Goal: Information Seeking & Learning: Learn about a topic

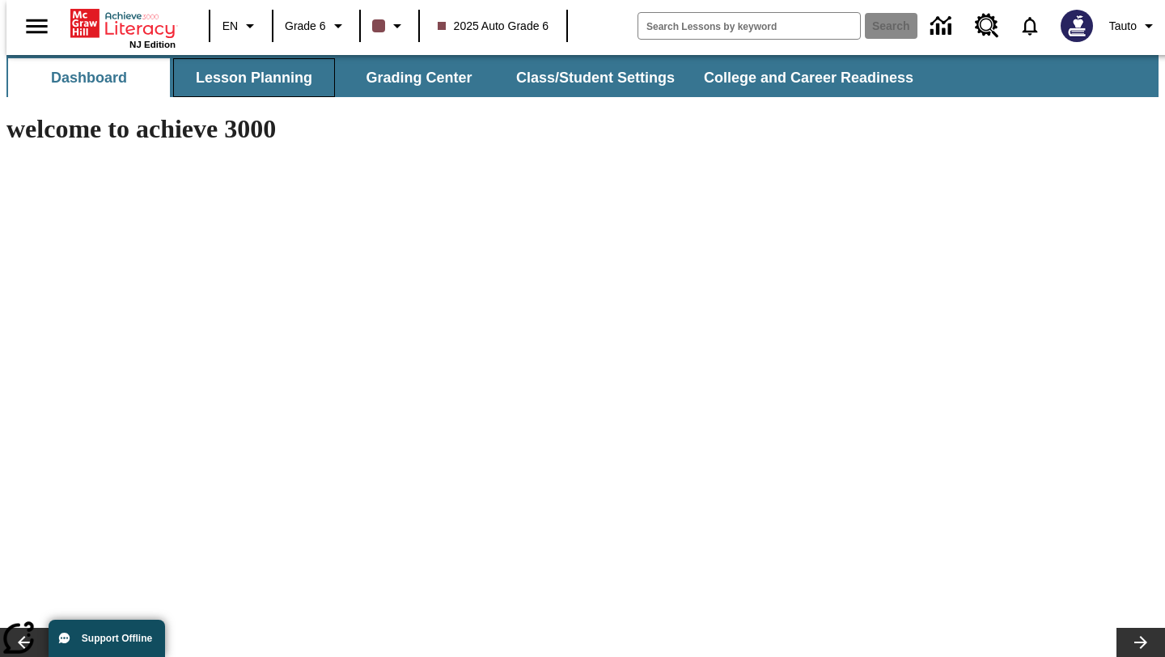
click at [214, 74] on button "Lesson Planning" at bounding box center [254, 77] width 162 height 39
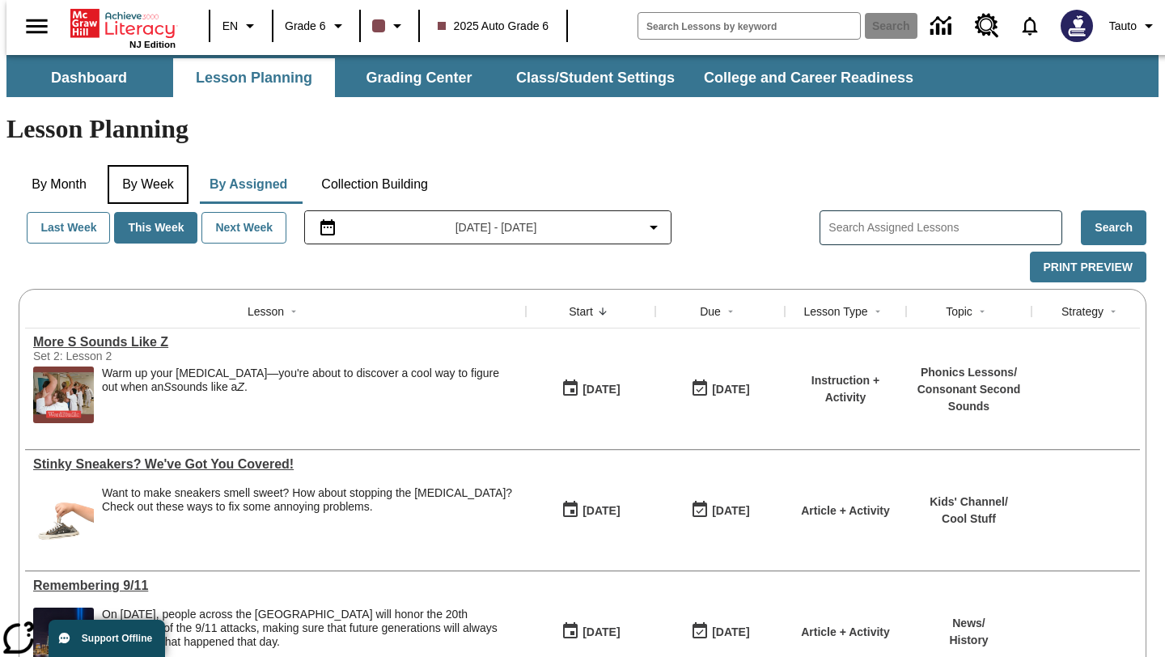
click at [130, 165] on button "By Week" at bounding box center [148, 184] width 81 height 39
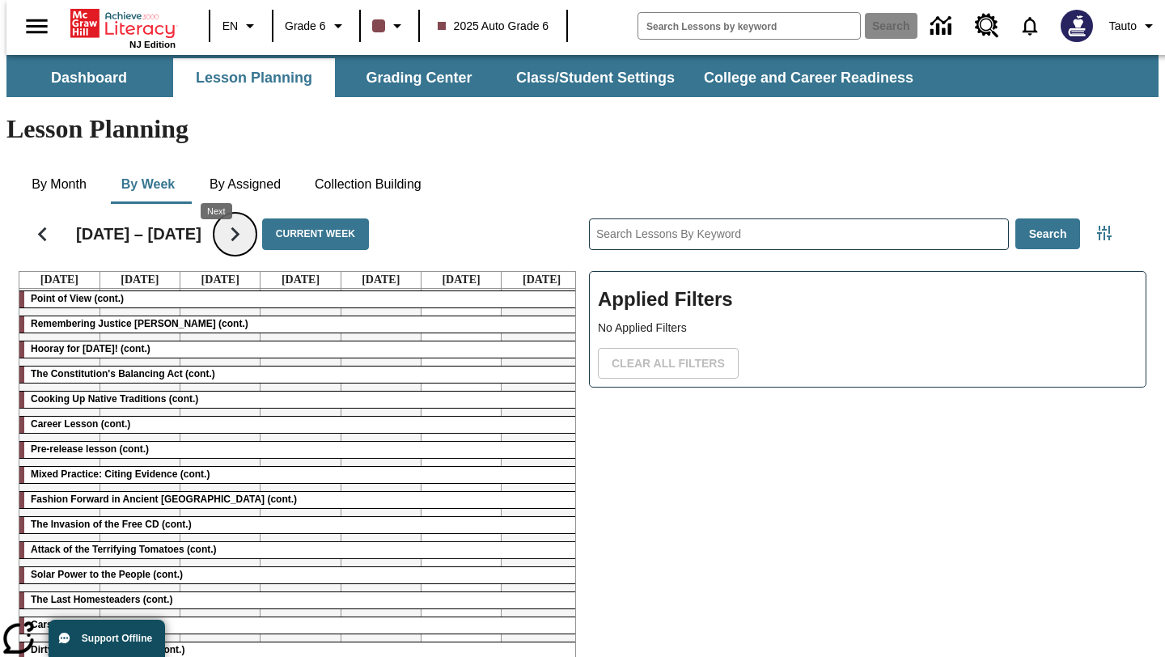
click at [222, 220] on icon "Next" at bounding box center [235, 234] width 28 height 28
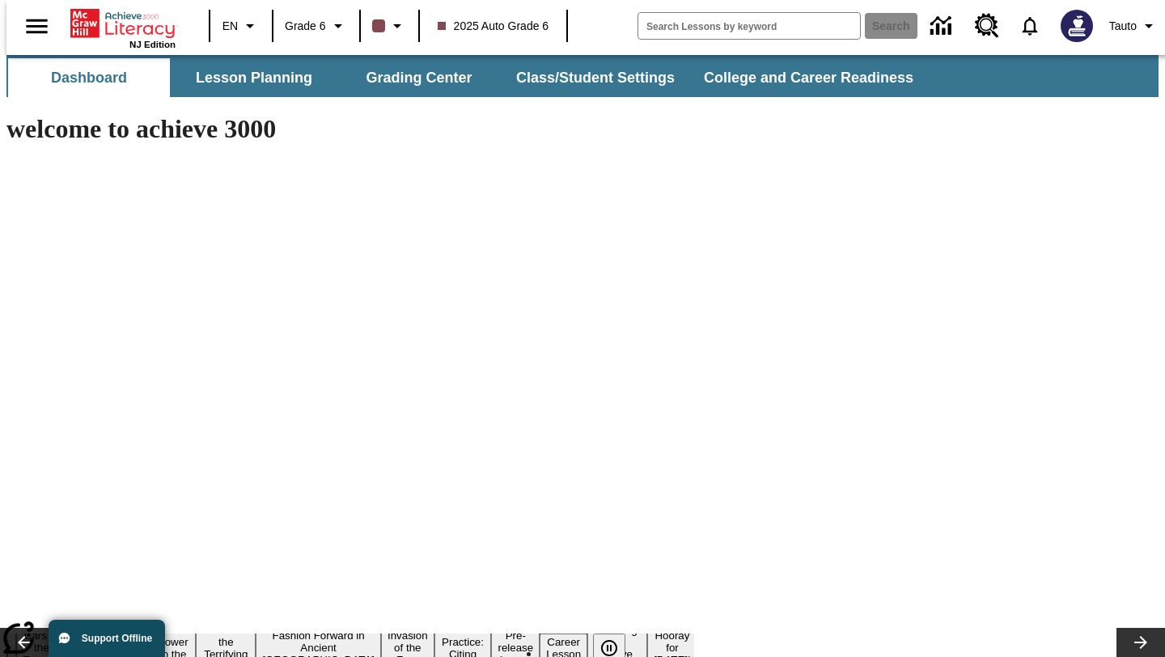
type input "-1"
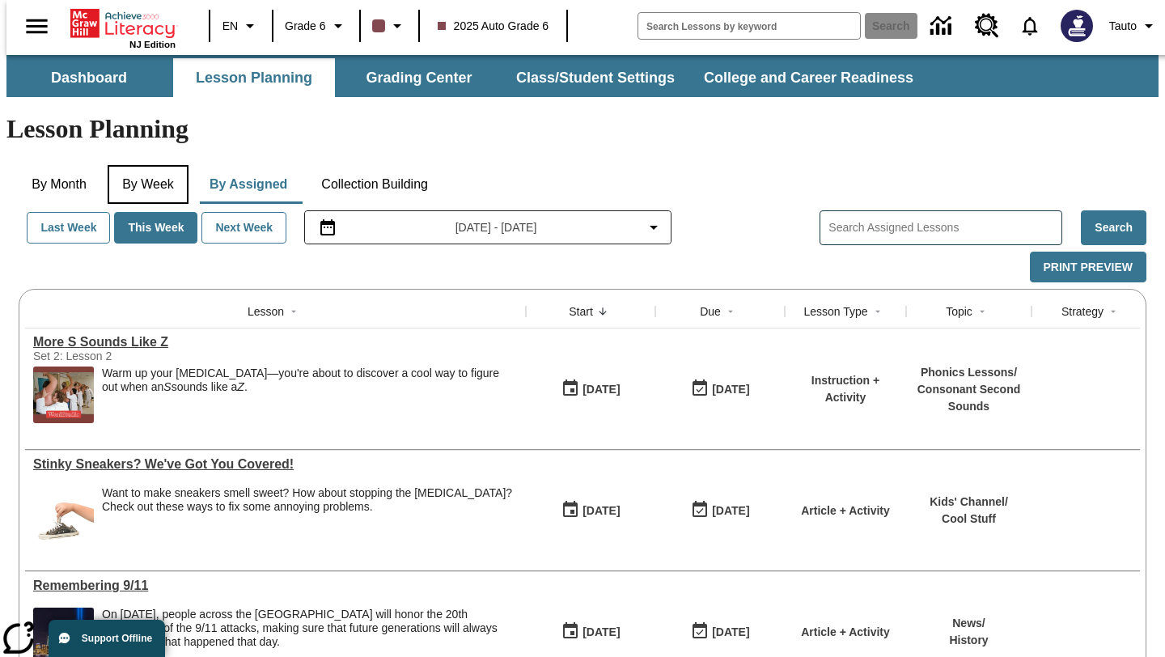
click at [163, 165] on button "By Week" at bounding box center [148, 184] width 81 height 39
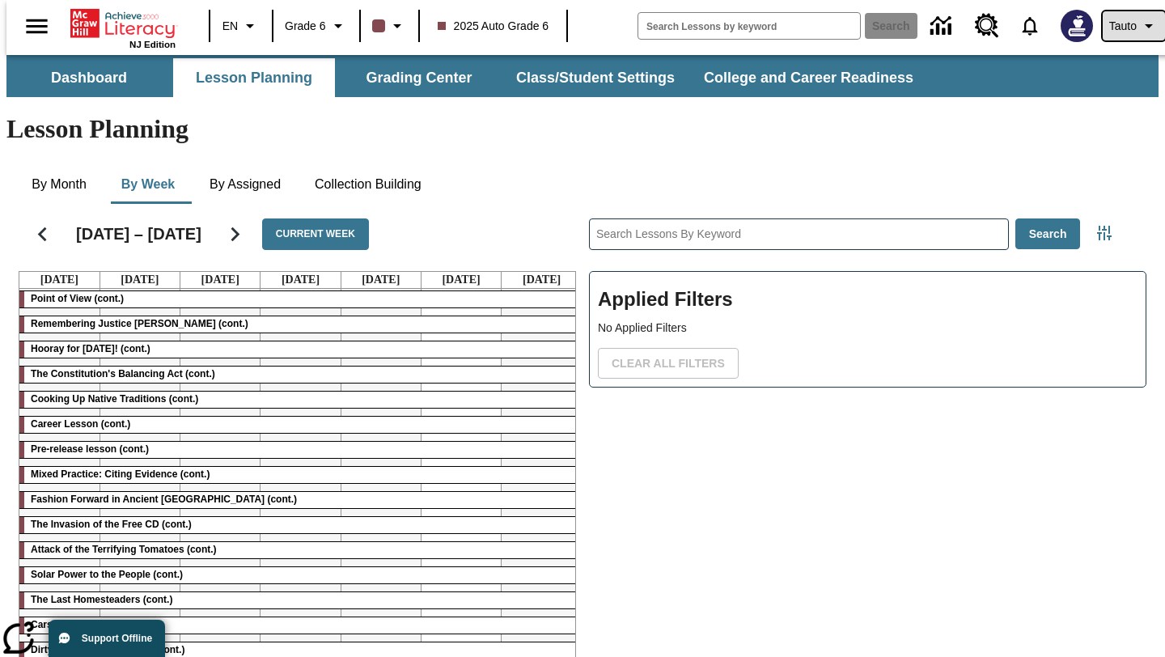
click at [1122, 29] on span "Tauto" at bounding box center [1124, 26] width 28 height 17
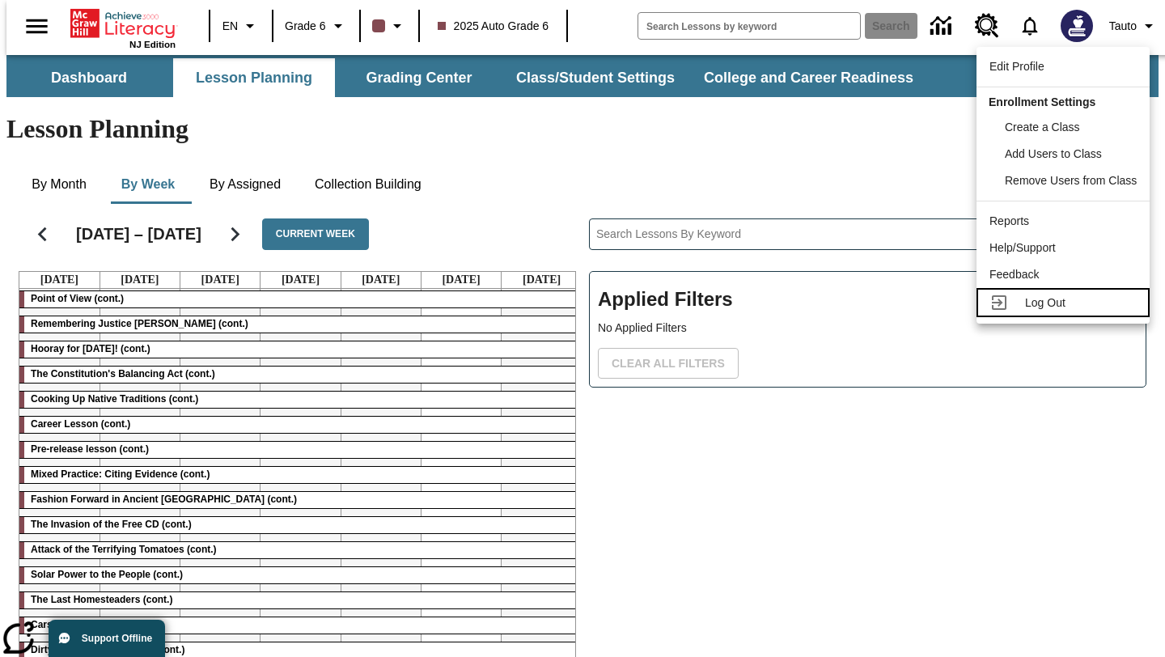
click at [1055, 303] on span "Log Out" at bounding box center [1045, 302] width 40 height 13
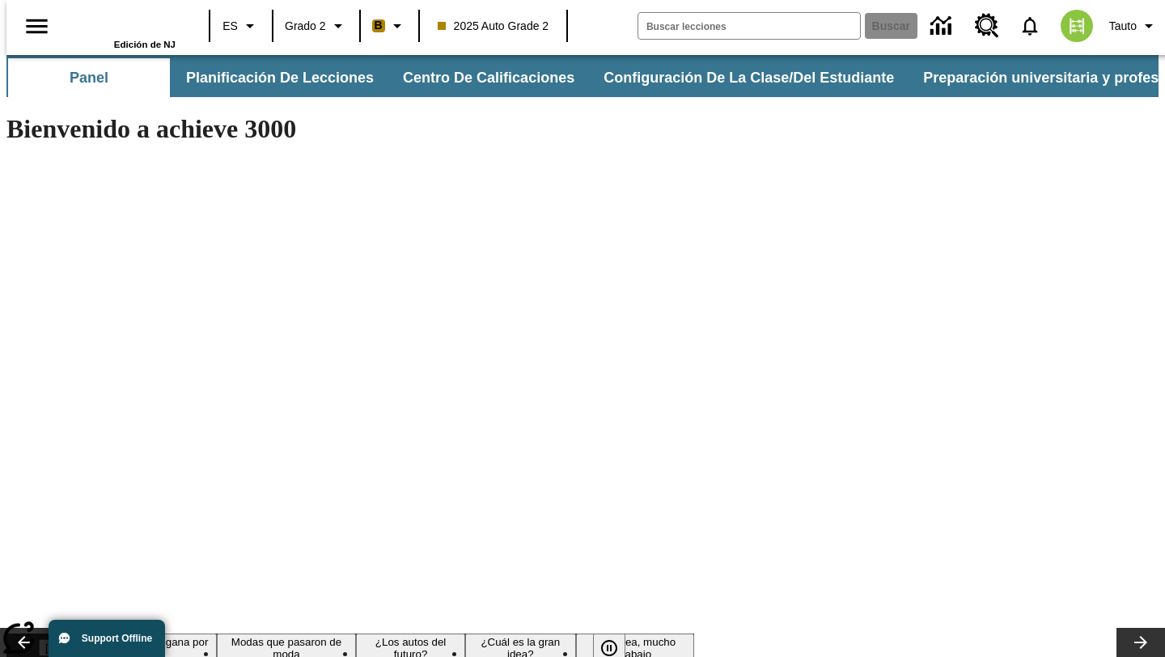
type input "-1"
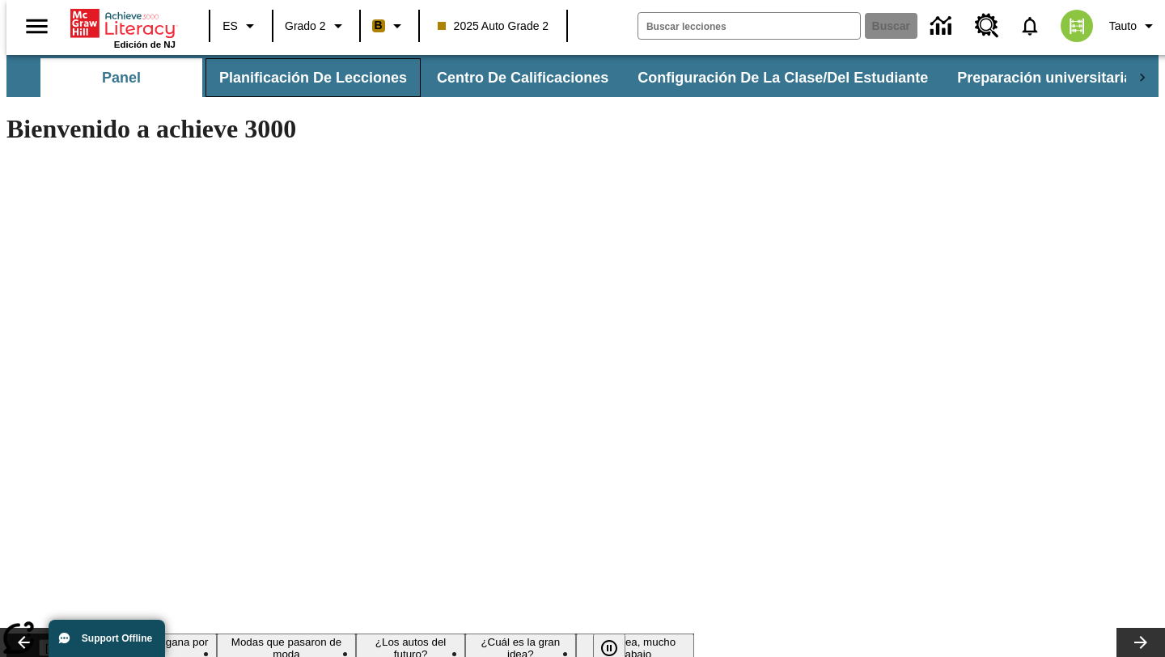
click at [265, 80] on button "Planificación de lecciones" at bounding box center [313, 77] width 215 height 39
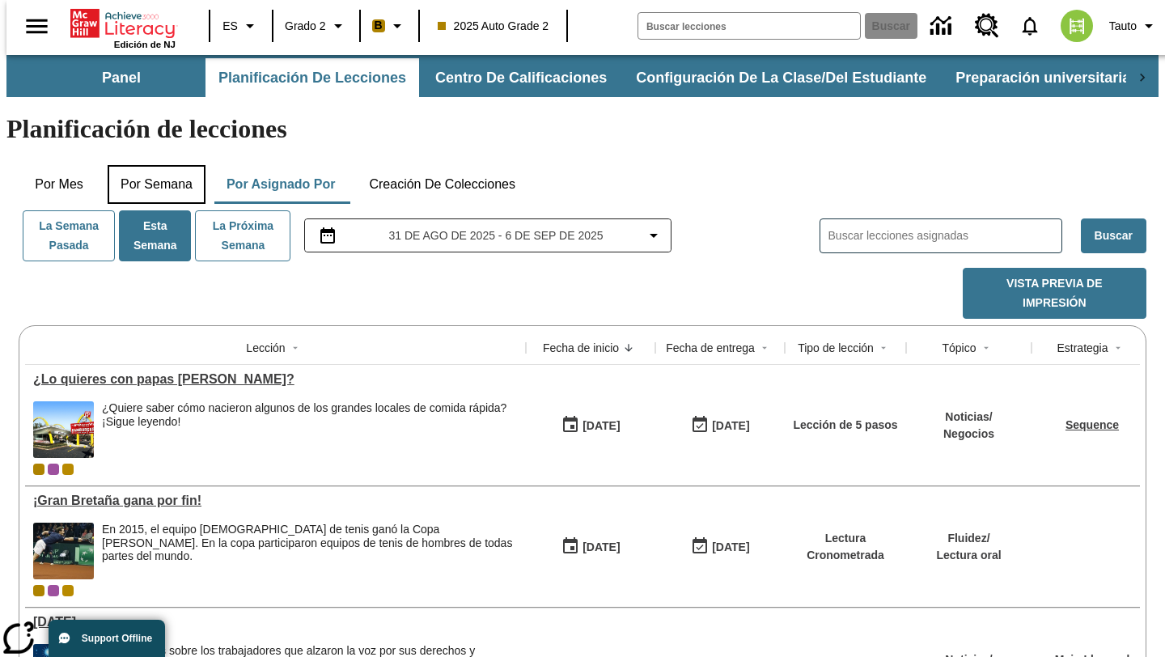
click at [167, 165] on button "Por semana" at bounding box center [157, 184] width 98 height 39
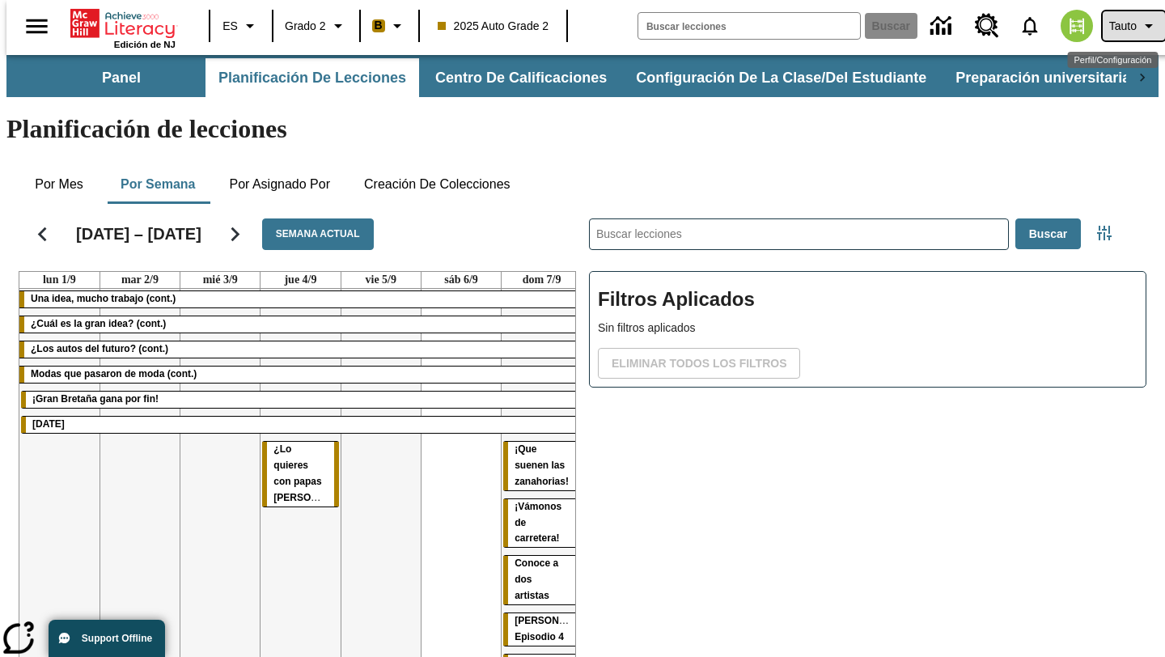
click at [1110, 25] on span "Tauto" at bounding box center [1124, 26] width 28 height 17
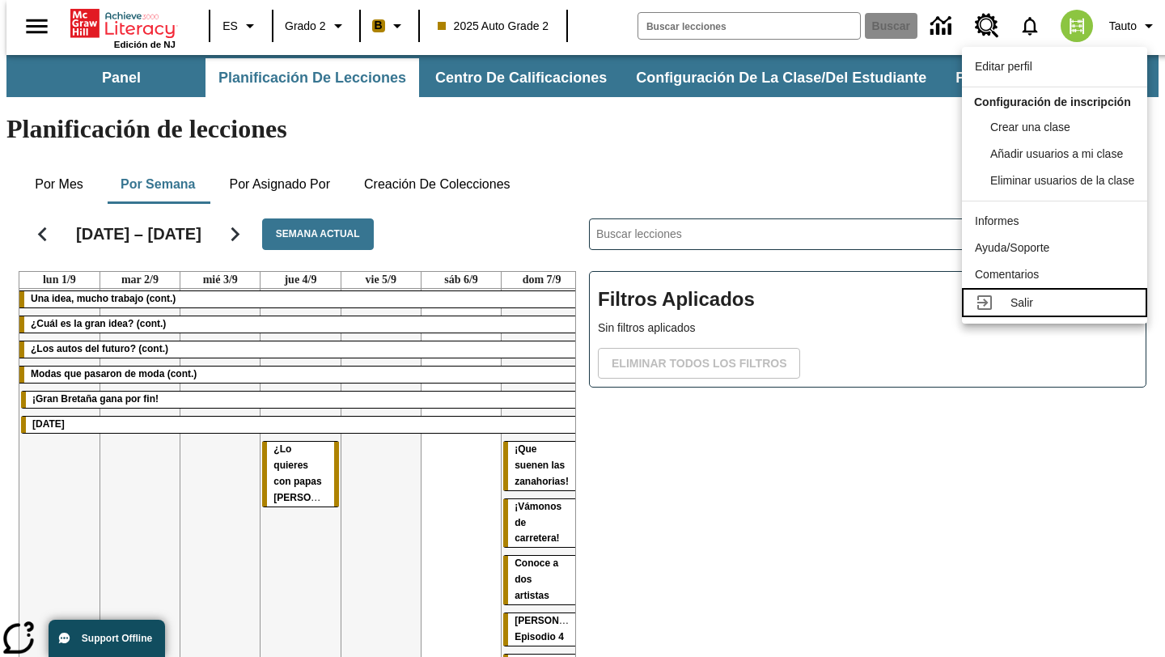
click at [1004, 309] on link "Salir" at bounding box center [1054, 302] width 185 height 29
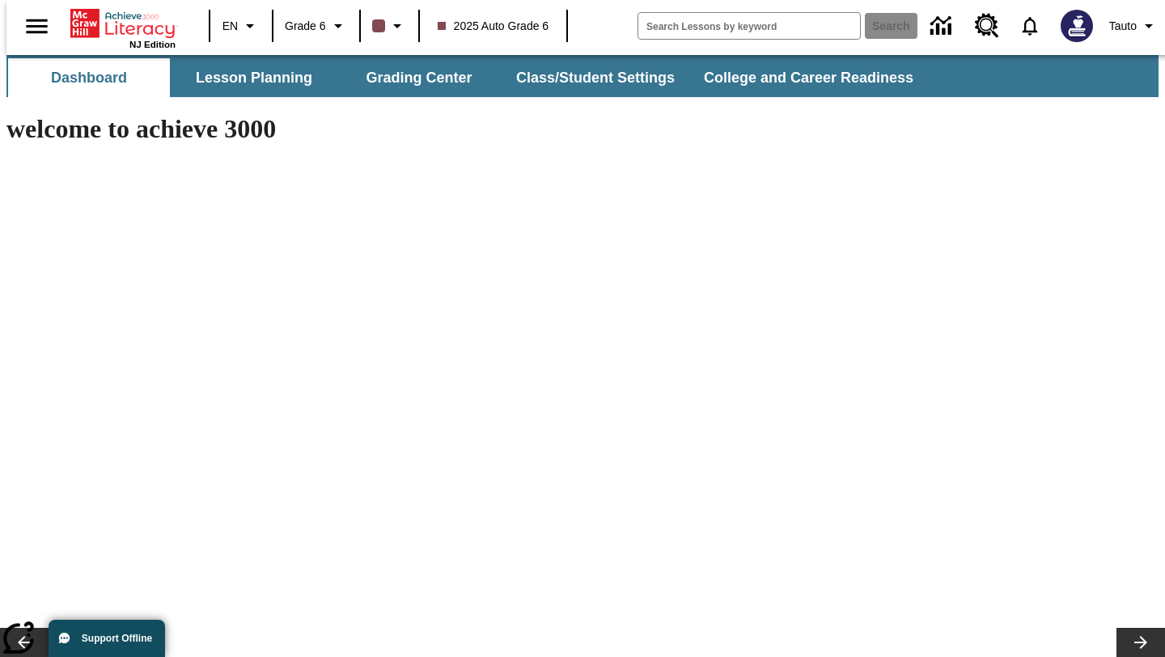
scroll to position [28, 0]
click at [248, 79] on button "Lesson Planning" at bounding box center [254, 77] width 162 height 39
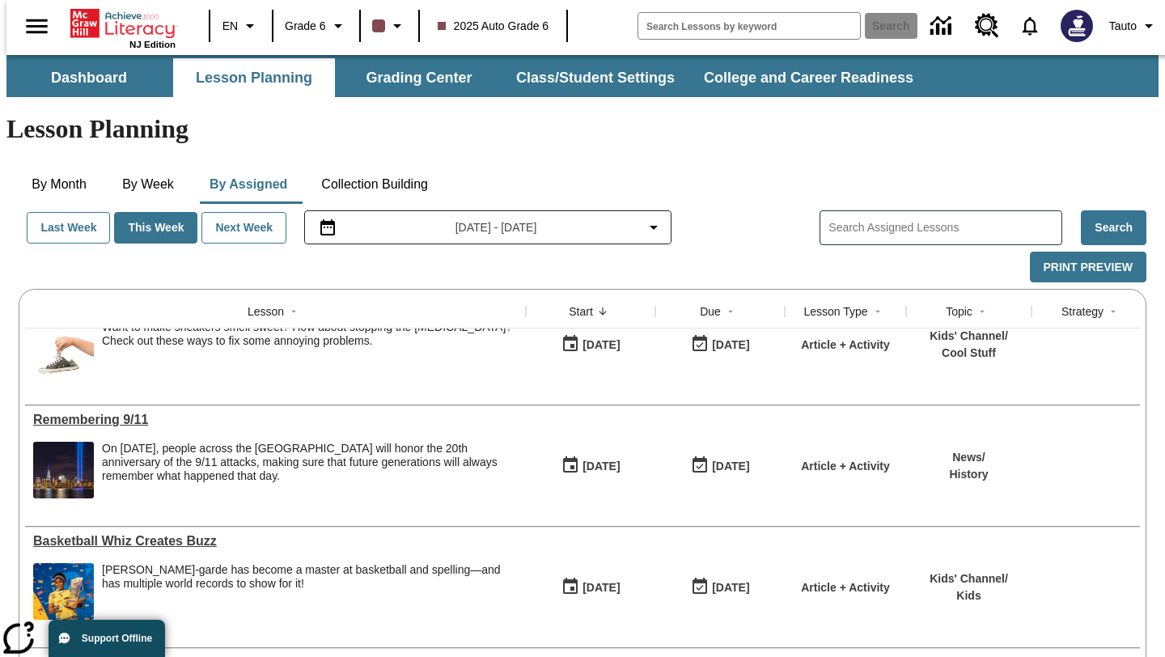
scroll to position [188, 0]
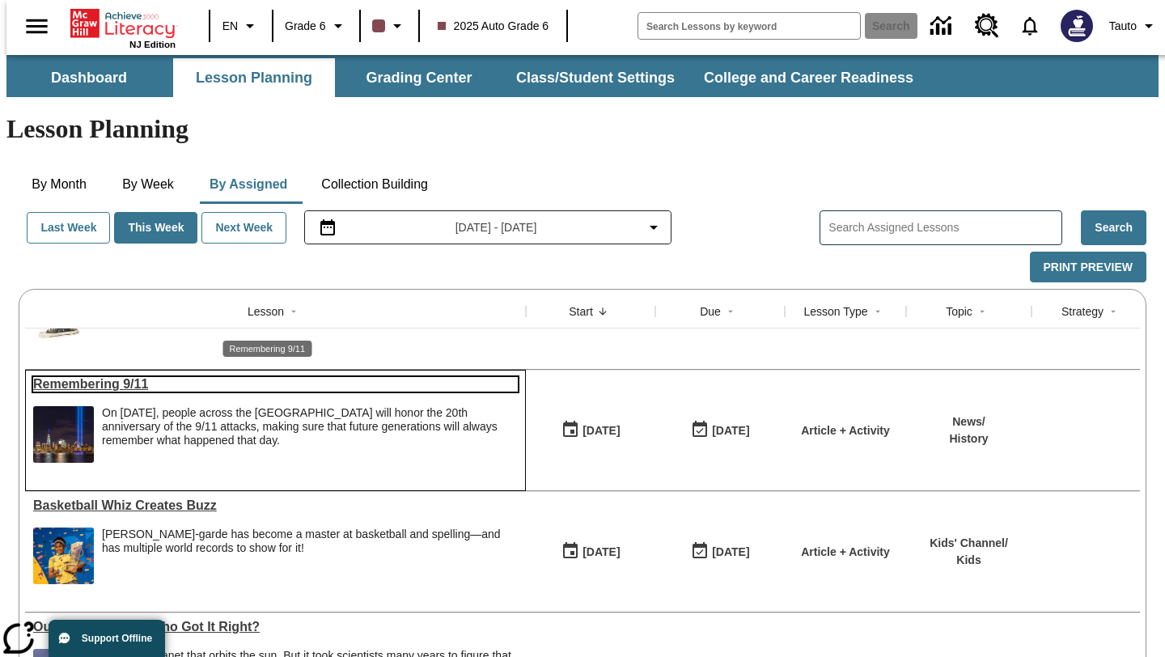
click at [119, 377] on link "Remembering 9/11" at bounding box center [275, 384] width 485 height 15
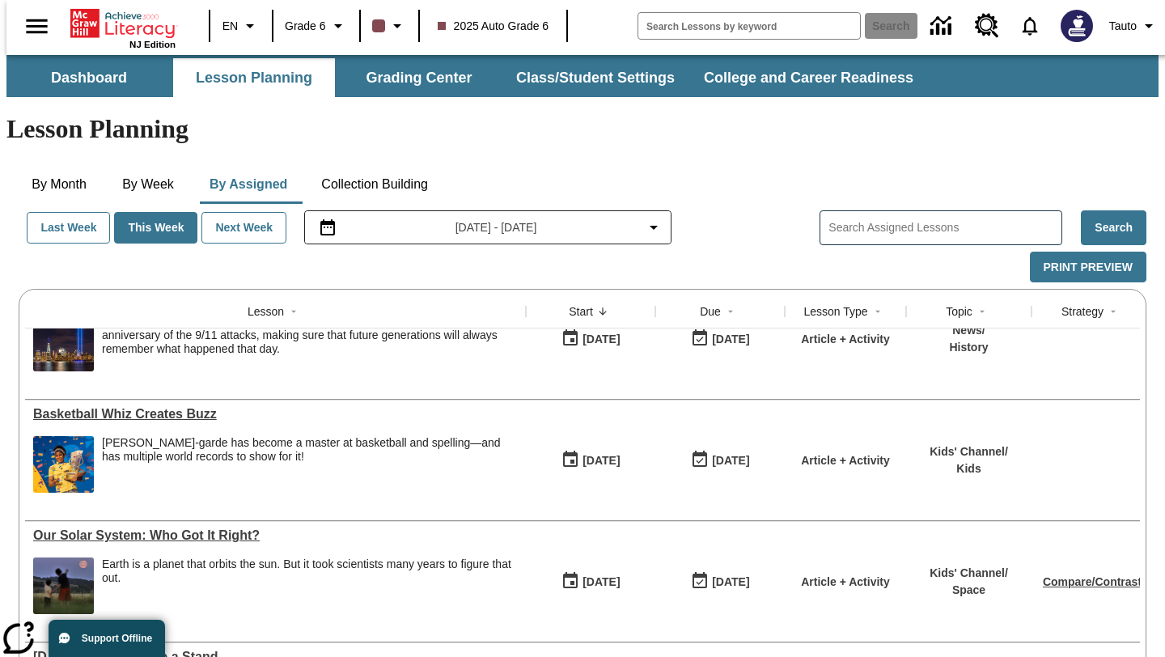
scroll to position [354, 0]
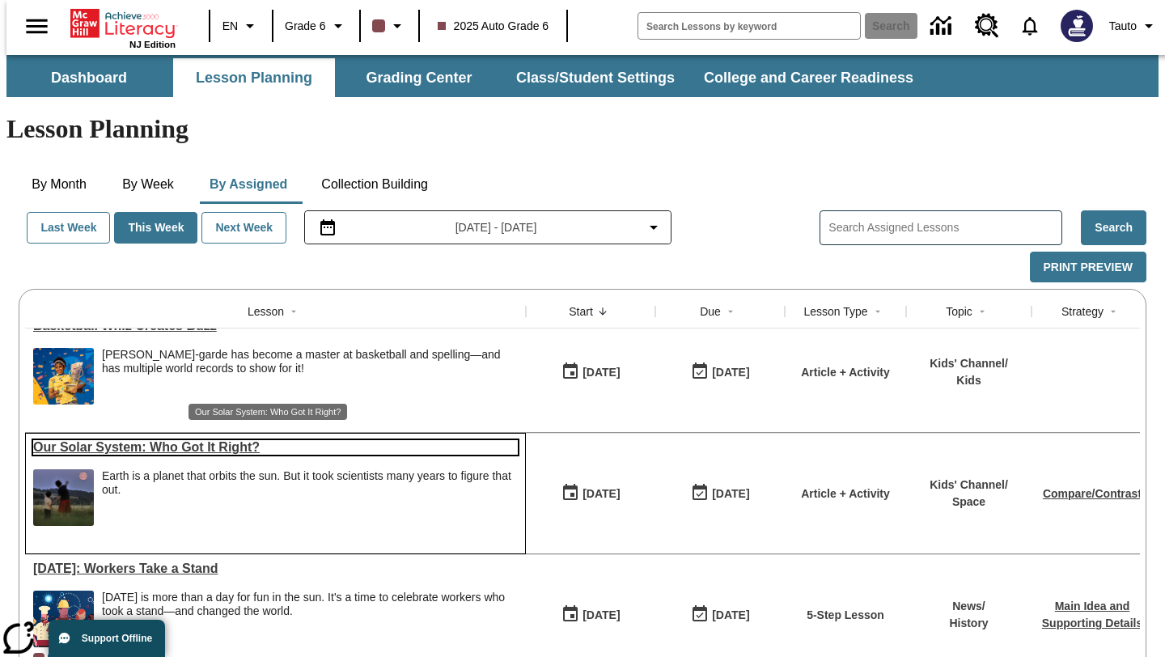
click at [243, 440] on link "Our Solar System: Who Got It Right?" at bounding box center [275, 447] width 485 height 15
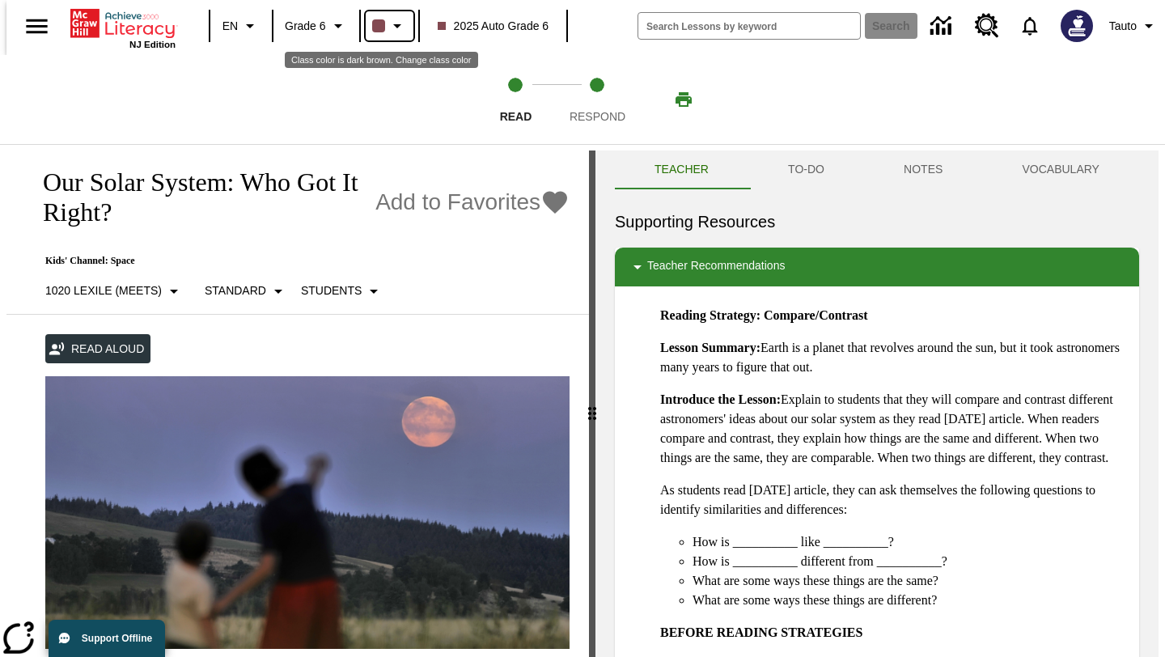
click at [394, 18] on icon "Class color is dark brown. Change class color" at bounding box center [397, 25] width 19 height 19
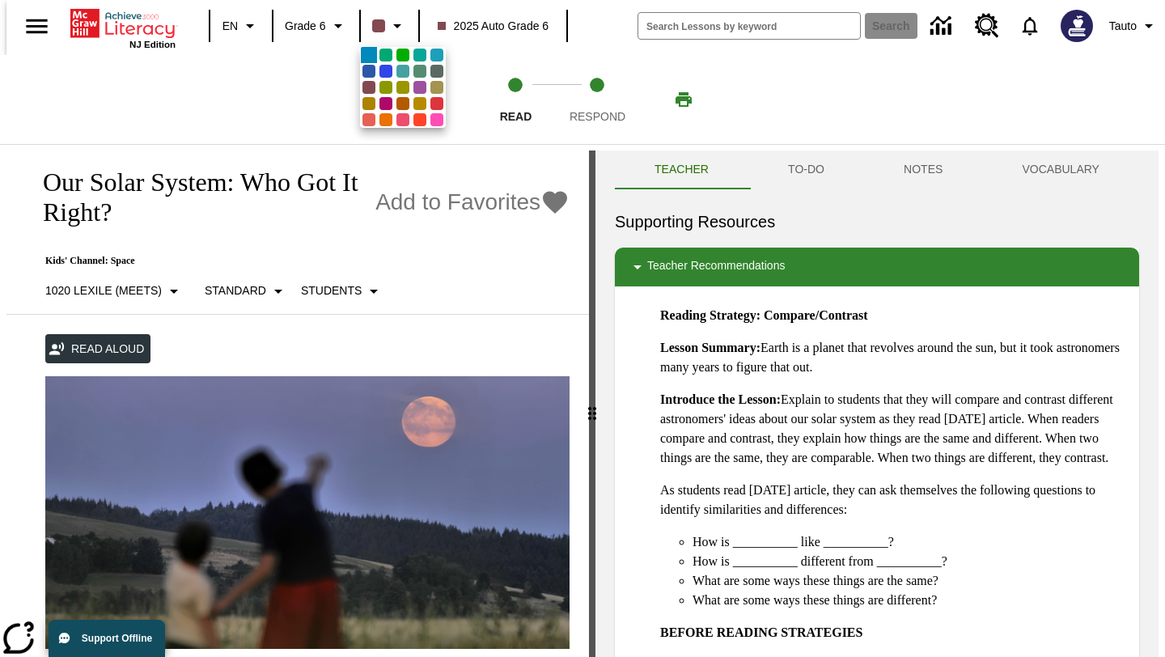
click at [301, 80] on div at bounding box center [582, 328] width 1165 height 657
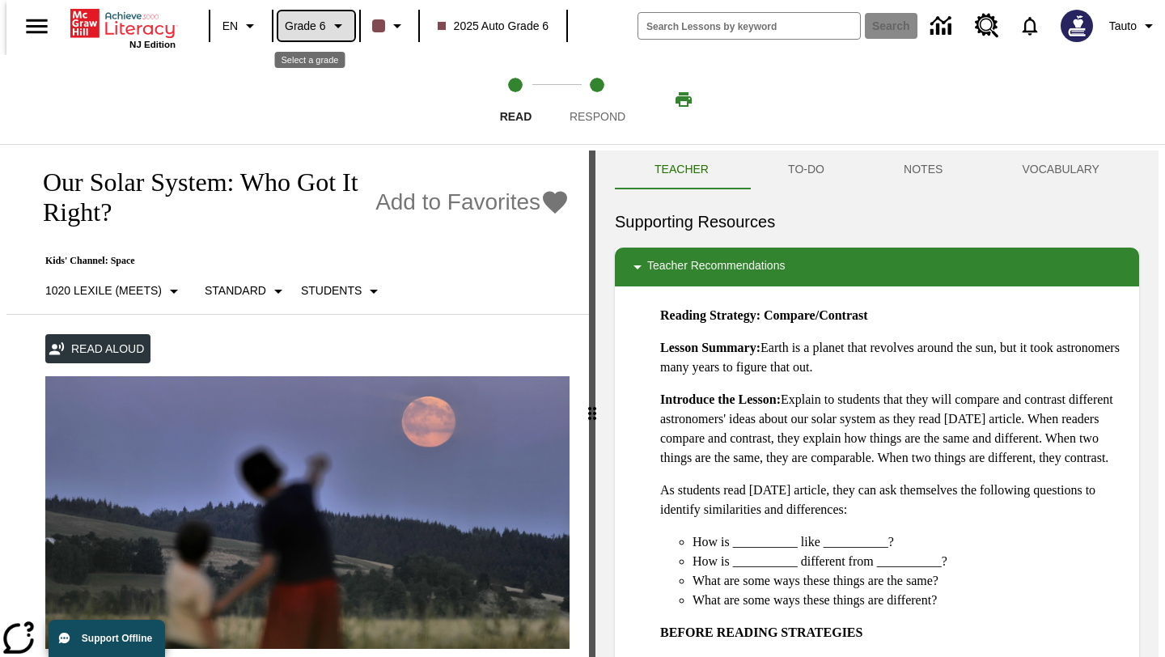
click at [334, 24] on icon "Grade: Grade 6, Select a grade" at bounding box center [338, 26] width 8 height 4
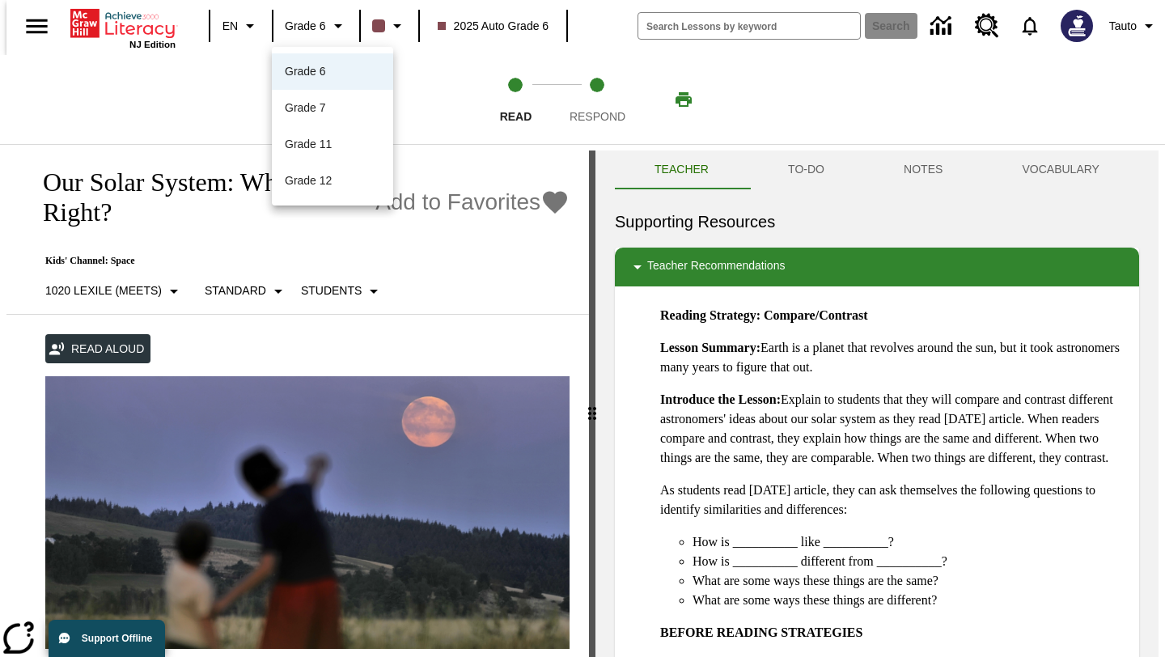
click at [206, 87] on div at bounding box center [582, 328] width 1165 height 657
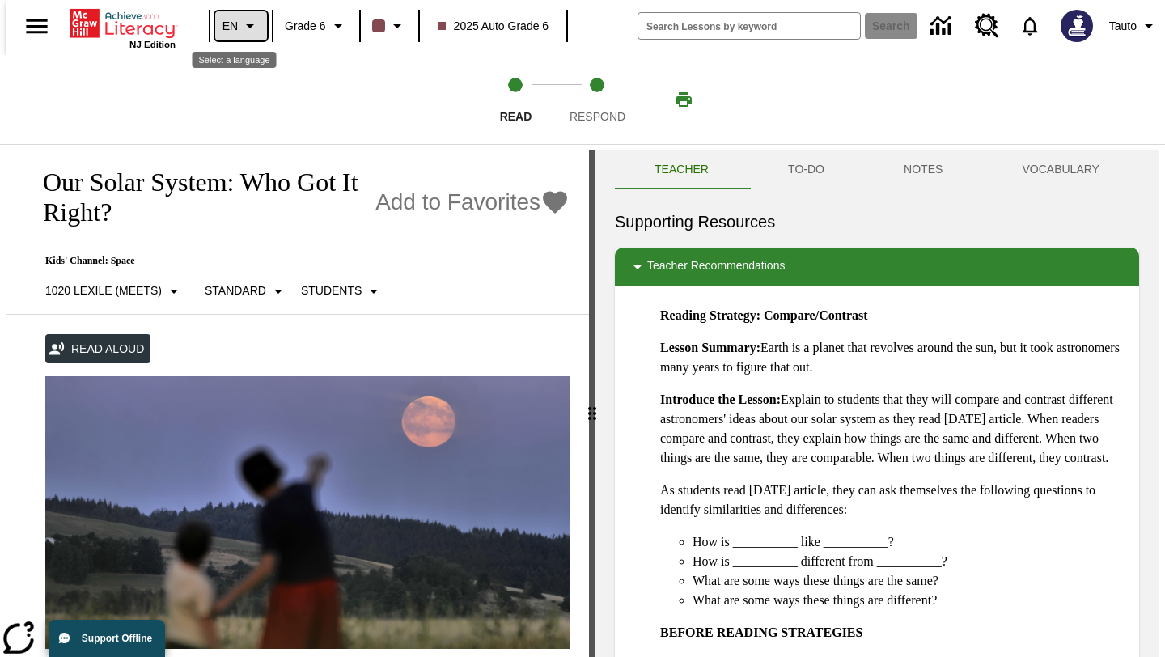
click at [246, 33] on icon "Language: EN, Select a language" at bounding box center [249, 25] width 19 height 19
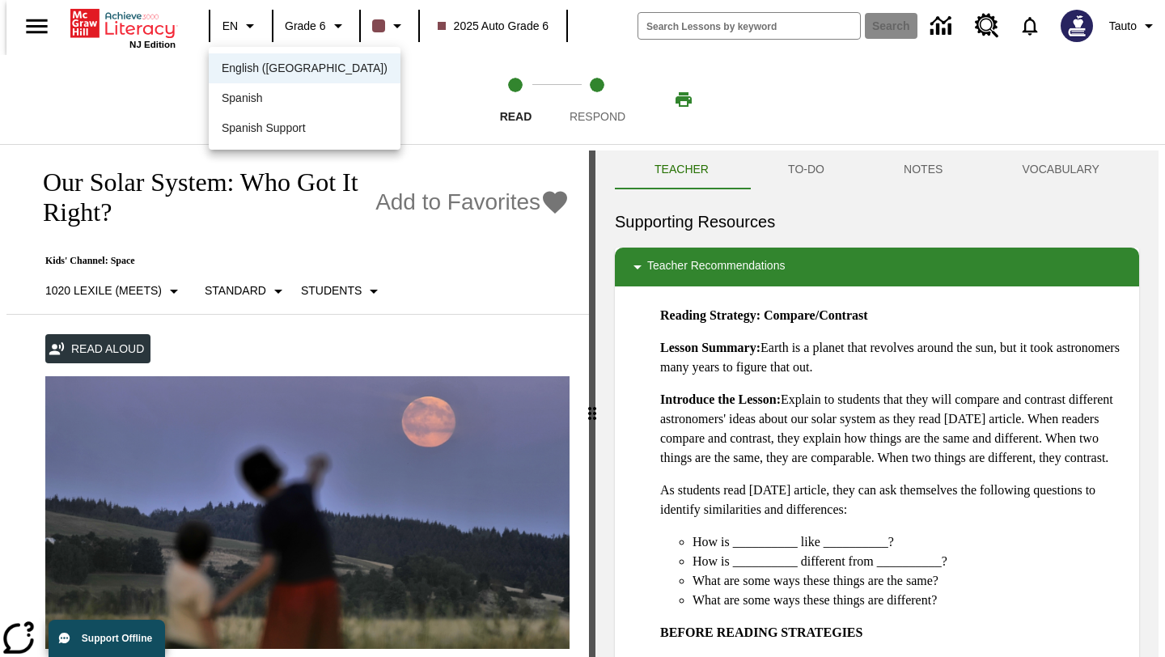
click at [155, 91] on div at bounding box center [582, 328] width 1165 height 657
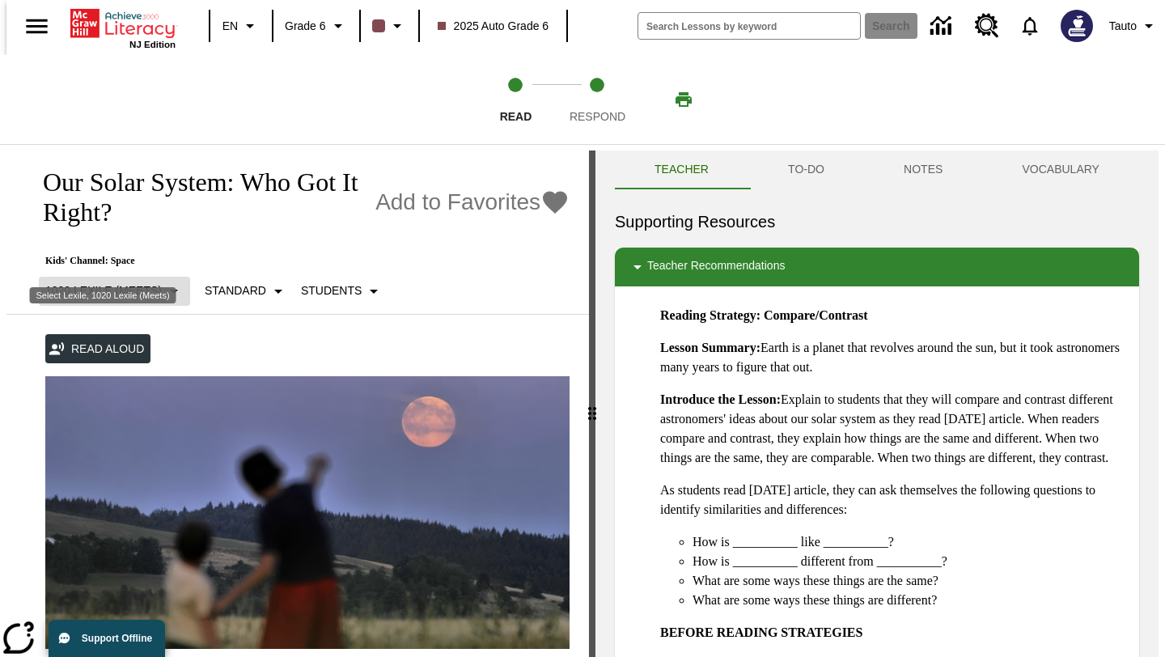
click at [164, 282] on icon "Select Lexile, 1020 Lexile (Meets)" at bounding box center [173, 291] width 19 height 19
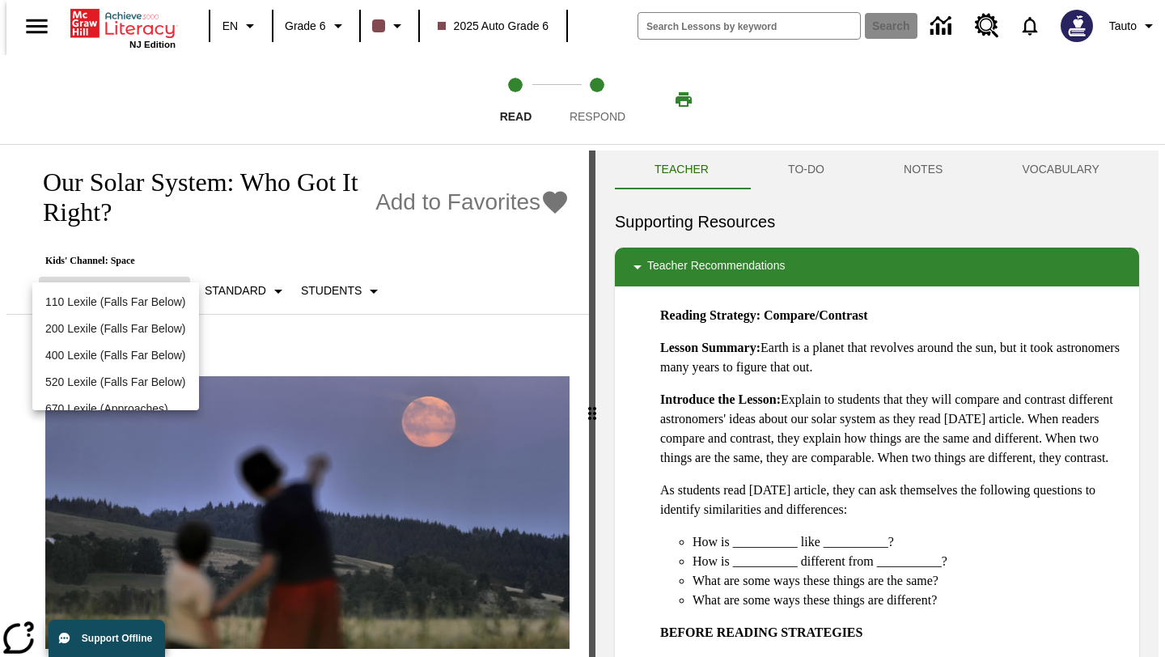
scroll to position [125, 0]
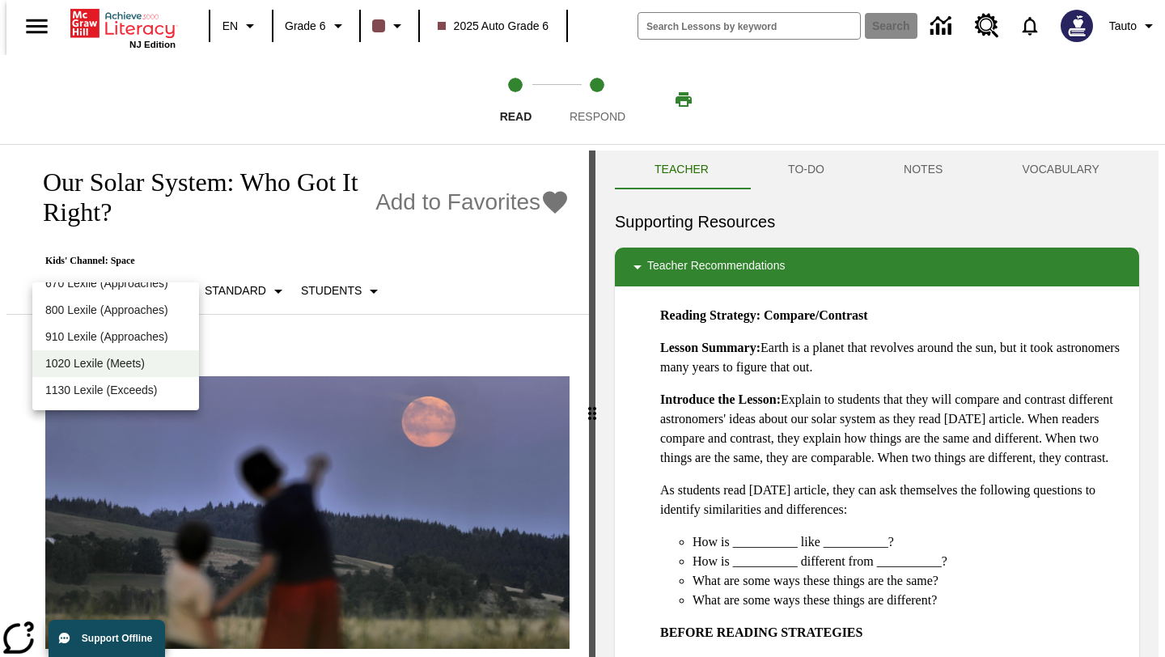
click at [230, 235] on div at bounding box center [582, 328] width 1165 height 657
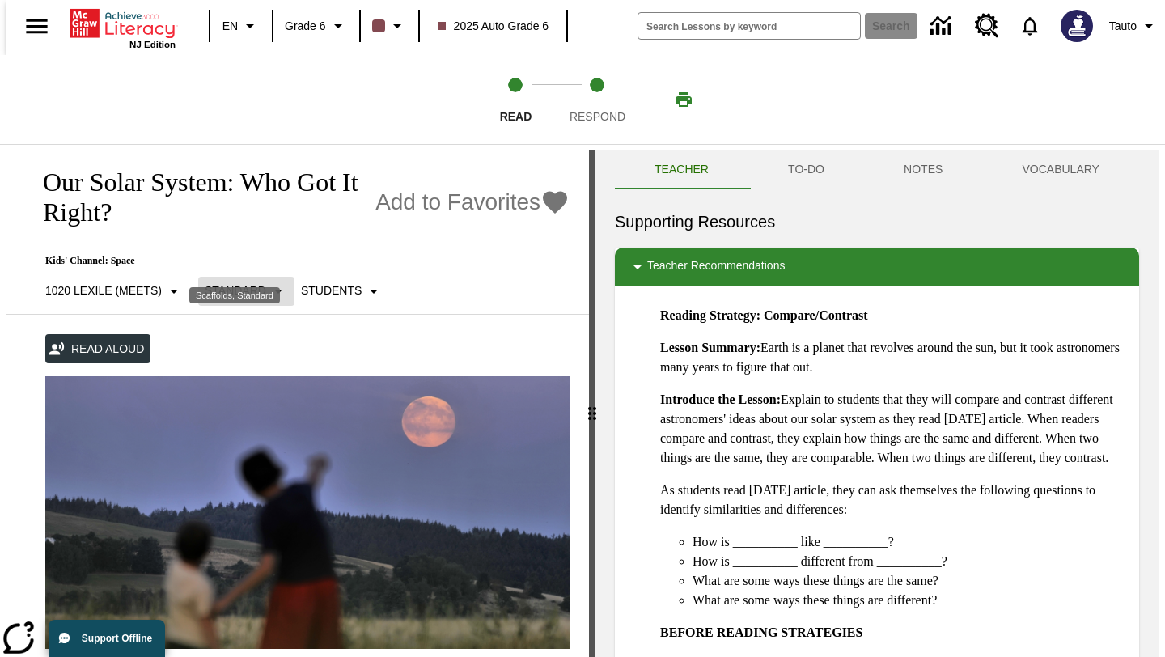
click at [269, 282] on icon "Scaffolds, Standard" at bounding box center [278, 291] width 19 height 19
click at [321, 231] on div at bounding box center [582, 328] width 1165 height 657
click at [364, 282] on icon "Select Student" at bounding box center [373, 291] width 19 height 19
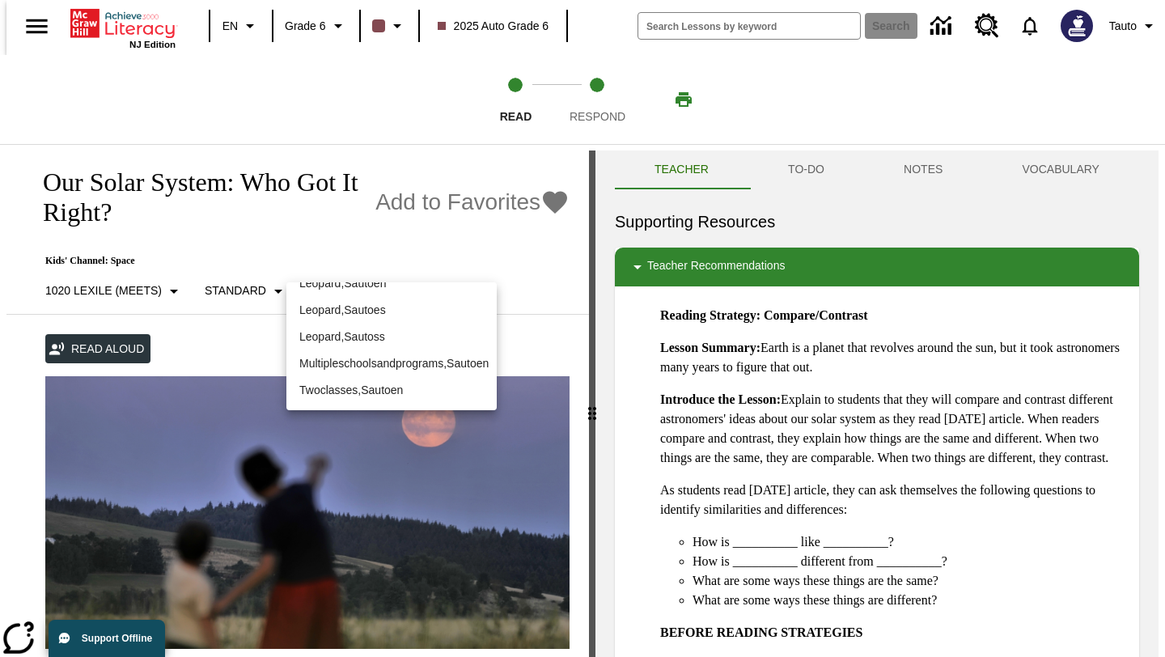
scroll to position [0, 0]
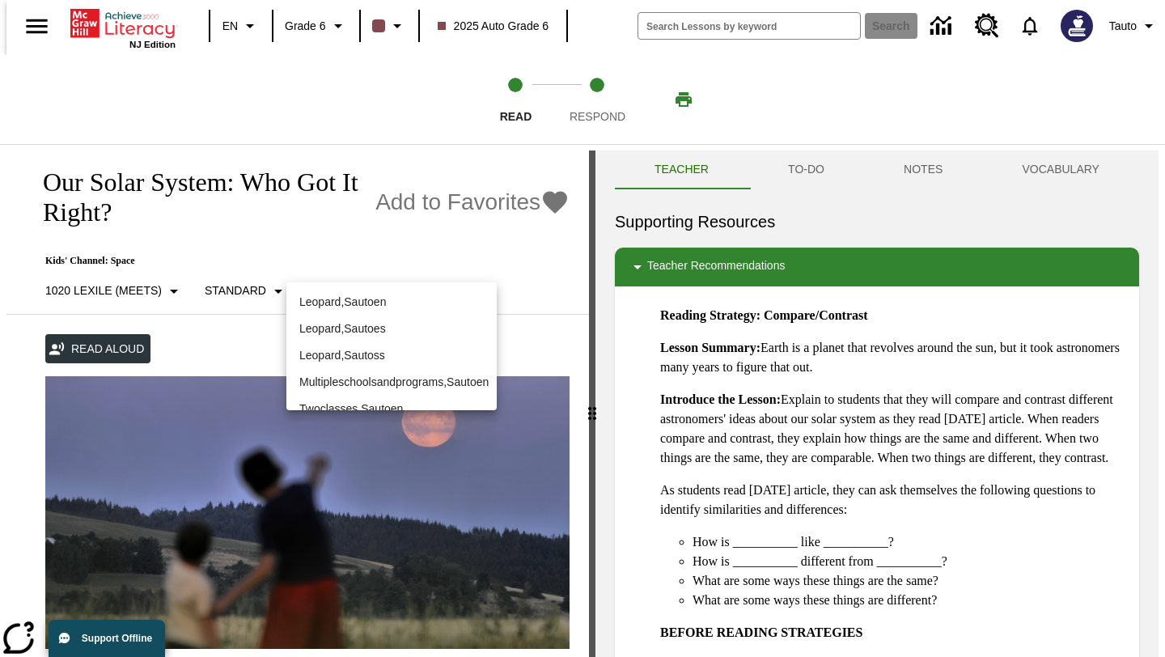
click at [360, 303] on p "Leopard , Sautoen" at bounding box center [391, 302] width 185 height 17
click at [538, 262] on div at bounding box center [582, 328] width 1165 height 657
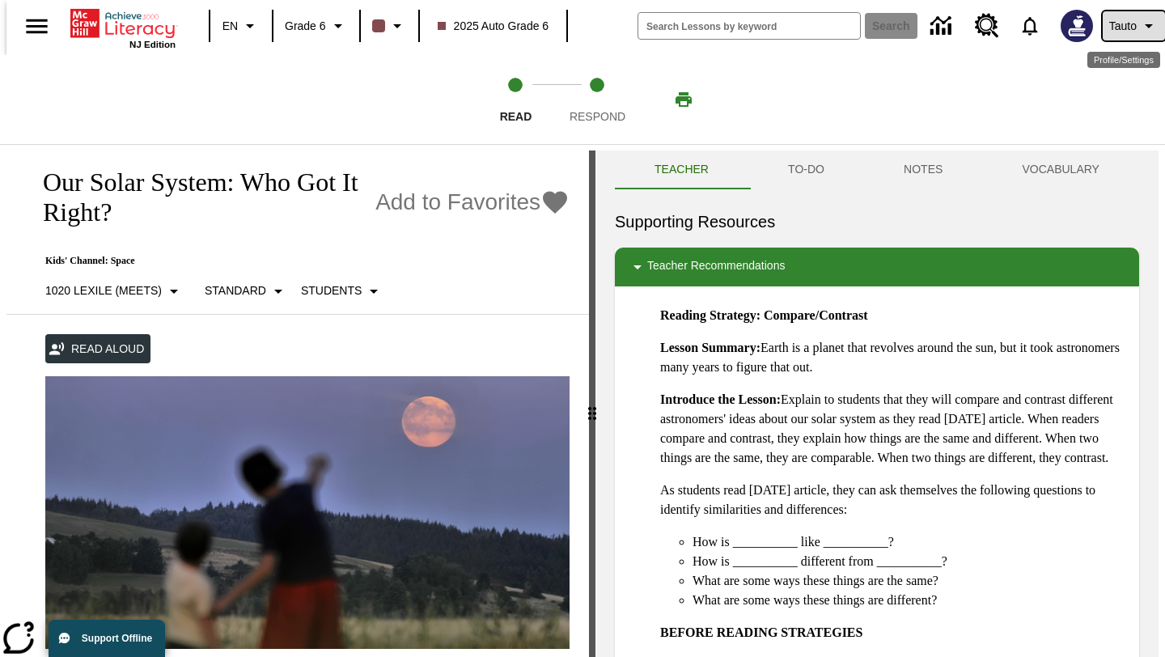
click at [1114, 28] on span "Tauto" at bounding box center [1124, 26] width 28 height 17
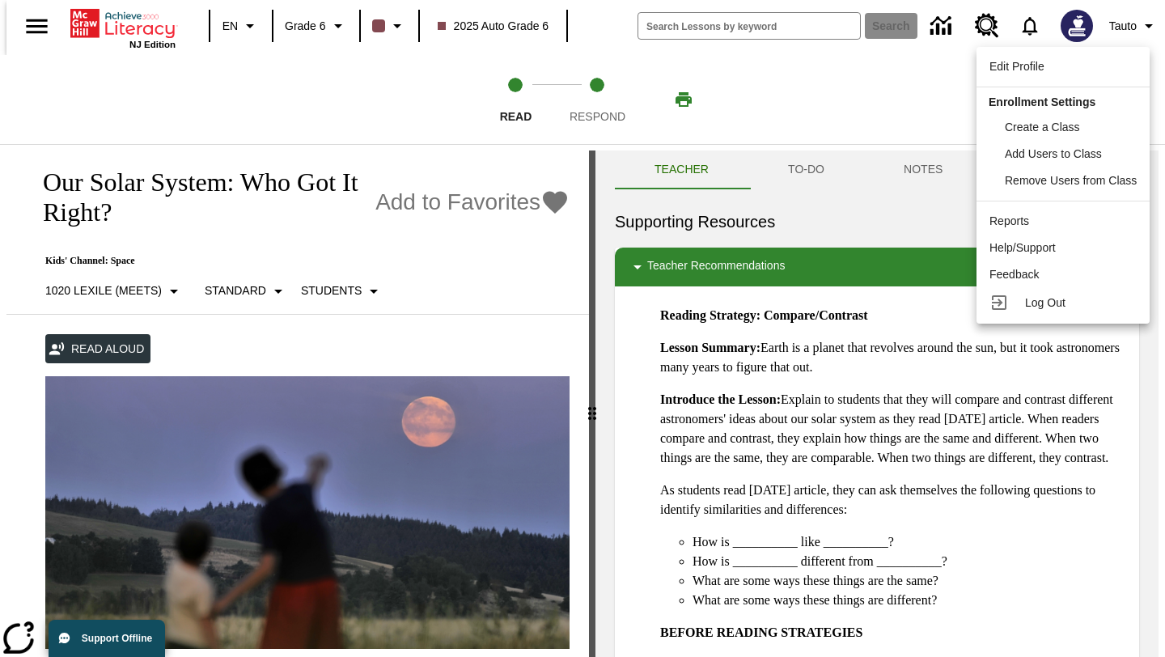
click at [888, 133] on div at bounding box center [582, 328] width 1165 height 657
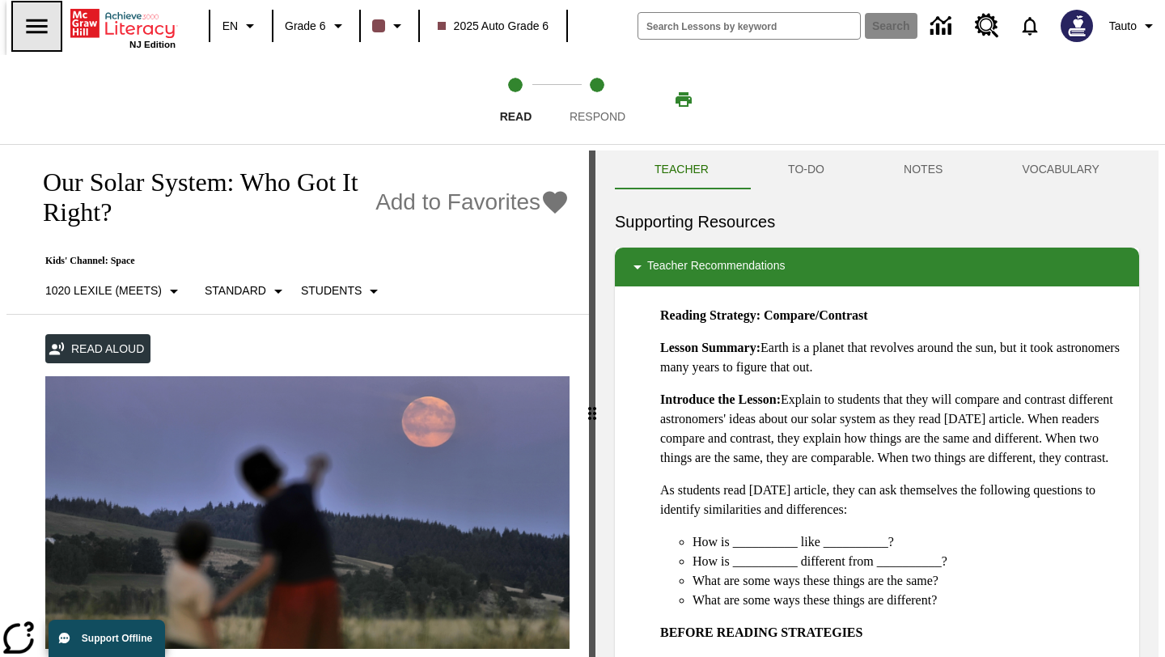
click at [24, 28] on icon "Open side menu" at bounding box center [37, 26] width 28 height 28
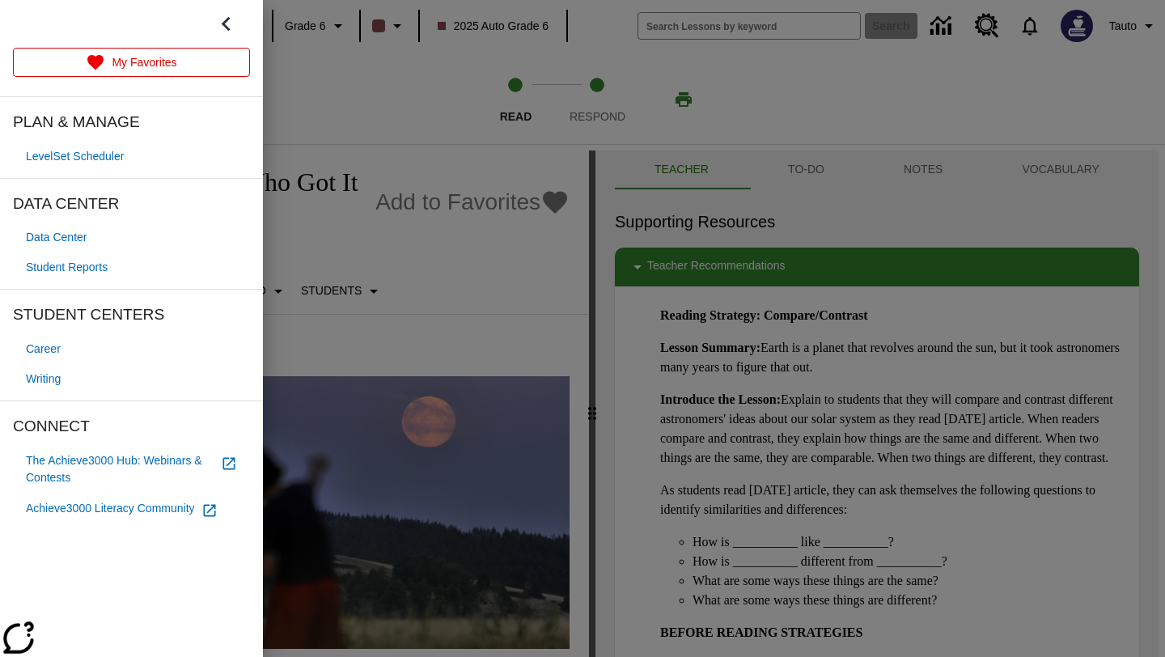
click at [335, 81] on div at bounding box center [582, 328] width 1165 height 657
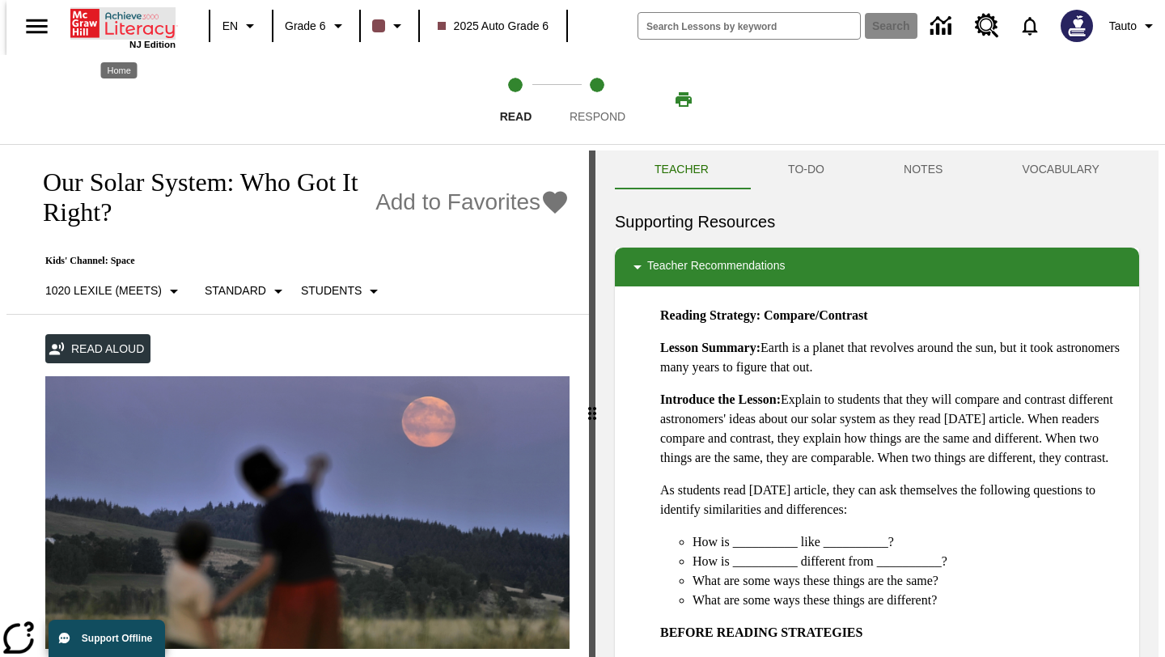
click at [146, 25] on icon "Home" at bounding box center [148, 30] width 10 height 10
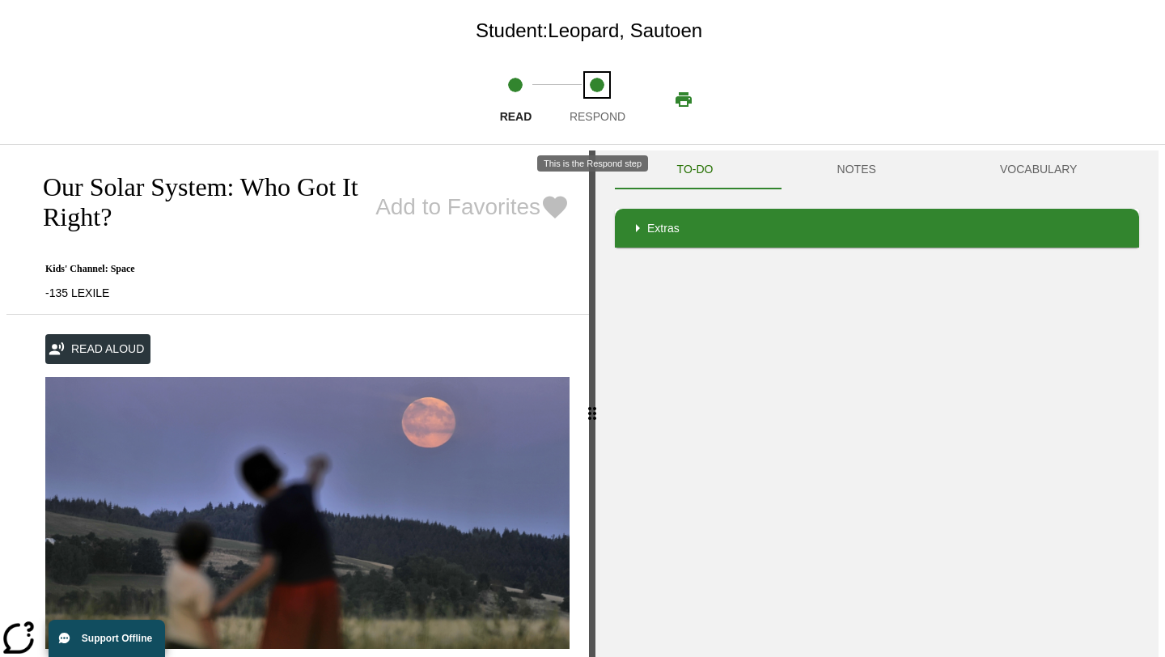
click at [590, 83] on circle "Respond step 2 of 2" at bounding box center [597, 85] width 15 height 15
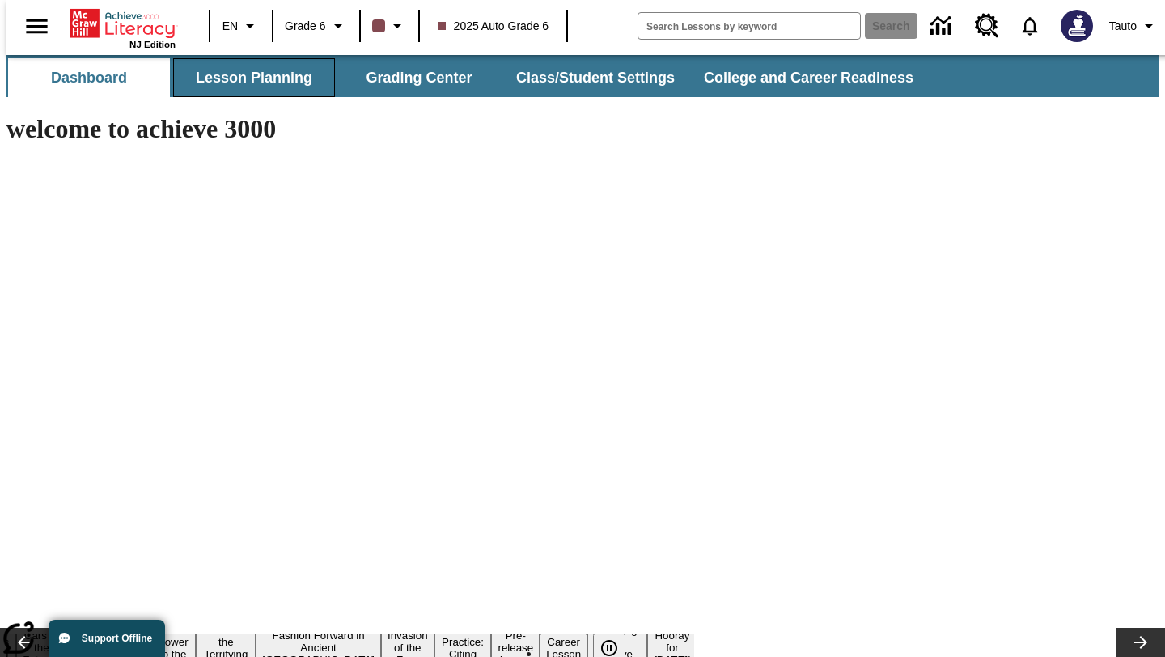
click at [254, 91] on button "Lesson Planning" at bounding box center [254, 77] width 162 height 39
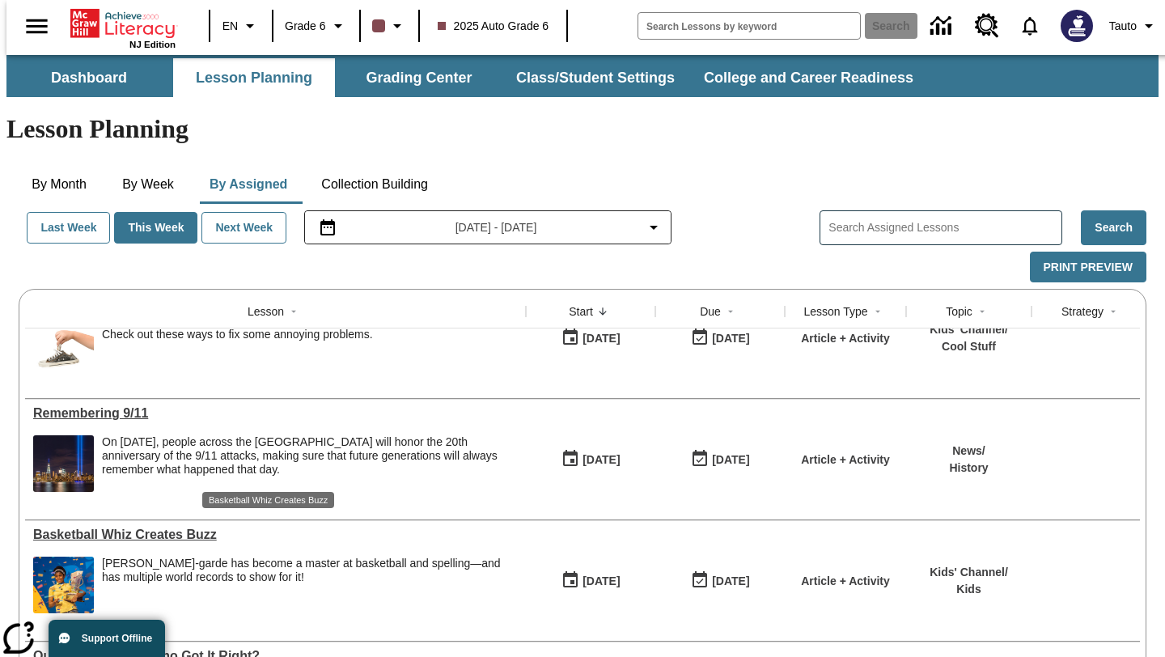
scroll to position [159, 0]
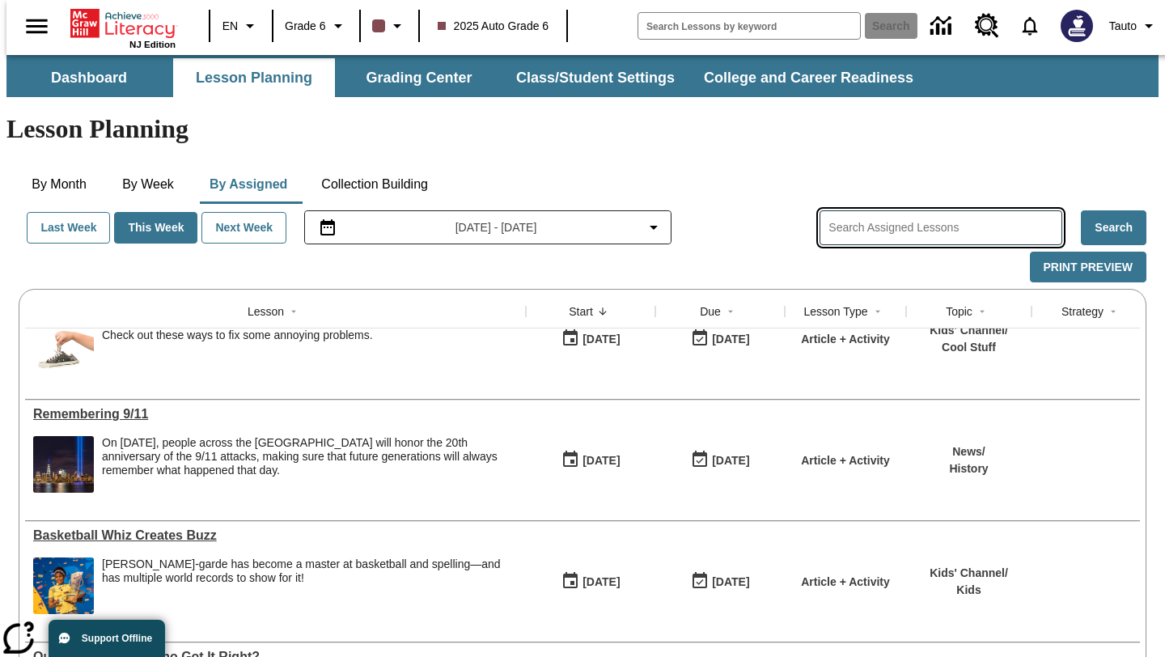
click at [923, 216] on input "Search Assigned Lessons" at bounding box center [945, 227] width 233 height 23
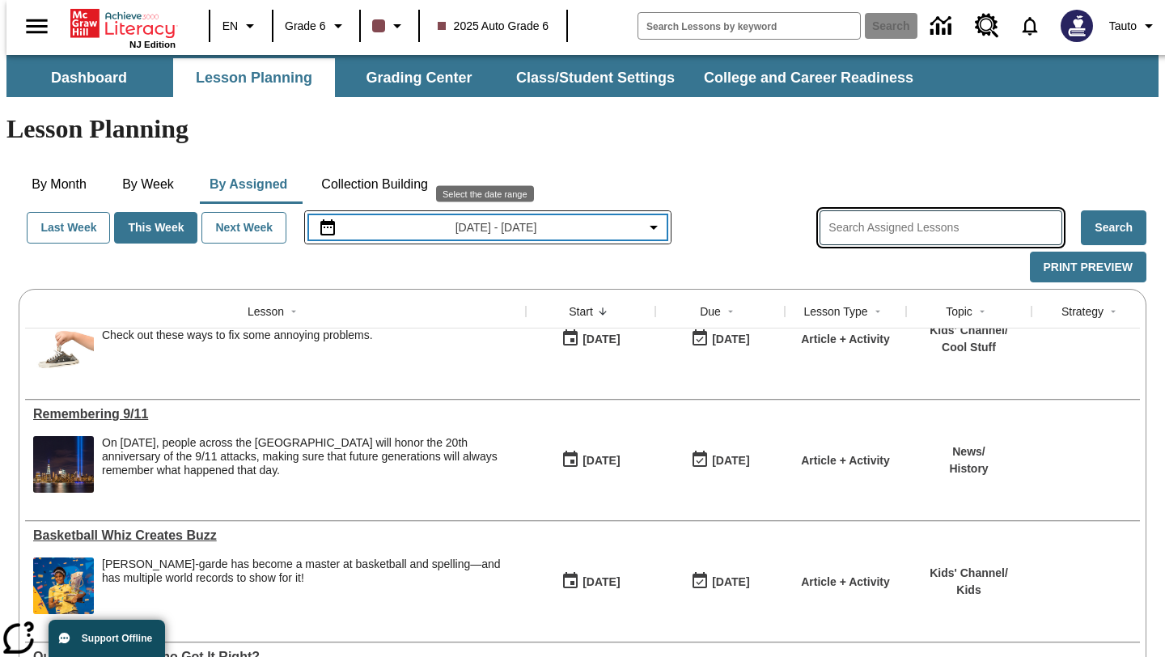
click at [499, 219] on span "[DATE] - [DATE]" at bounding box center [497, 227] width 82 height 17
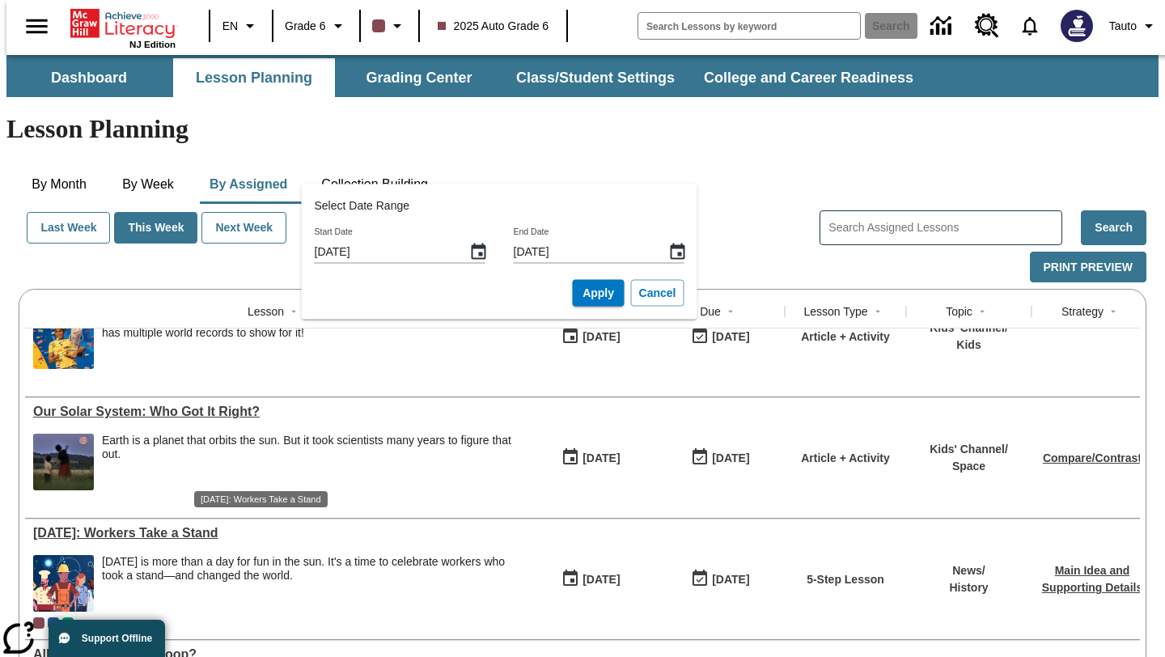
scroll to position [385, 0]
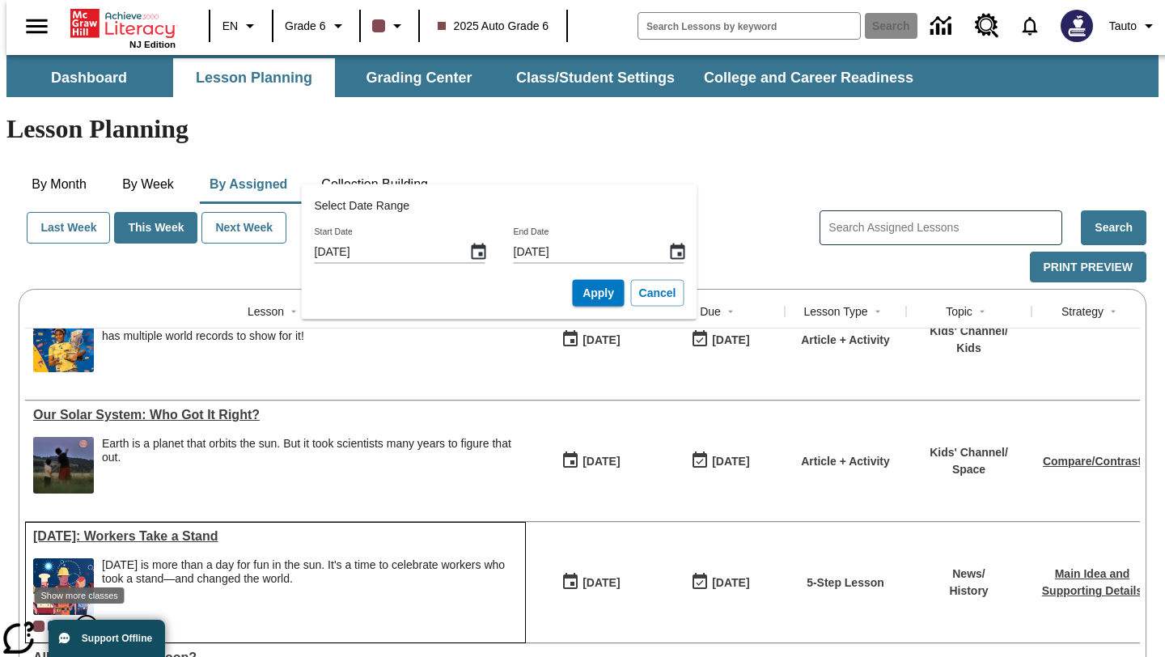
click at [78, 617] on icon "Show more classes" at bounding box center [86, 626] width 19 height 19
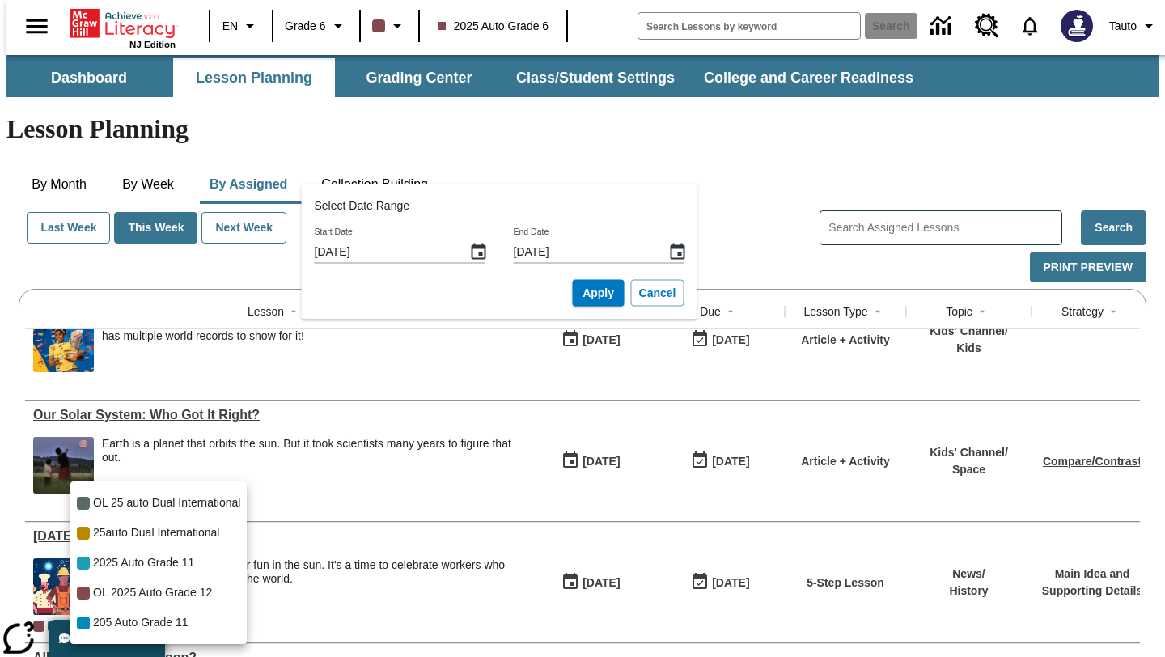
click at [269, 469] on div at bounding box center [582, 328] width 1165 height 657
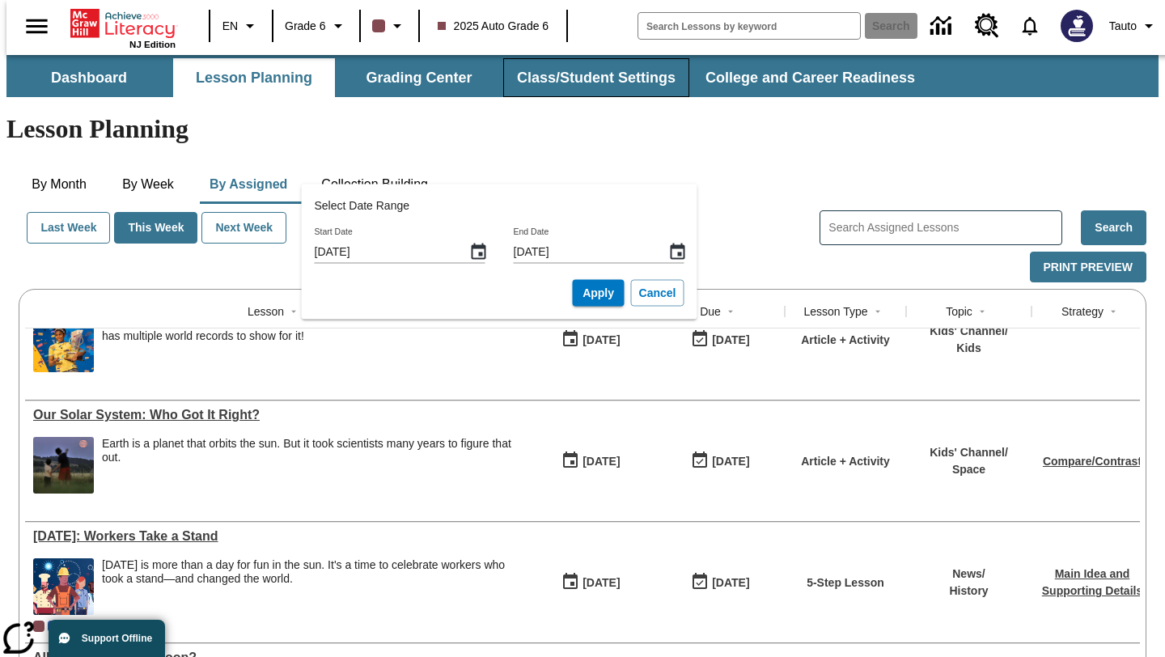
click at [617, 73] on button "Class/Student Settings" at bounding box center [596, 77] width 186 height 39
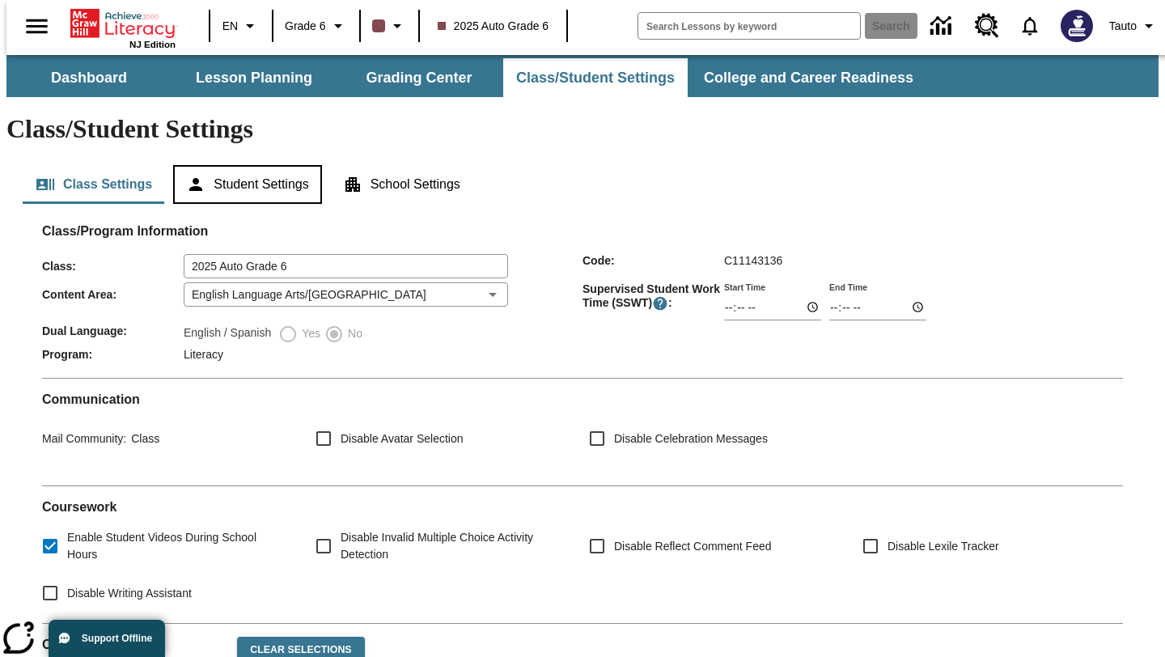
click at [282, 165] on button "Student Settings" at bounding box center [247, 184] width 148 height 39
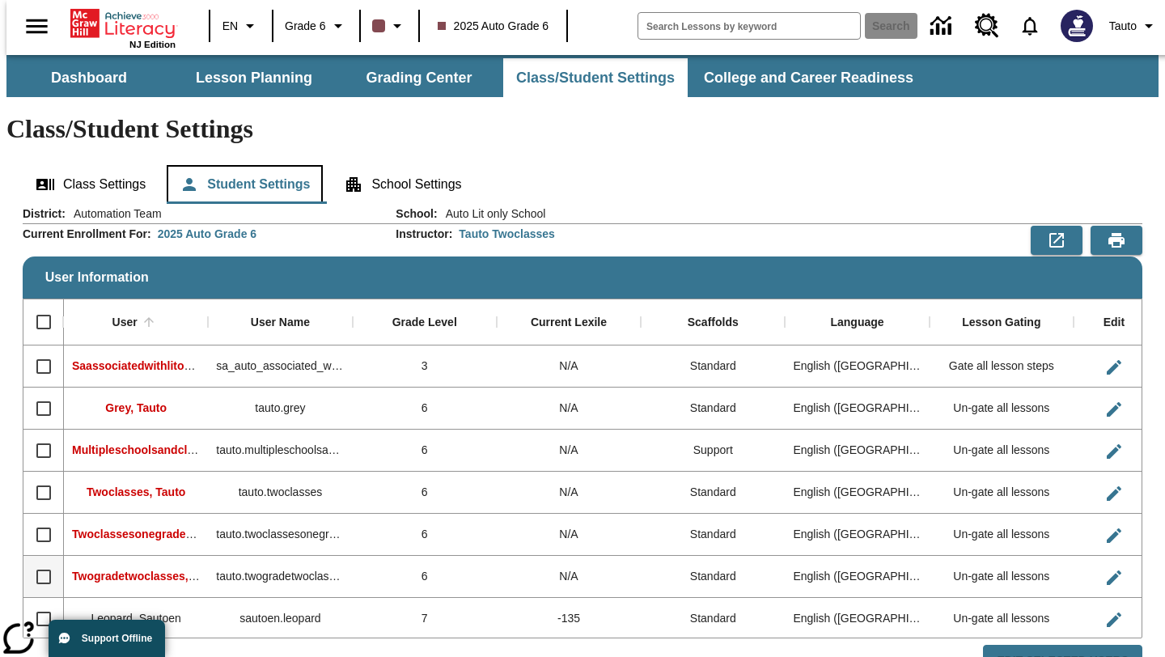
scroll to position [57, 0]
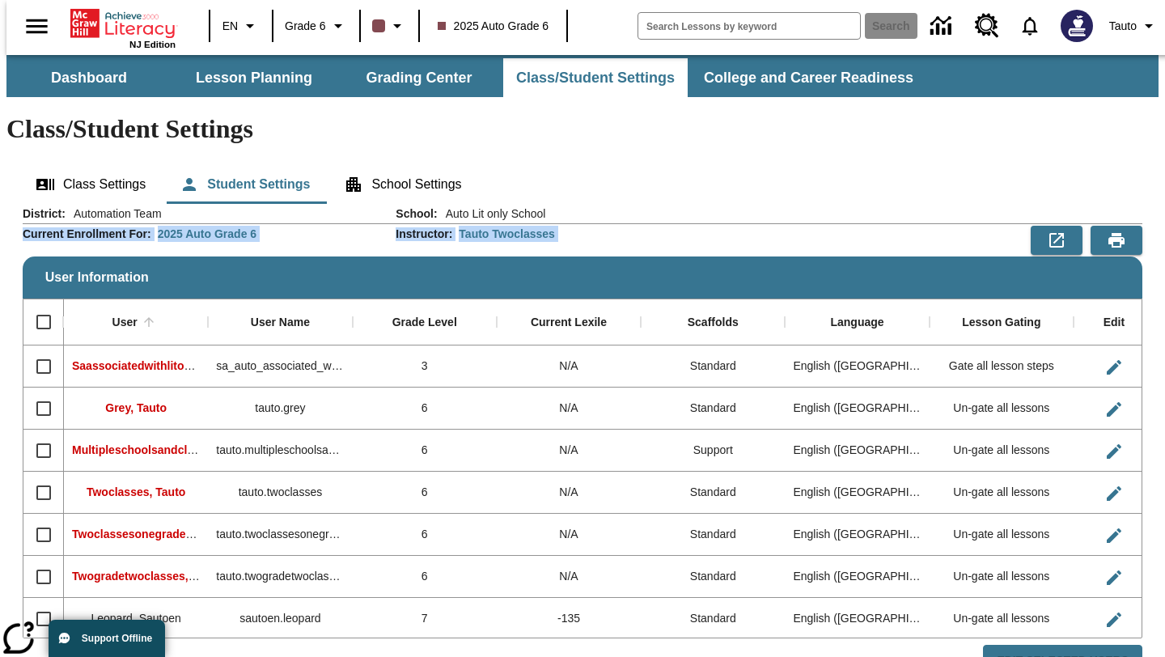
drag, startPoint x: 1155, startPoint y: 202, endPoint x: 995, endPoint y: 162, distance: 165.1
click at [995, 162] on div "Class/Student Settings Class Settings Student Settings School Settings District…" at bounding box center [582, 403] width 1152 height 579
click at [995, 206] on div "School : Auto Lit only School" at bounding box center [769, 214] width 747 height 16
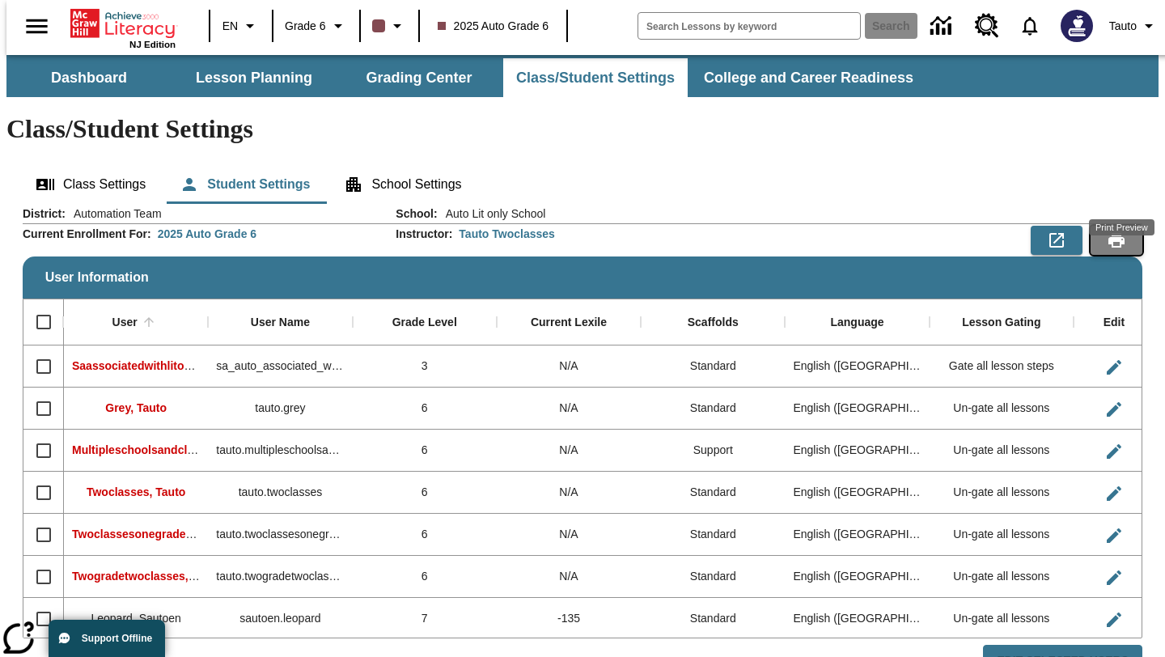
click at [1118, 233] on icon "Print Preview" at bounding box center [1117, 240] width 16 height 15
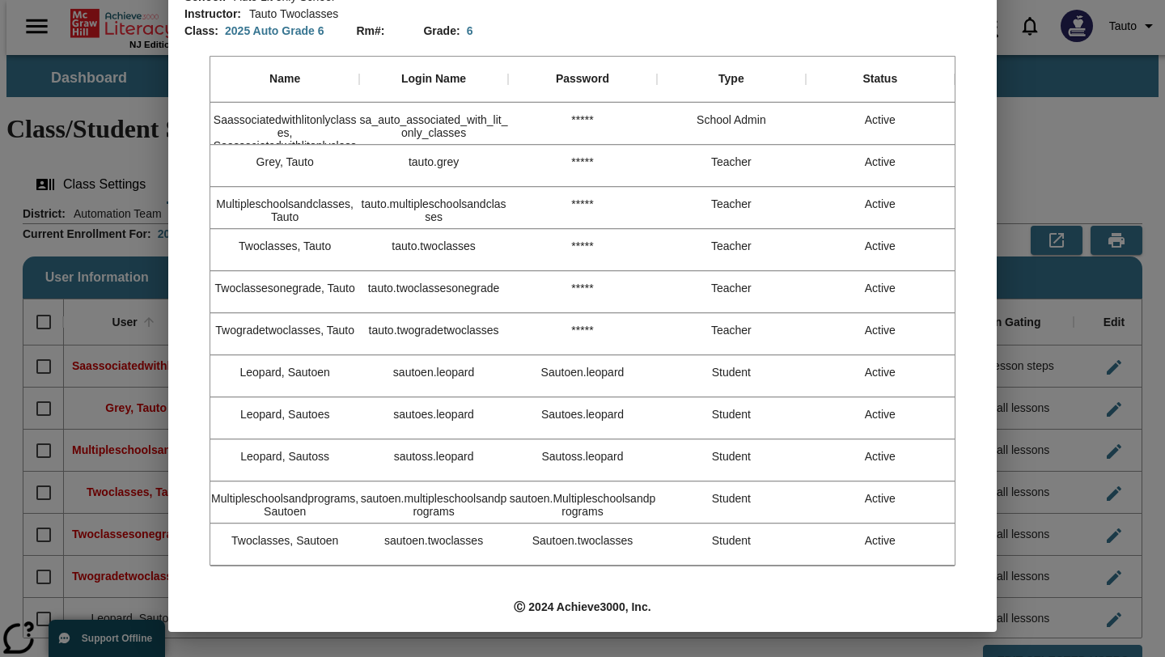
scroll to position [0, 0]
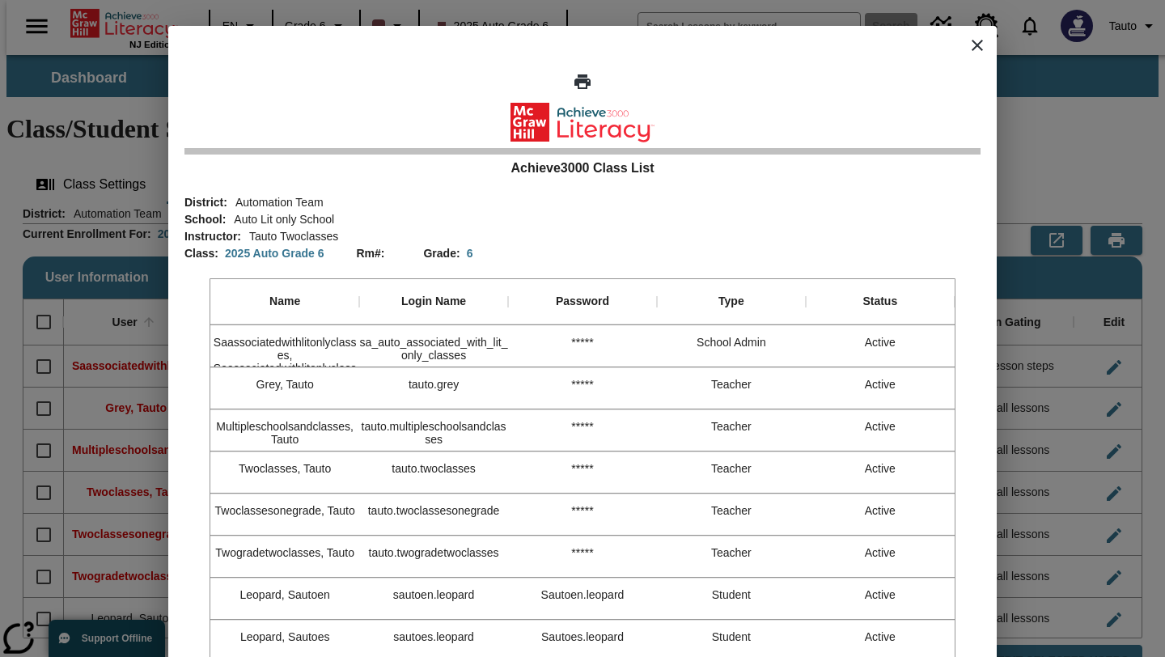
click at [982, 61] on button "close modal" at bounding box center [977, 45] width 39 height 39
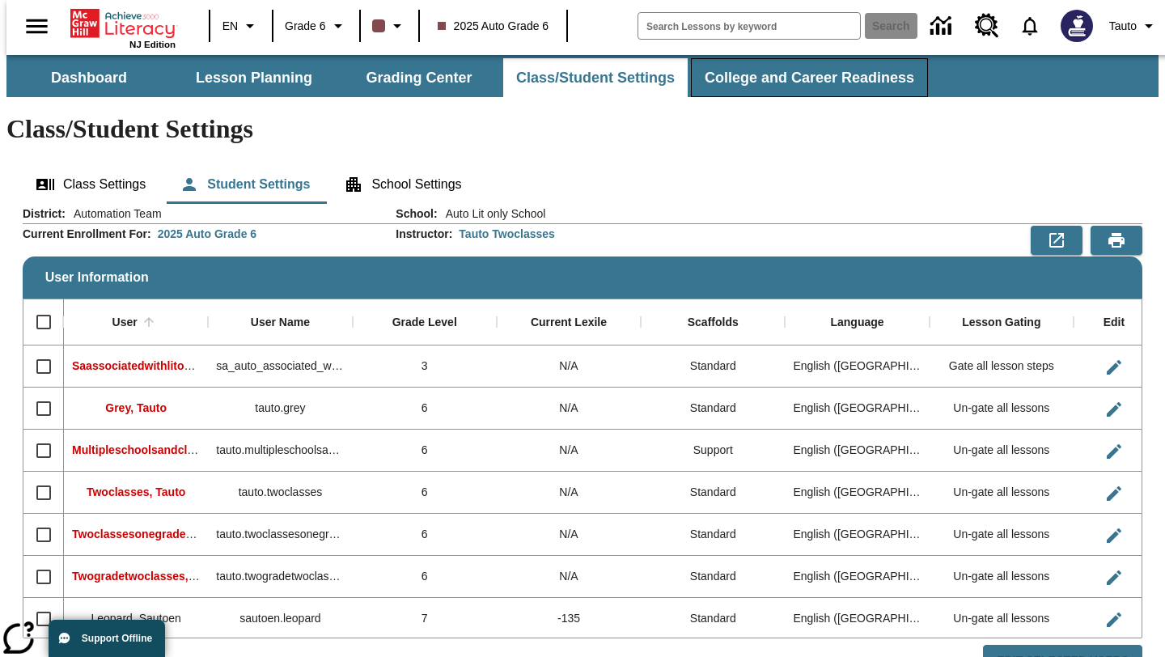
click at [824, 86] on button "College and Career Readiness" at bounding box center [809, 77] width 237 height 39
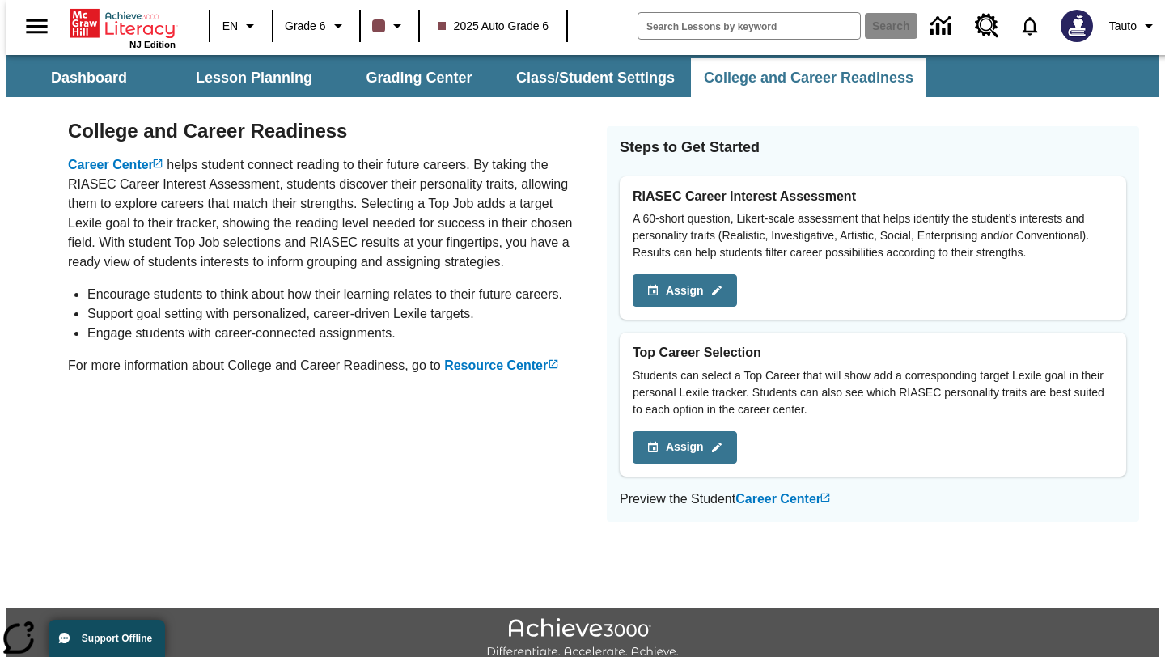
click at [694, 149] on h2 "Steps to Get Started" at bounding box center [873, 148] width 507 height 18
click at [555, 94] on button "Class/Student Settings" at bounding box center [596, 77] width 186 height 39
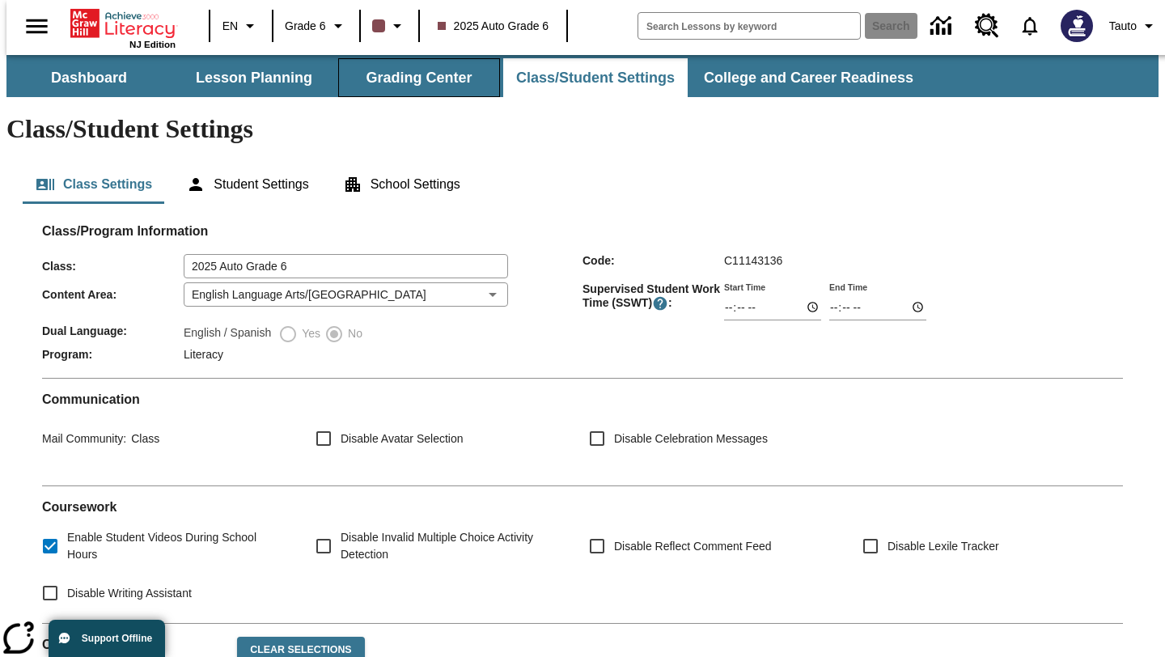
click at [422, 95] on button "Grading Center" at bounding box center [419, 77] width 162 height 39
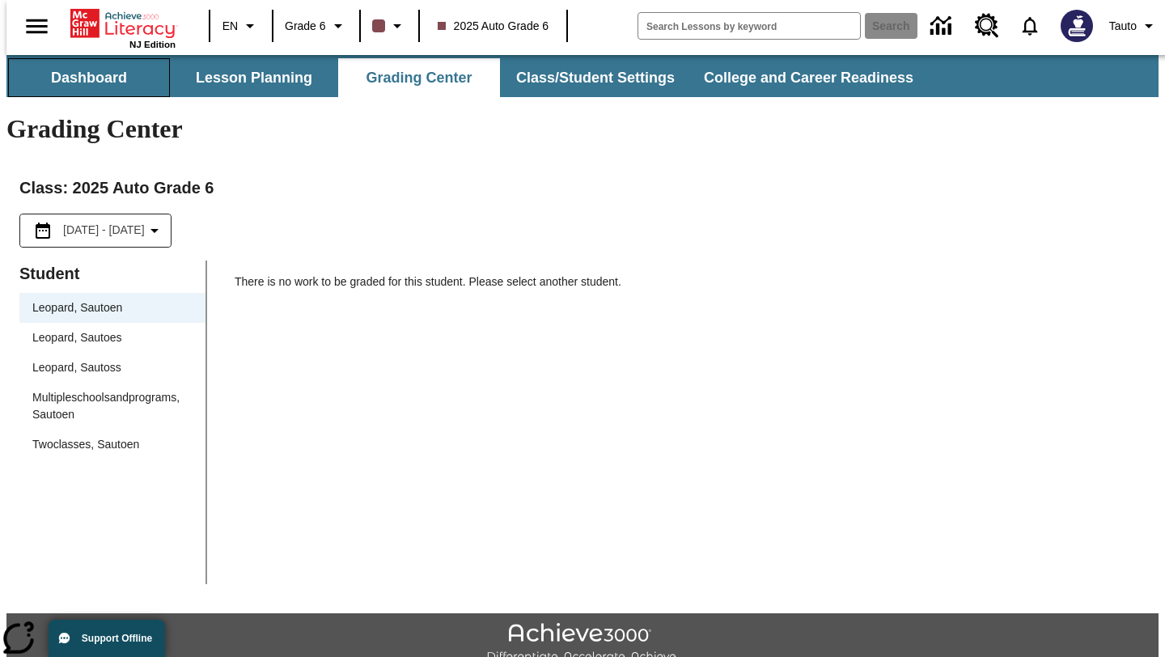
click at [112, 83] on button "Dashboard" at bounding box center [89, 77] width 162 height 39
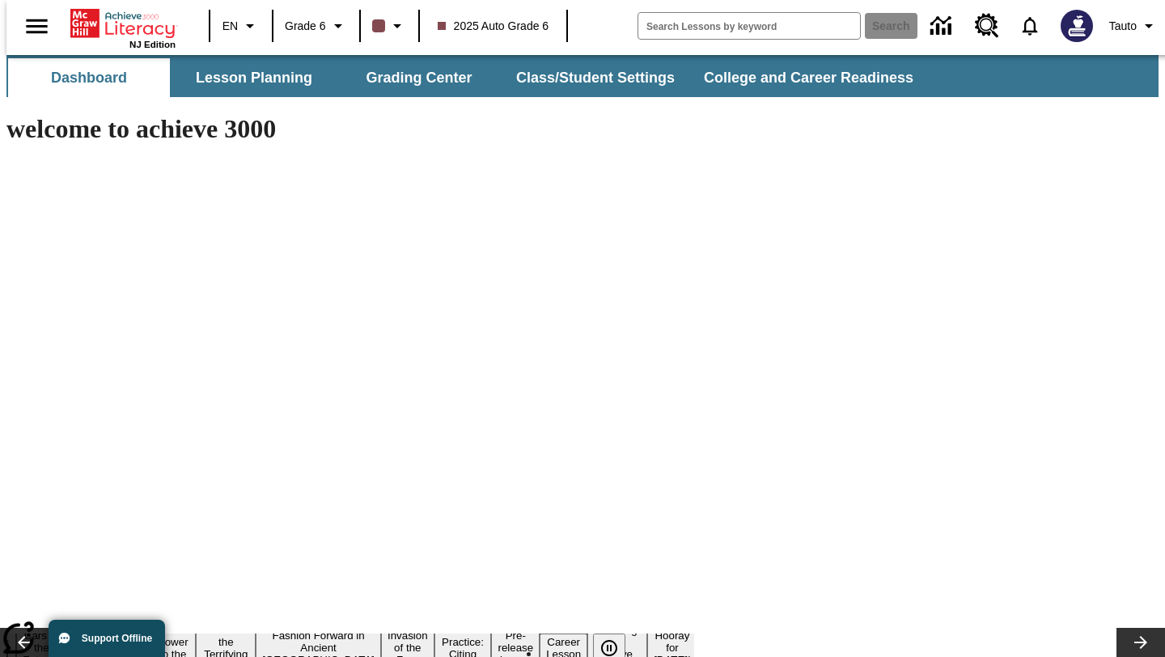
type input "-1"
click at [216, 79] on button "Lesson Planning" at bounding box center [254, 77] width 162 height 39
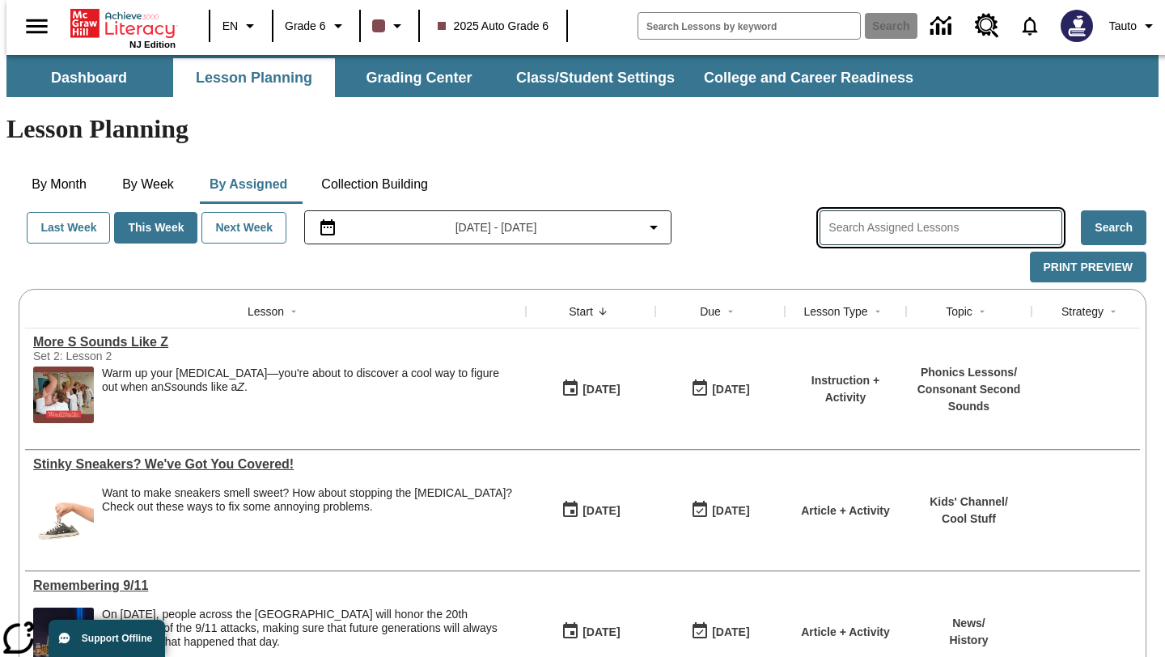
click at [894, 216] on input "Search Assigned Lessons" at bounding box center [945, 227] width 233 height 23
click at [1120, 210] on button "Search" at bounding box center [1114, 227] width 66 height 35
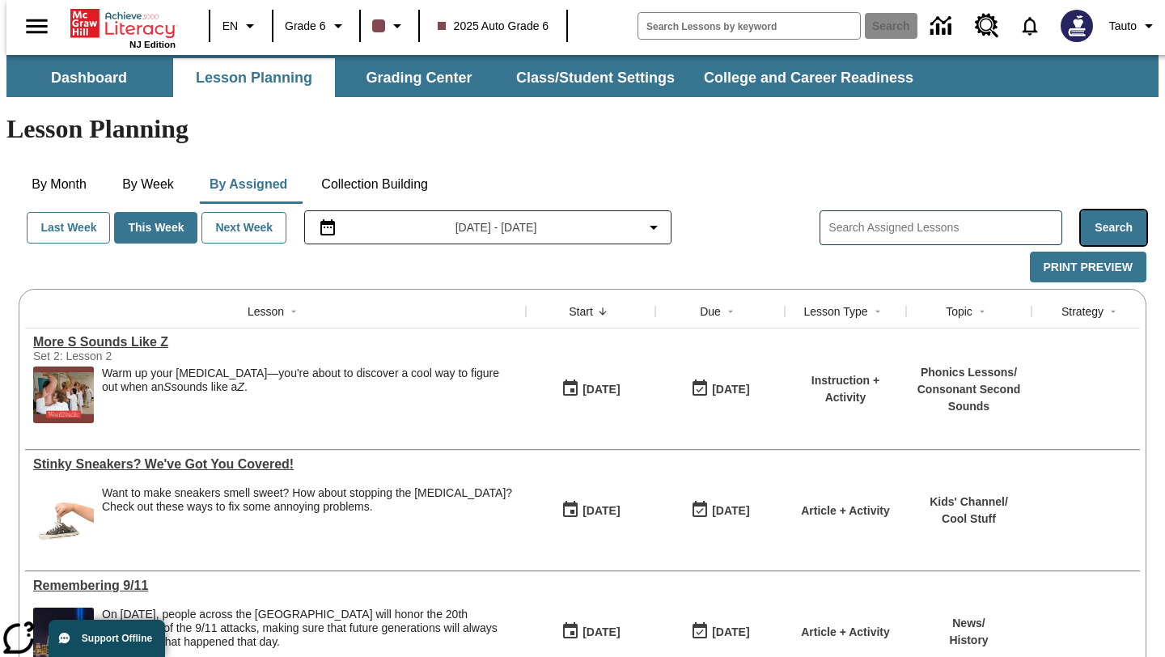
click at [1120, 210] on button "Search" at bounding box center [1114, 227] width 66 height 35
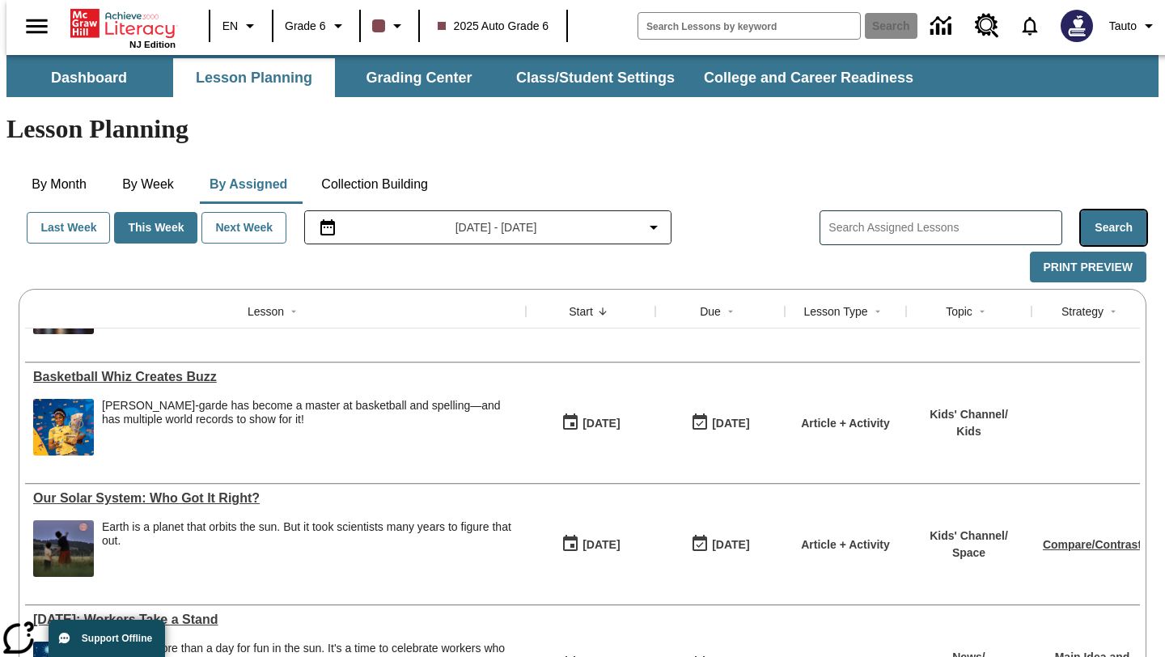
scroll to position [331, 0]
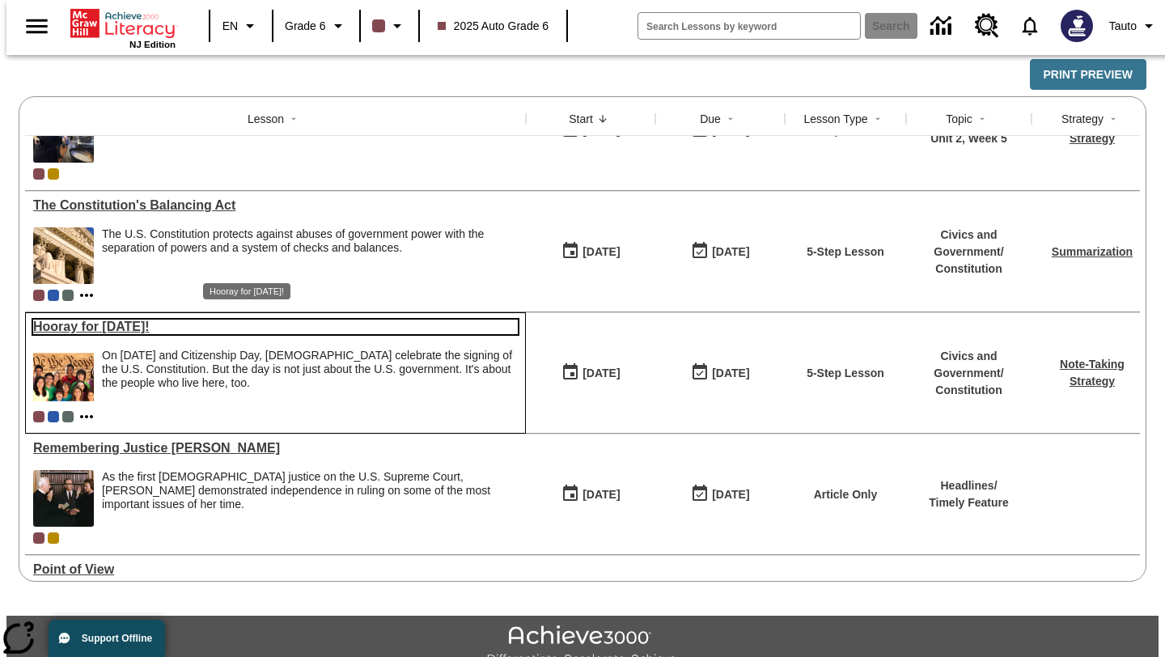
click at [58, 320] on link "Hooray for [DATE]!" at bounding box center [275, 327] width 485 height 15
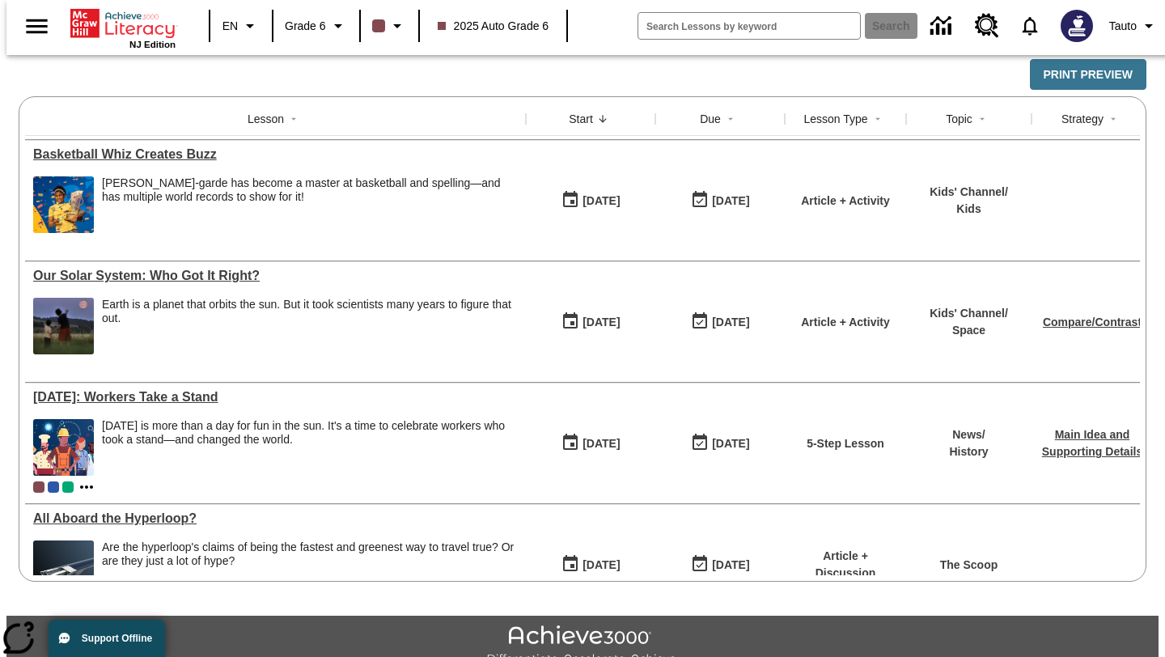
scroll to position [334, 0]
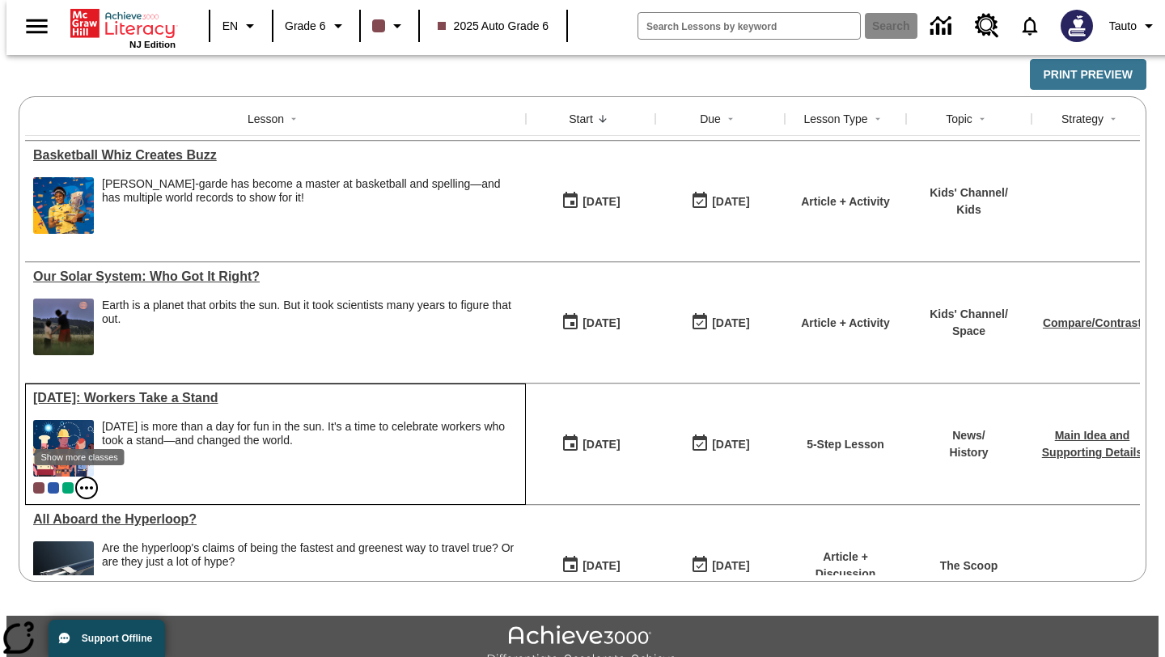
click at [80, 486] on icon "Show more classes" at bounding box center [86, 487] width 13 height 3
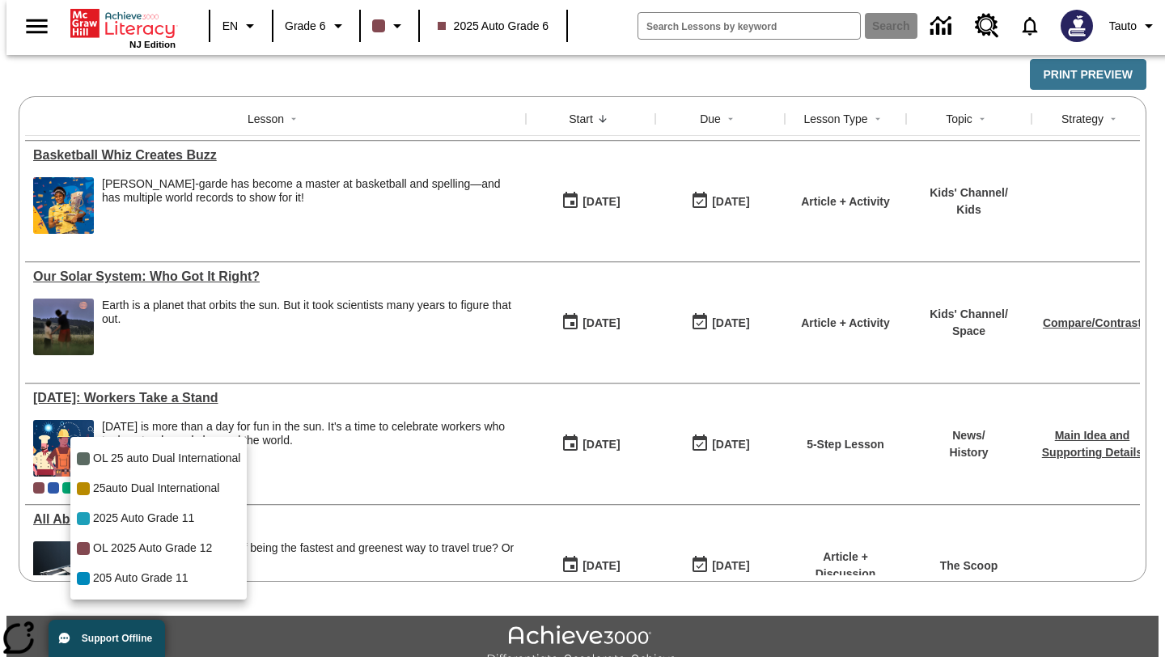
click at [366, 620] on div at bounding box center [582, 328] width 1165 height 657
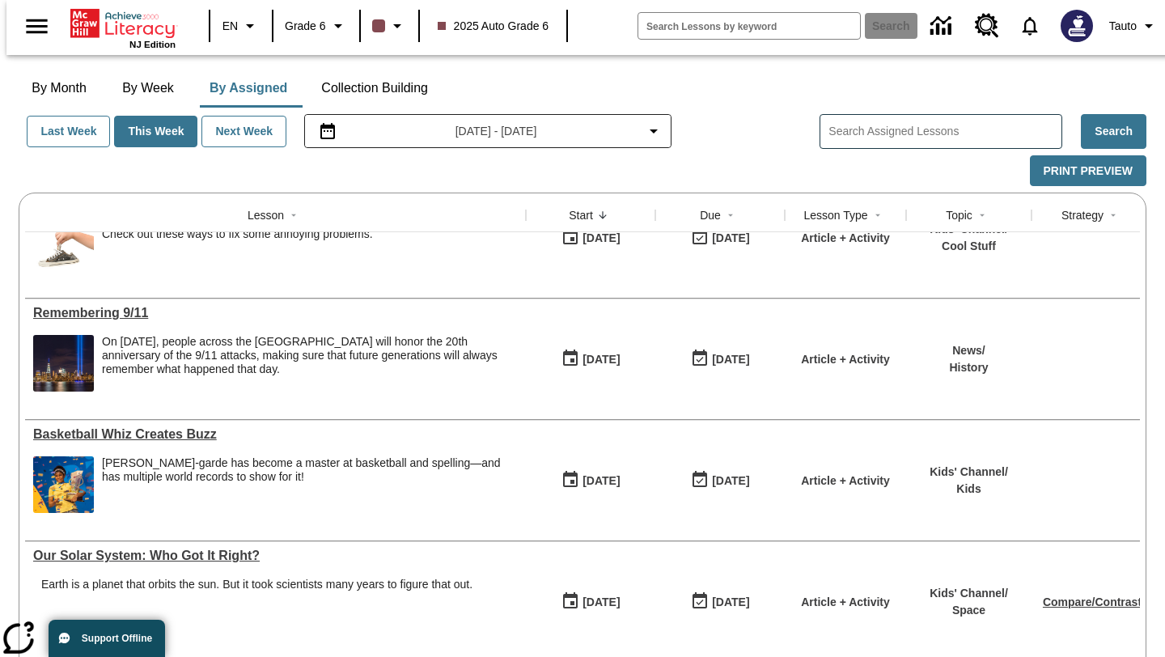
scroll to position [182, 0]
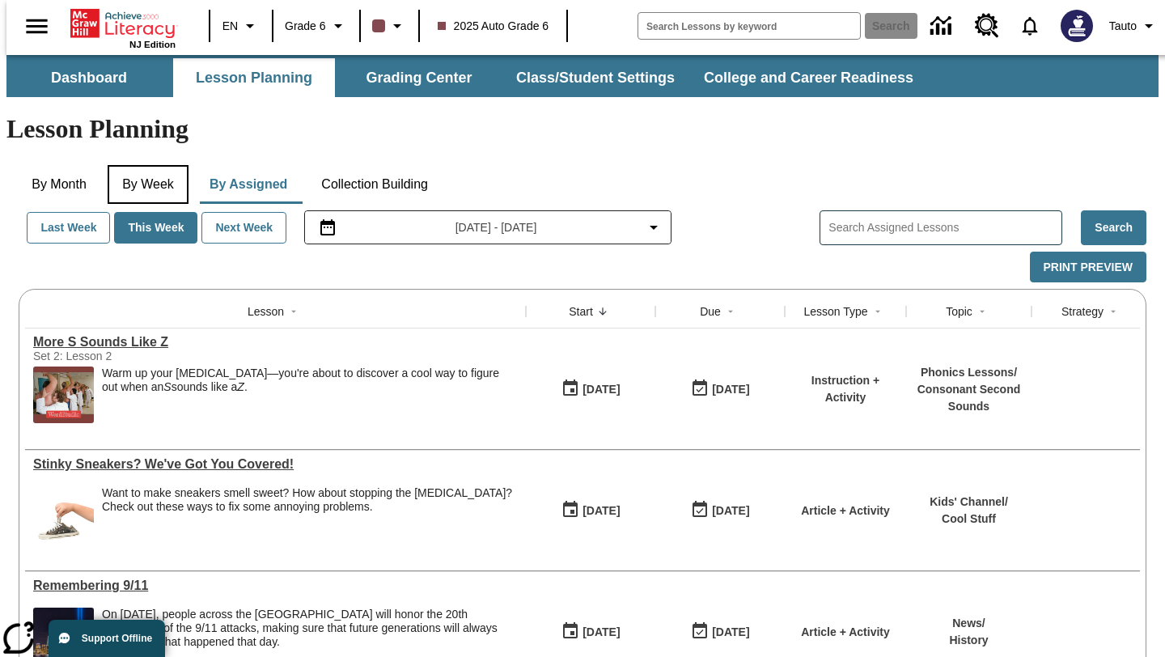
click at [145, 165] on button "By Week" at bounding box center [148, 184] width 81 height 39
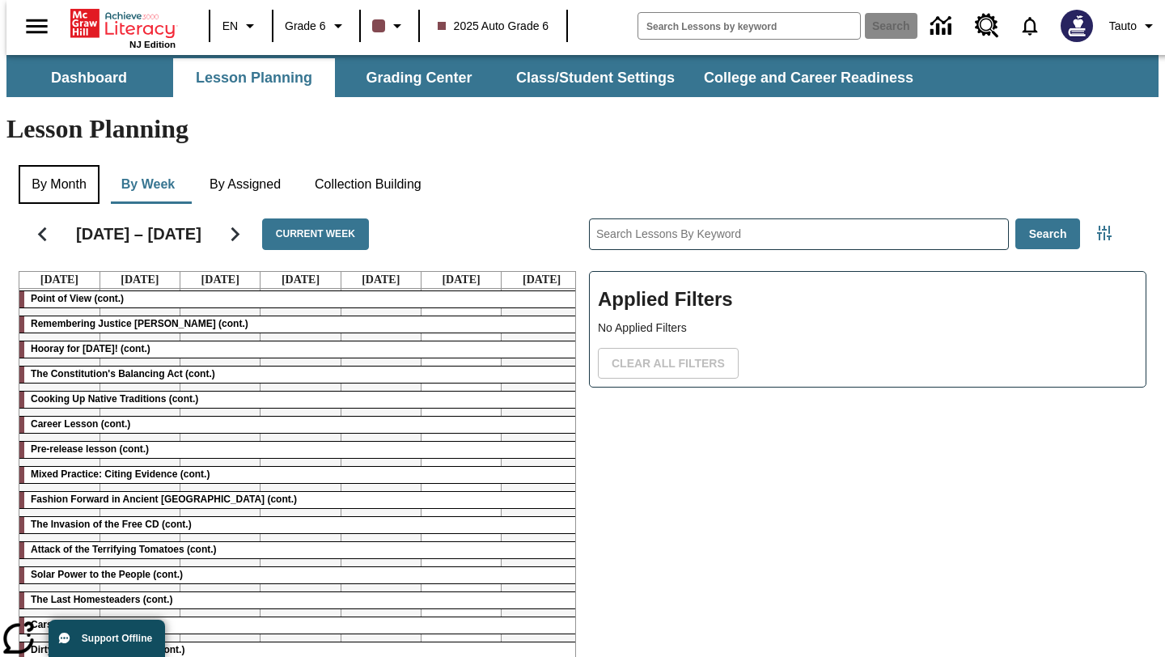
click at [55, 165] on button "By Month" at bounding box center [59, 184] width 81 height 39
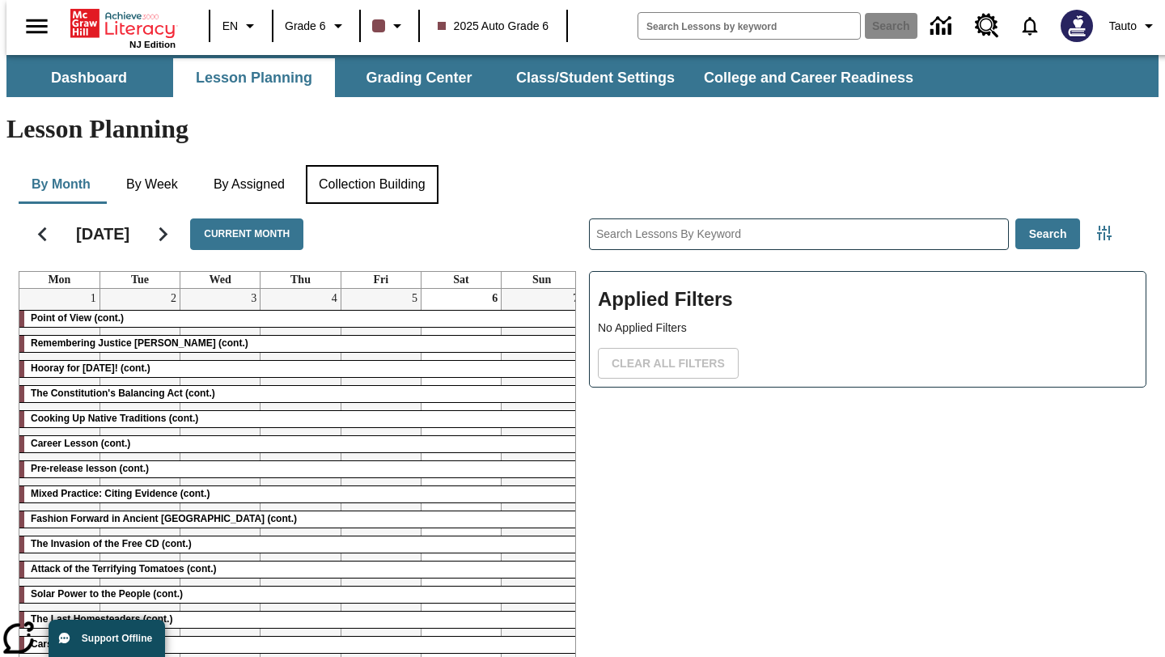
click at [367, 165] on button "Collection Building" at bounding box center [372, 184] width 133 height 39
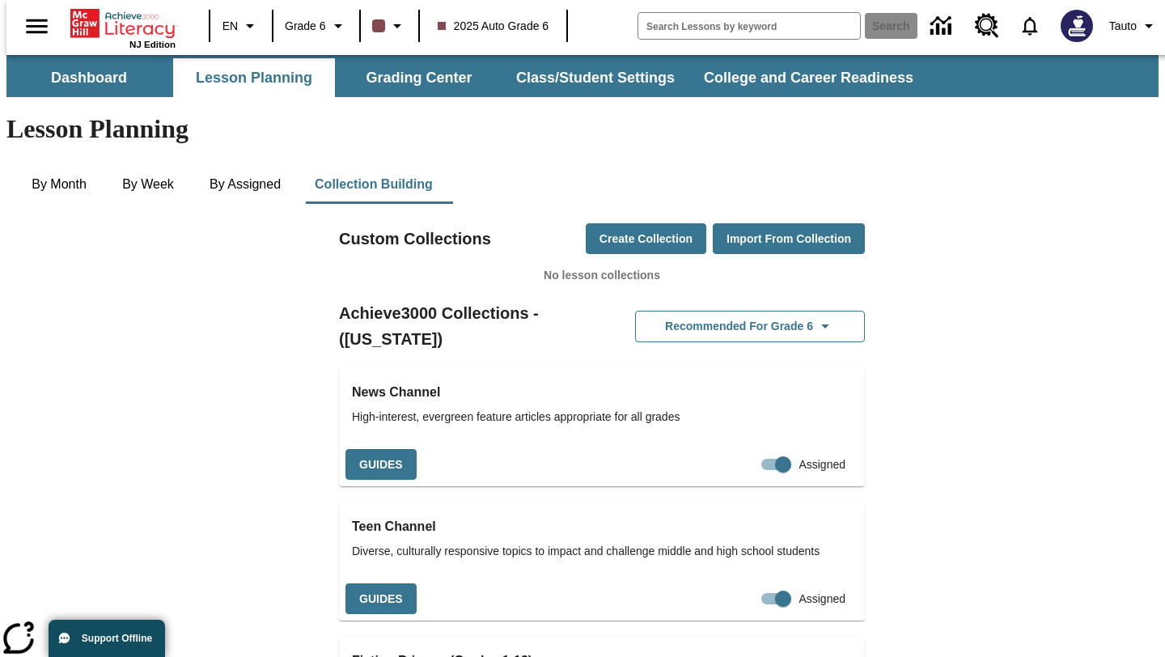
click at [548, 267] on p "No lesson collections" at bounding box center [602, 275] width 526 height 17
click at [418, 88] on button "Grading Center" at bounding box center [419, 77] width 162 height 39
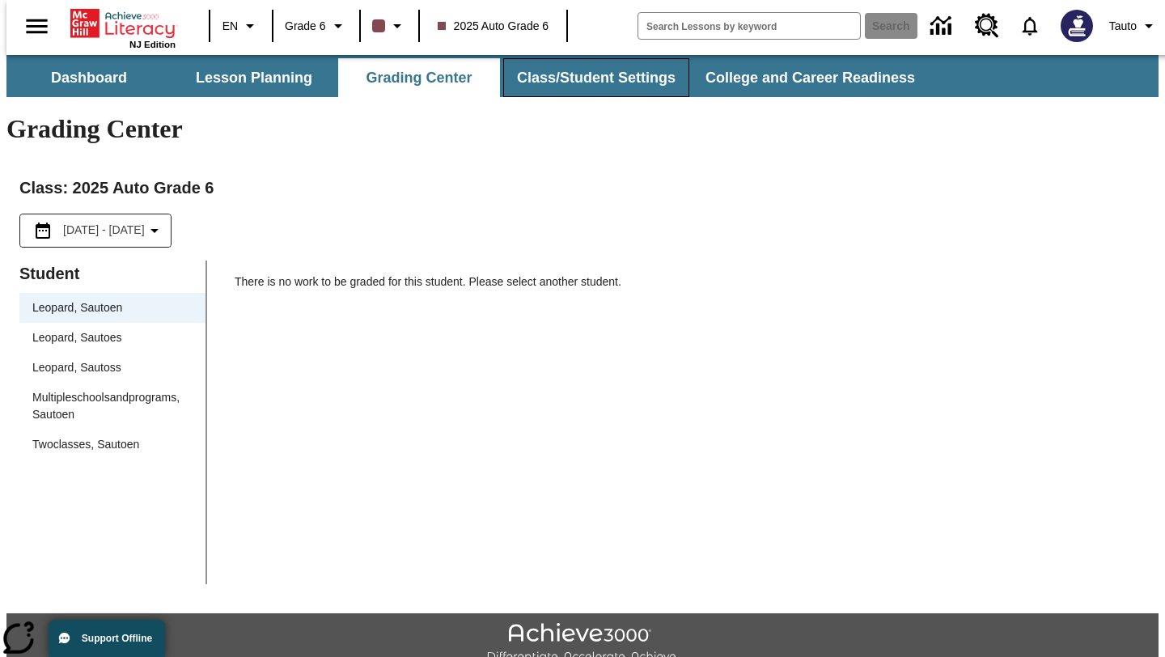
click at [610, 77] on button "Class/Student Settings" at bounding box center [596, 77] width 186 height 39
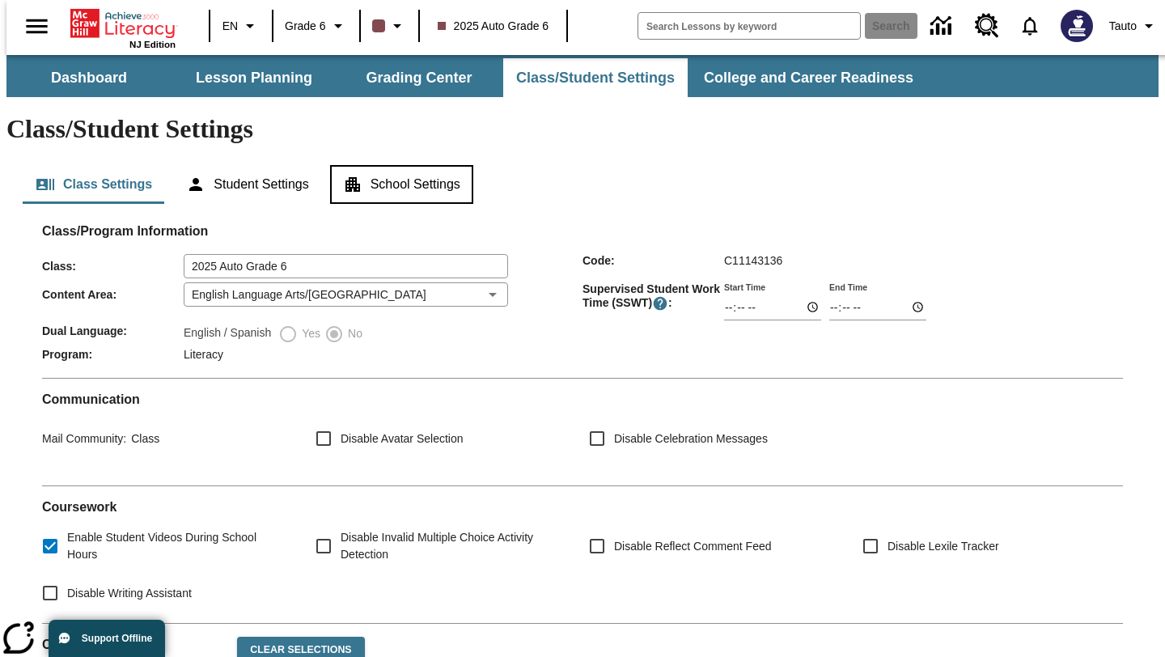
click at [438, 165] on button "School Settings" at bounding box center [401, 184] width 143 height 39
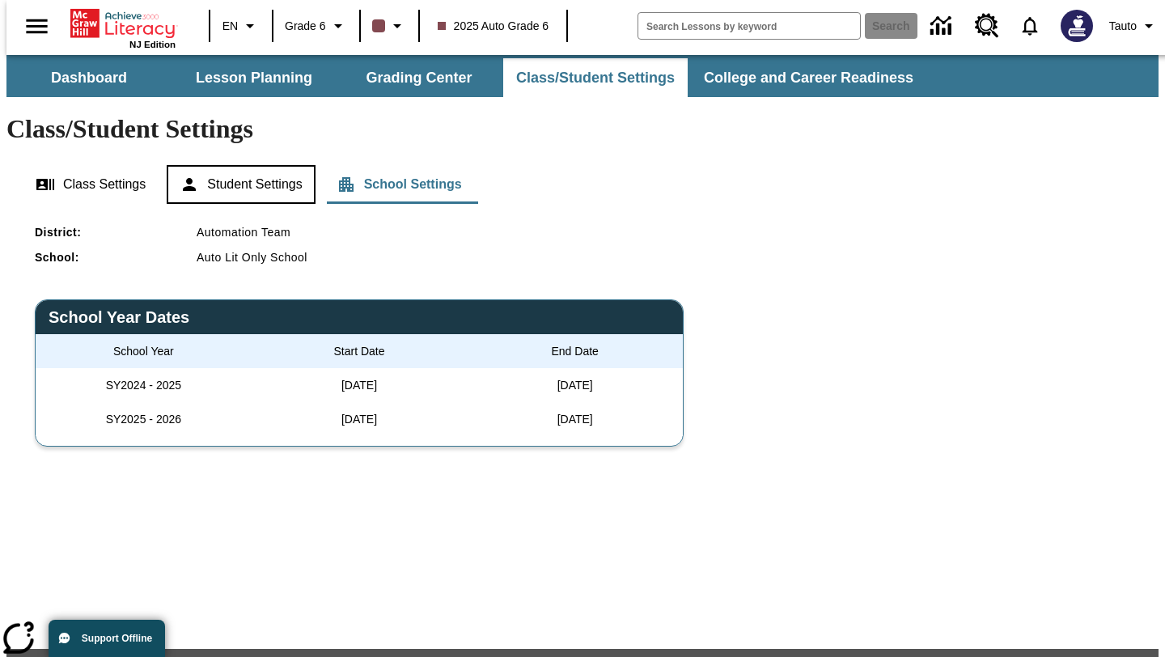
click at [248, 165] on button "Student Settings" at bounding box center [241, 184] width 148 height 39
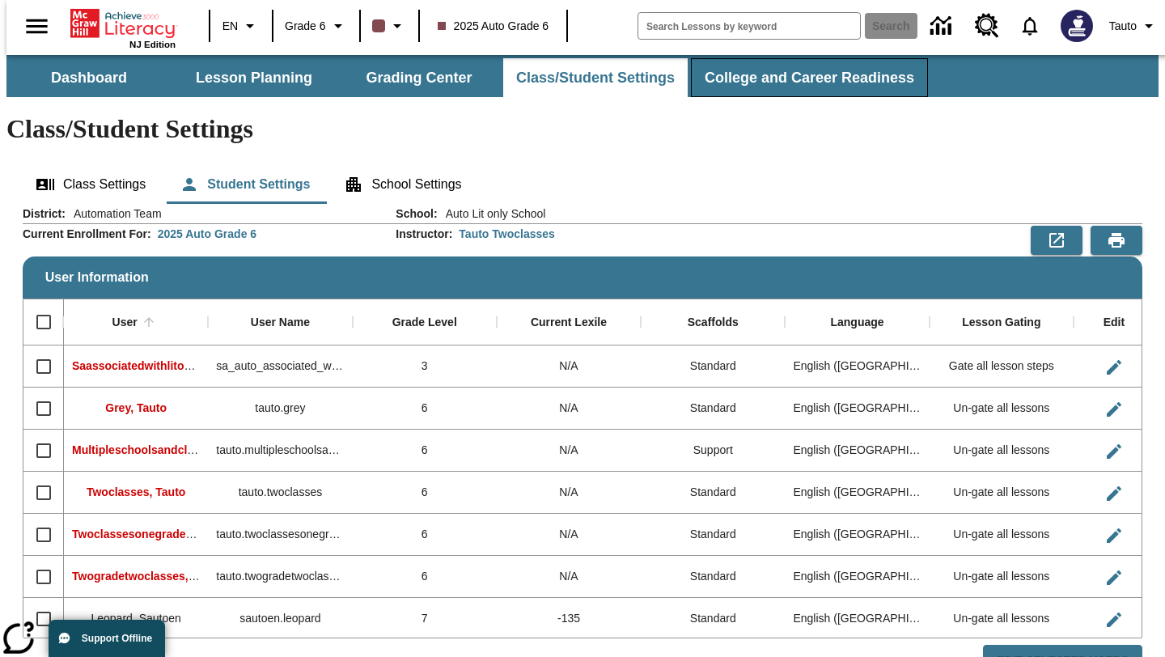
click at [745, 81] on button "College and Career Readiness" at bounding box center [809, 77] width 237 height 39
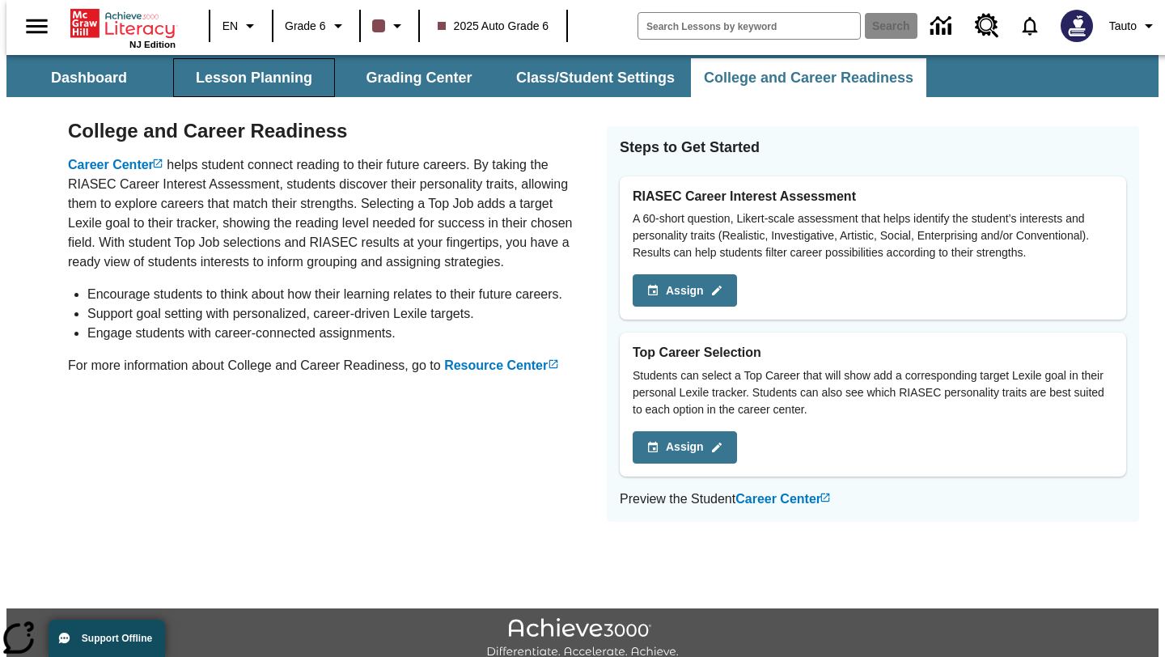
click at [255, 75] on button "Lesson Planning" at bounding box center [254, 77] width 162 height 39
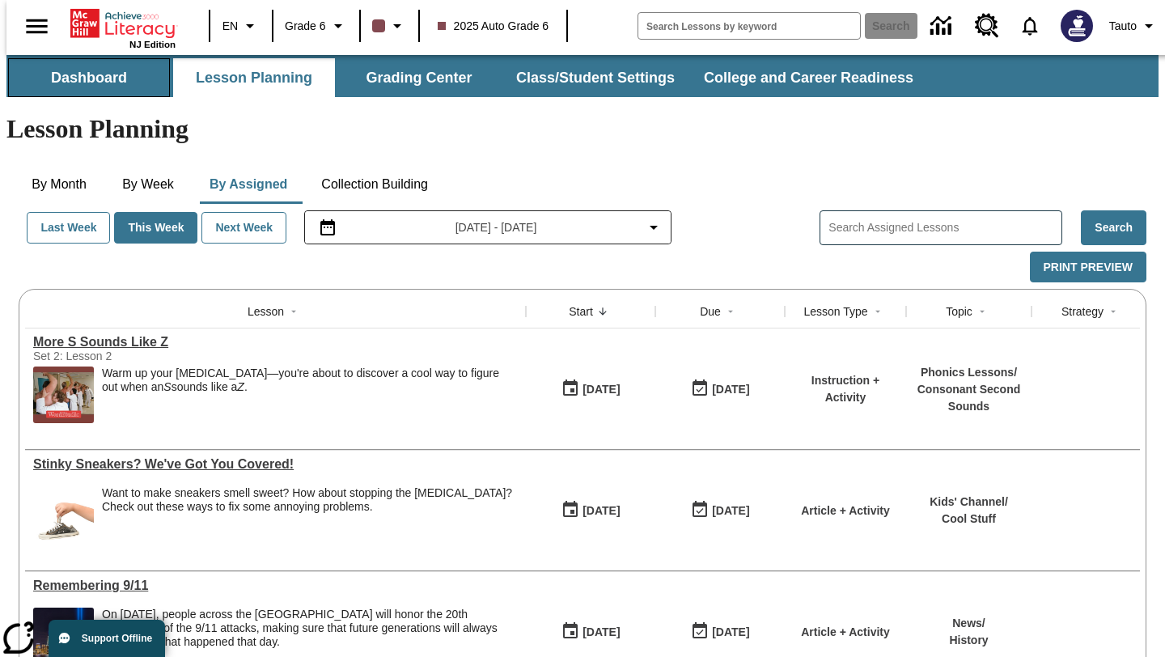
click at [113, 82] on button "Dashboard" at bounding box center [89, 77] width 162 height 39
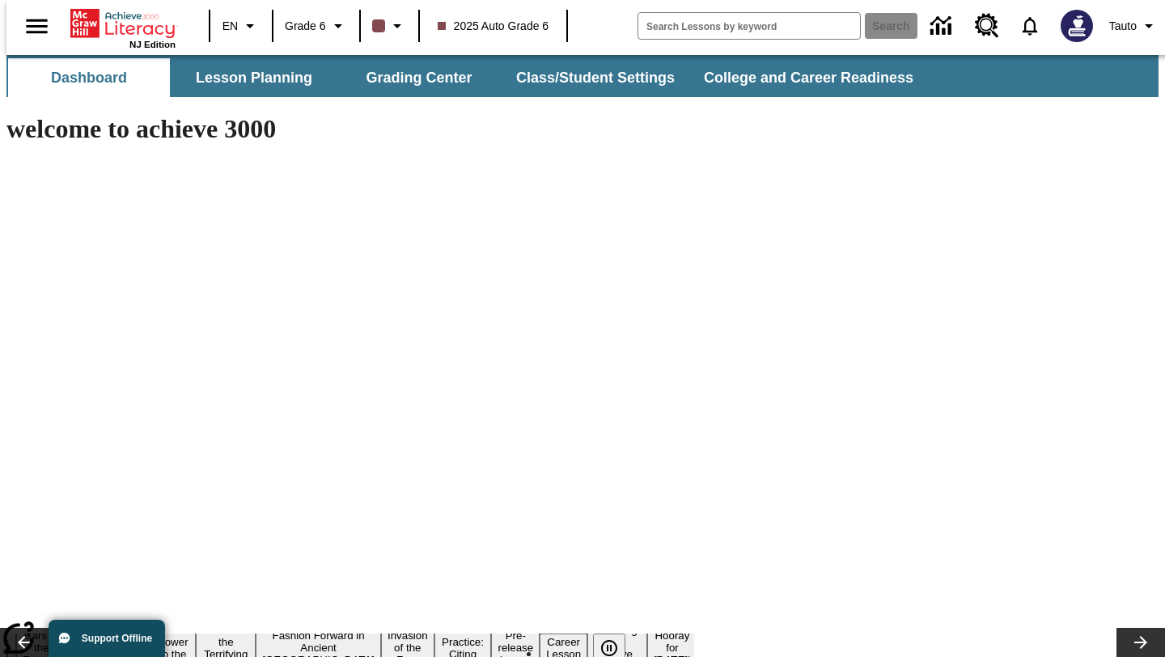
type input "-1"
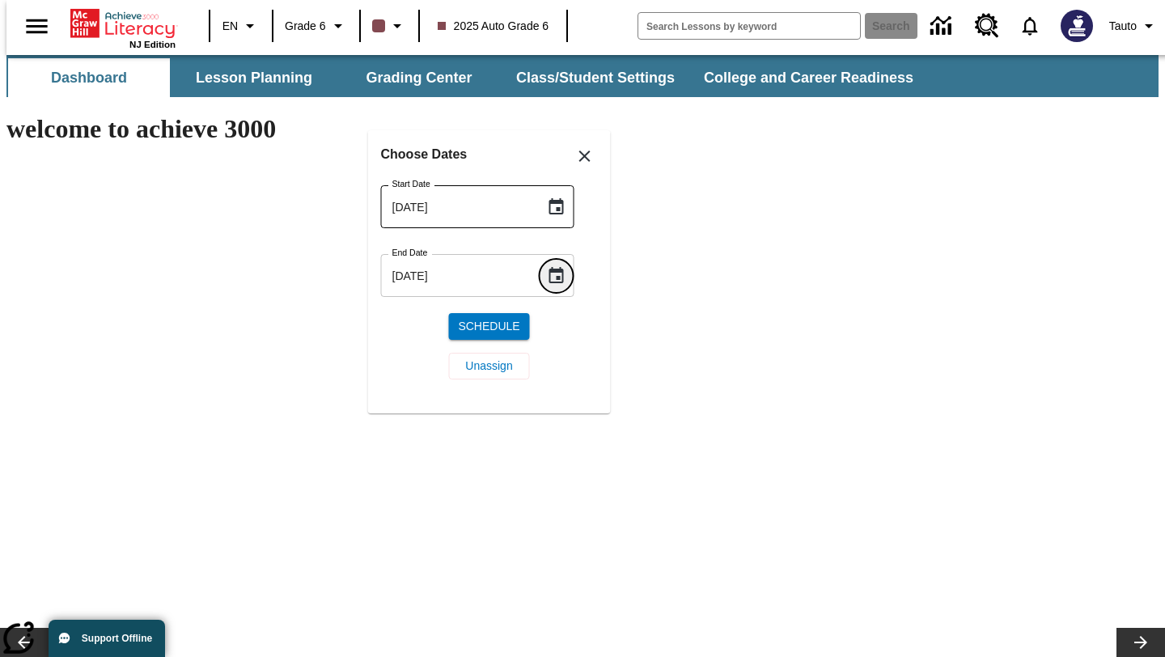
click at [547, 274] on icon "Choose date, selected date is Sep 7, 2025" at bounding box center [556, 275] width 19 height 19
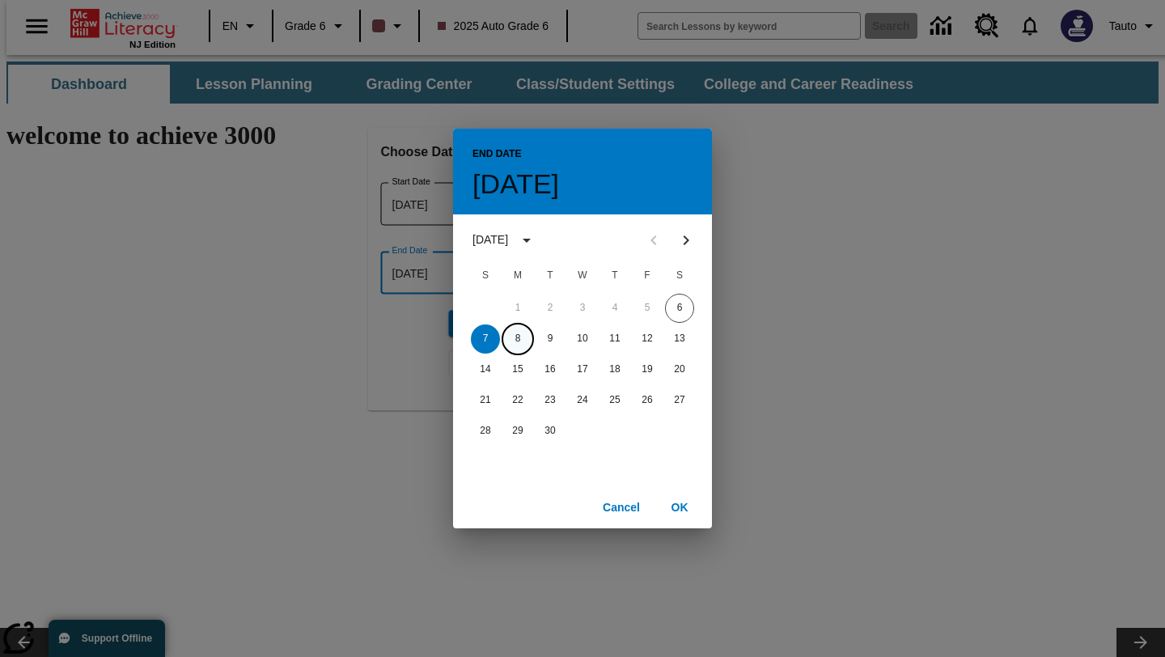
click at [520, 340] on button "8" at bounding box center [517, 339] width 29 height 29
click at [676, 504] on button "OK" at bounding box center [680, 508] width 52 height 30
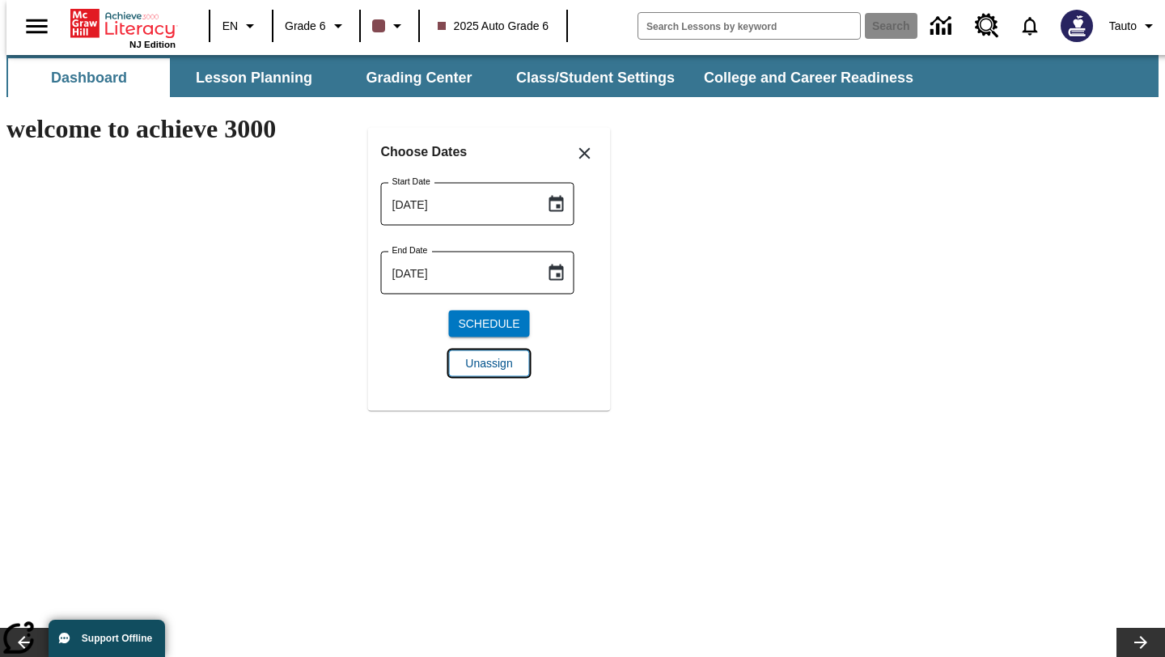
click at [499, 360] on span "Unassign" at bounding box center [488, 363] width 47 height 17
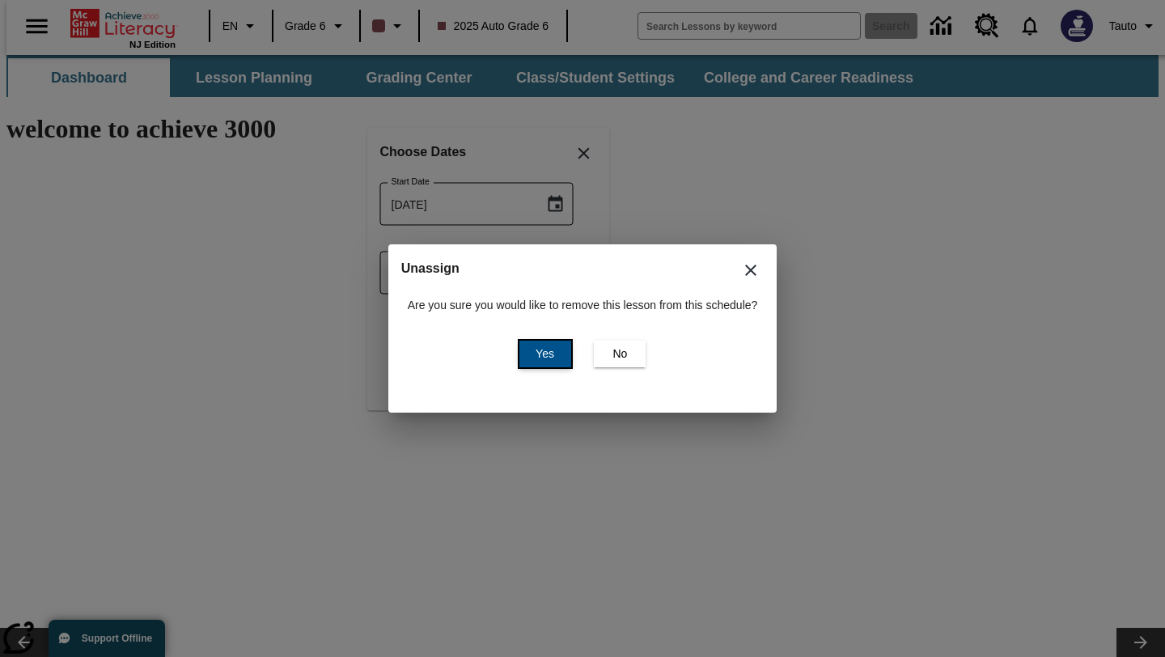
click at [547, 355] on span "Yes" at bounding box center [545, 354] width 19 height 17
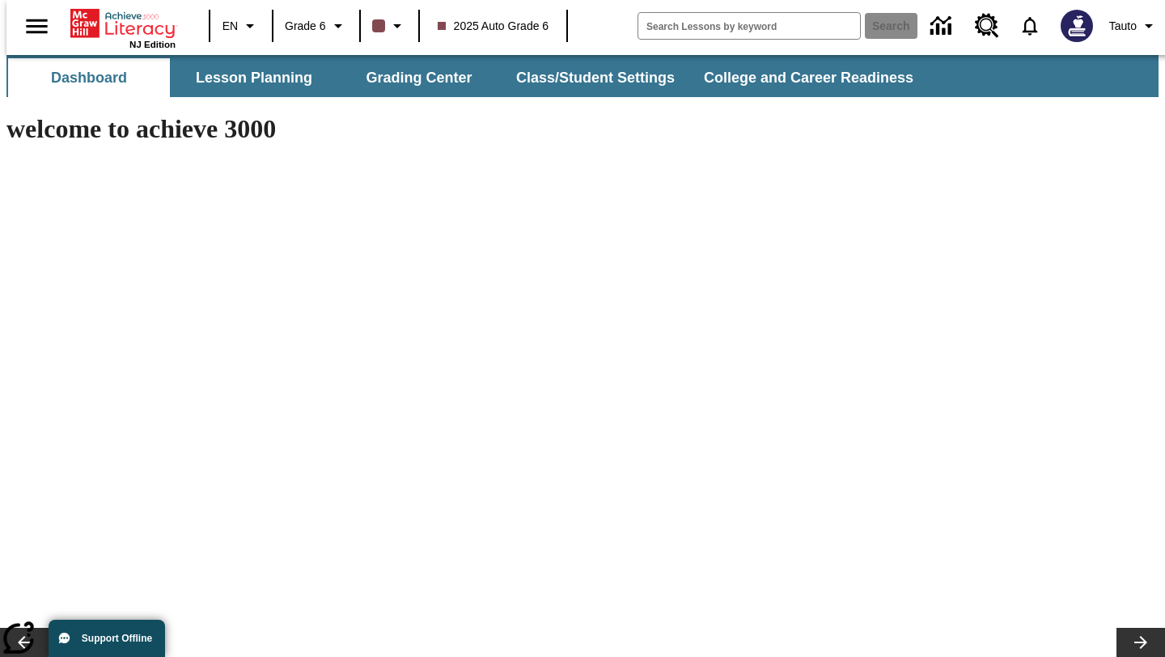
click at [221, 84] on button "Lesson Planning" at bounding box center [254, 77] width 162 height 39
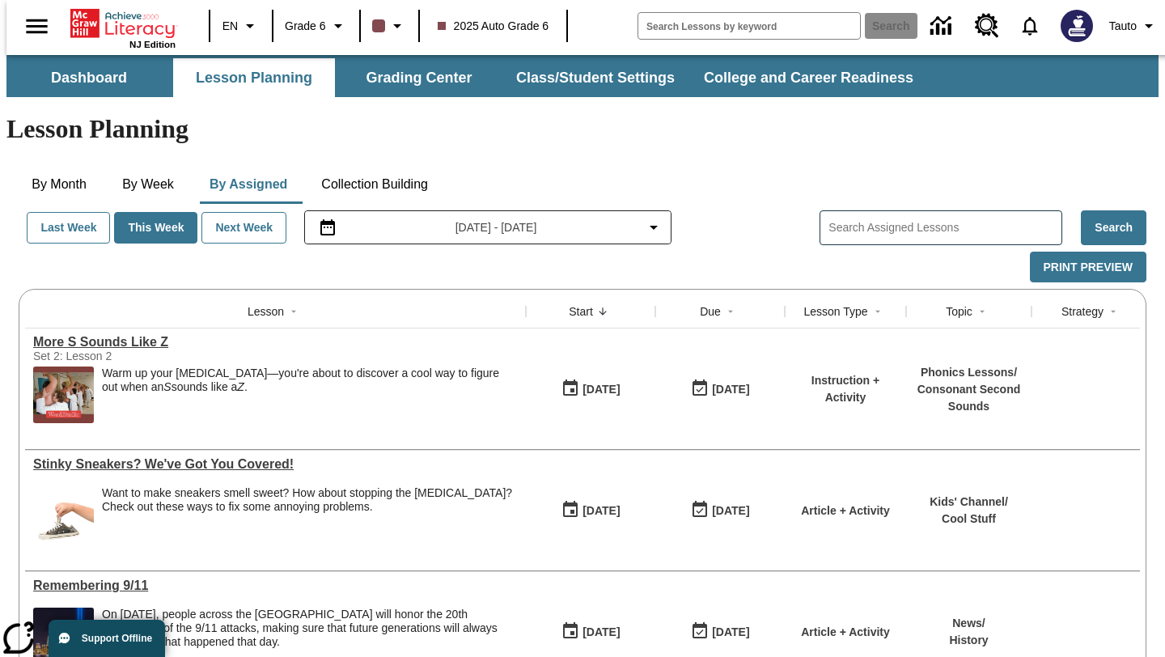
click at [918, 216] on input "Search Assigned Lessons" at bounding box center [945, 227] width 233 height 23
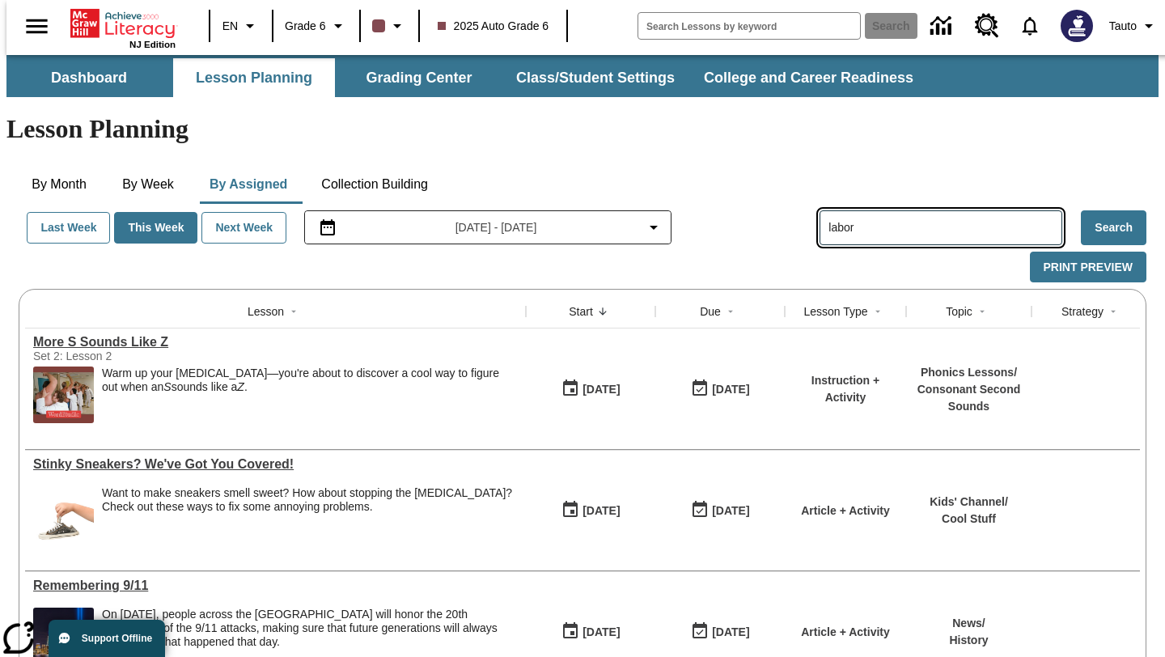
type input "labor"
click at [1114, 210] on button "Search" at bounding box center [1114, 227] width 66 height 35
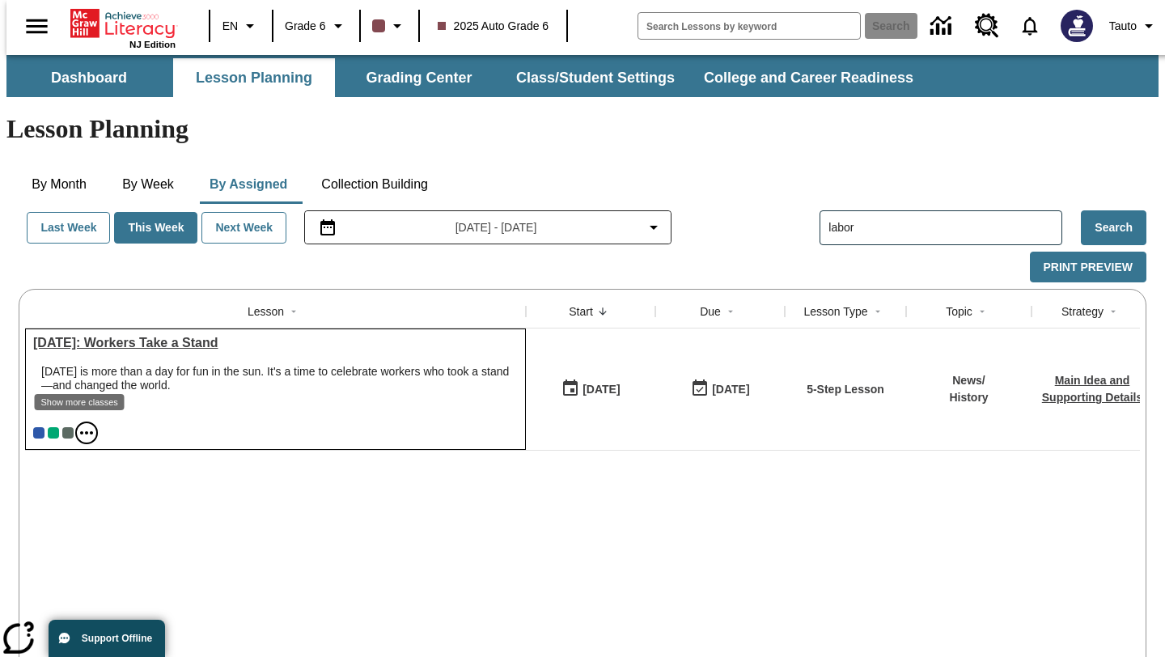
click at [77, 423] on icon "Show more classes" at bounding box center [86, 432] width 19 height 19
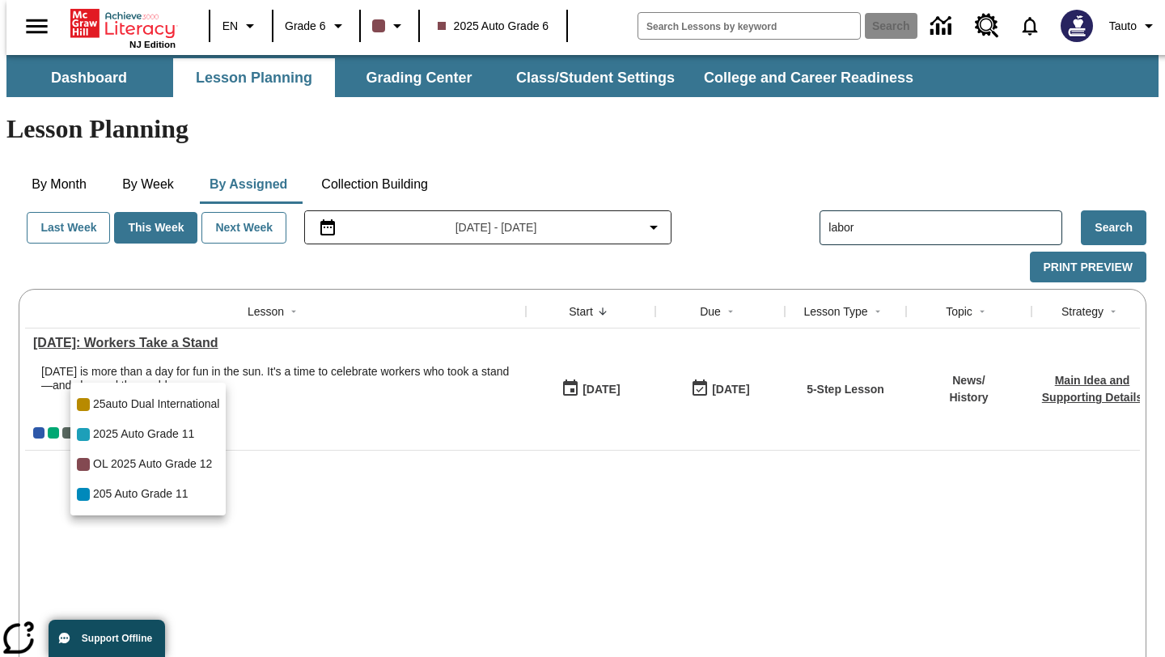
click at [575, 456] on div at bounding box center [582, 328] width 1165 height 657
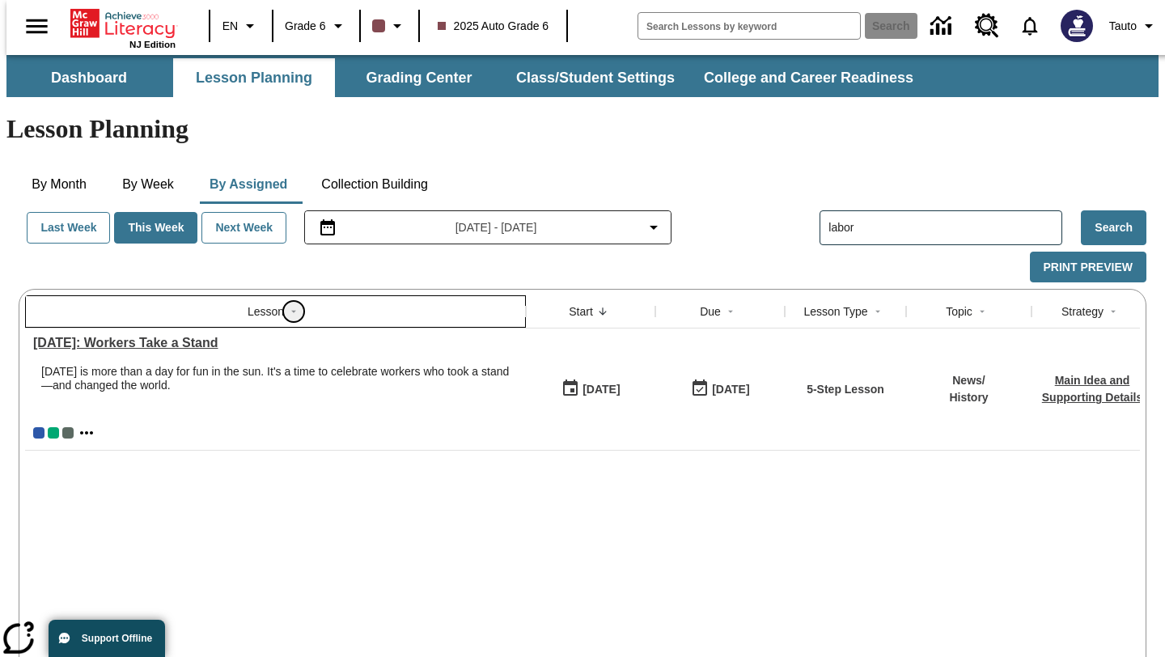
click at [288, 306] on icon "Sort" at bounding box center [293, 311] width 11 height 11
click at [290, 308] on icon "Sort" at bounding box center [293, 311] width 7 height 7
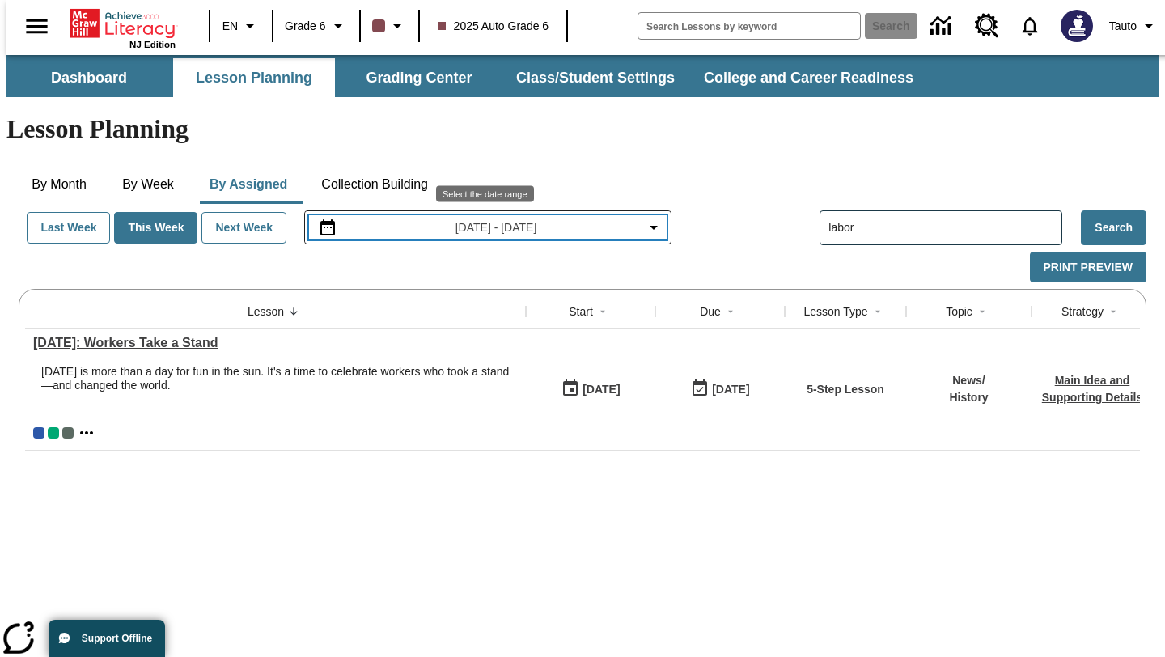
click at [651, 218] on icon "Collapse Date Range Filter" at bounding box center [653, 227] width 19 height 19
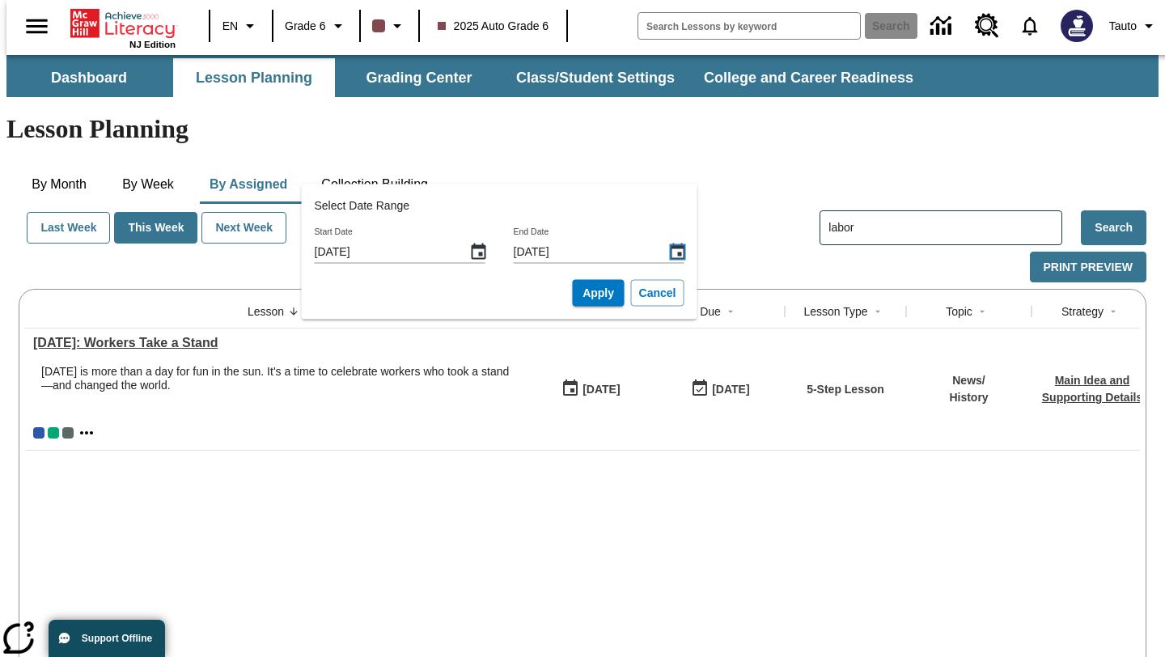
click at [668, 256] on icon "End Date, Choose date, September 6, 2025, Selected" at bounding box center [677, 251] width 19 height 19
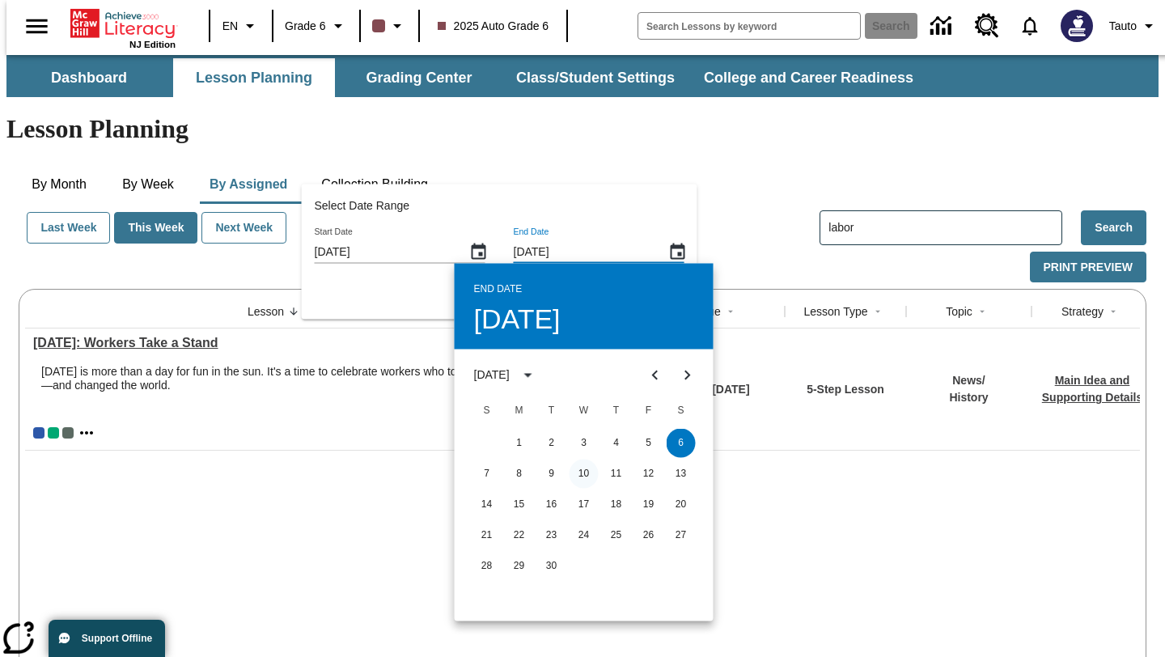
click at [570, 473] on button "10" at bounding box center [584, 473] width 29 height 29
type input "Sep 10, 2025"
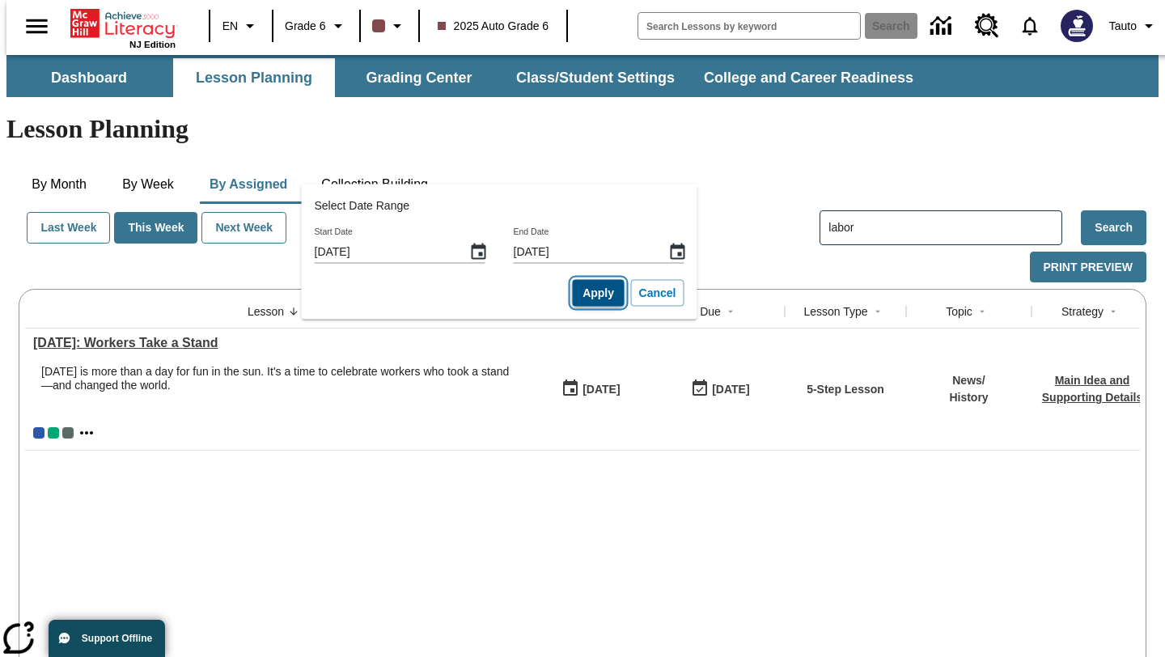
click at [573, 292] on button "Apply" at bounding box center [599, 293] width 52 height 27
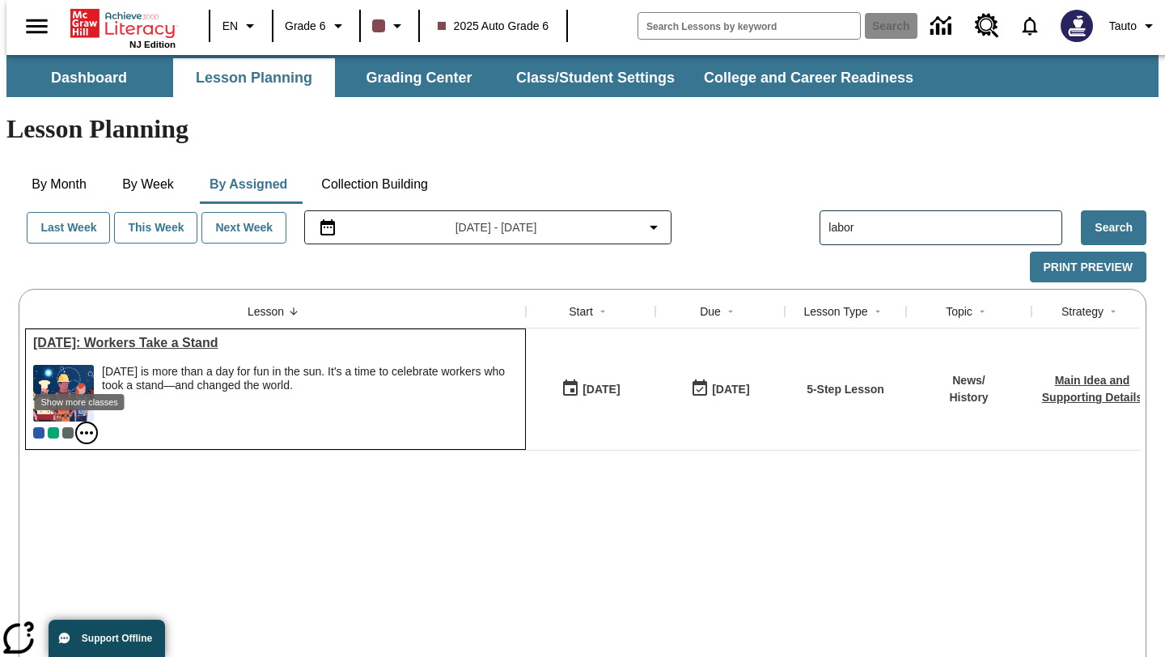
click at [81, 431] on icon "Show more classes" at bounding box center [86, 432] width 13 height 3
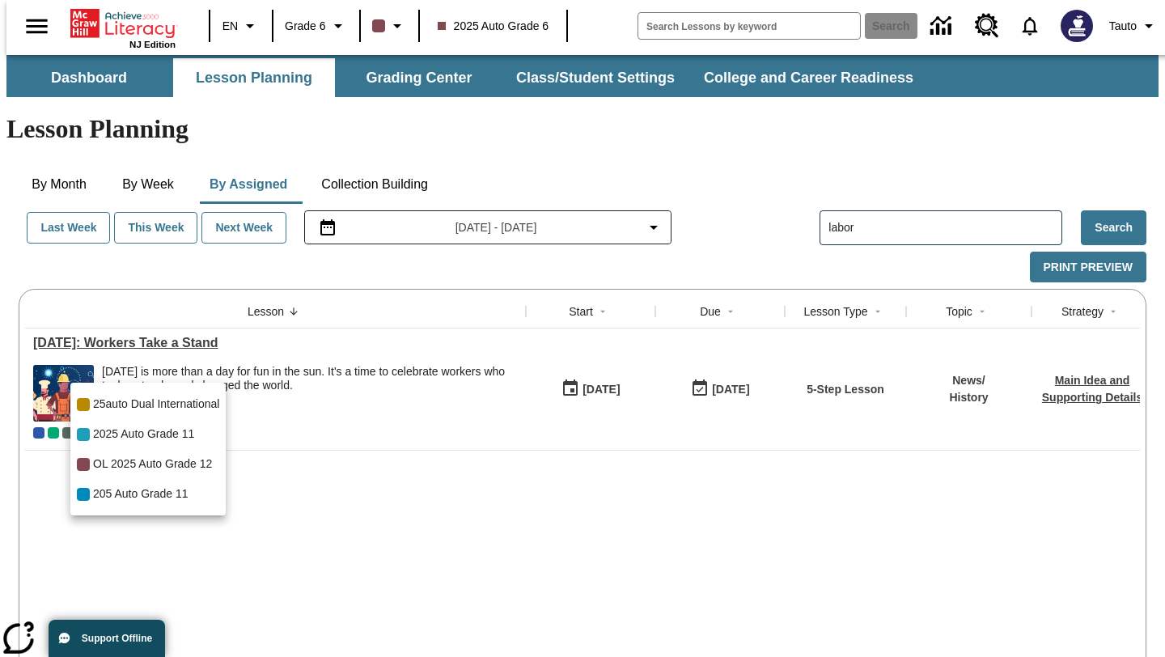
click at [308, 480] on div at bounding box center [582, 328] width 1165 height 657
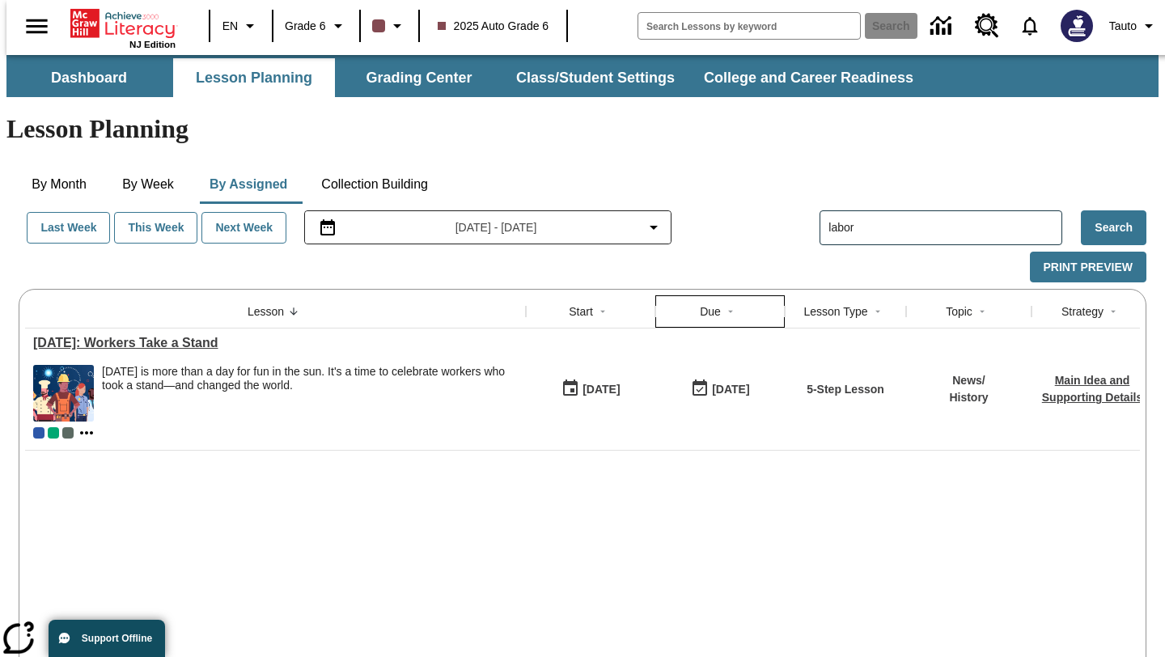
click at [710, 303] on div "Due" at bounding box center [710, 311] width 21 height 16
click at [713, 303] on div "Due" at bounding box center [710, 311] width 21 height 16
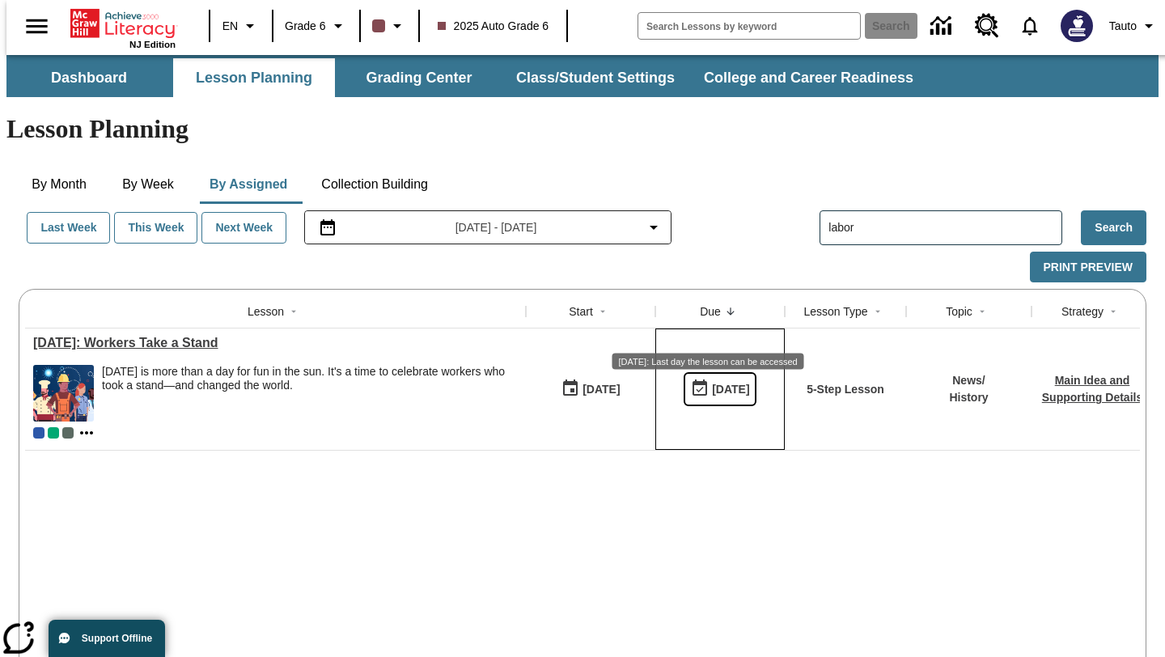
click at [693, 379] on icon "09/07/25:\a Last day the lesson can be accessed" at bounding box center [699, 388] width 19 height 19
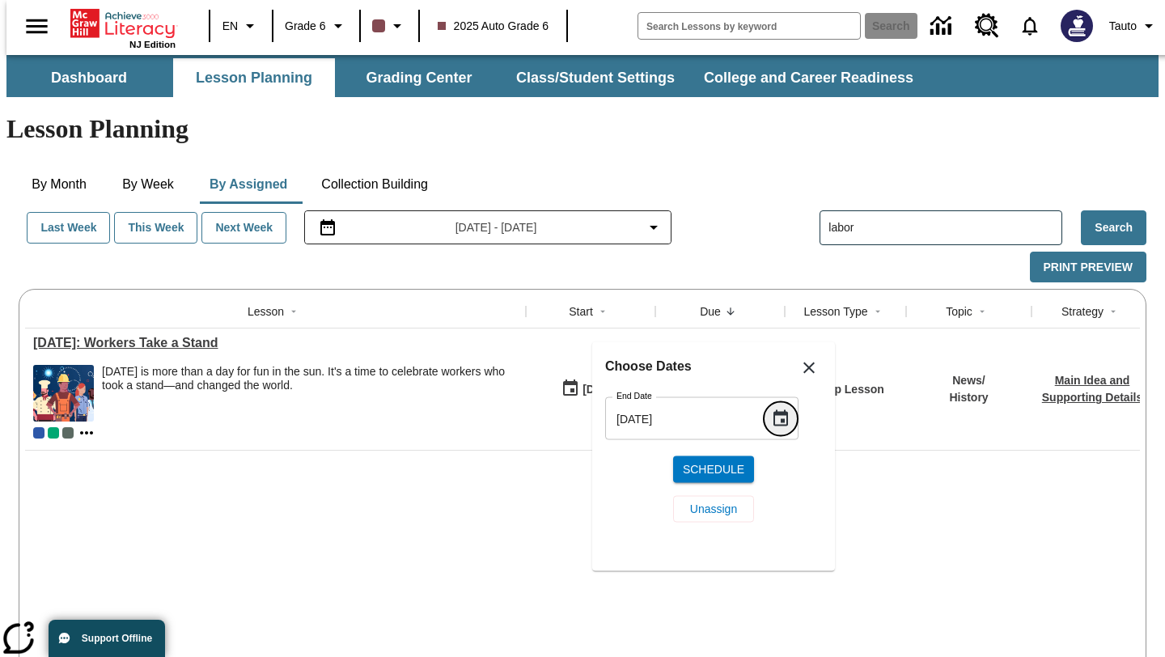
click at [774, 425] on icon "Choose date, selected date is Sep 7, 2025" at bounding box center [781, 418] width 15 height 16
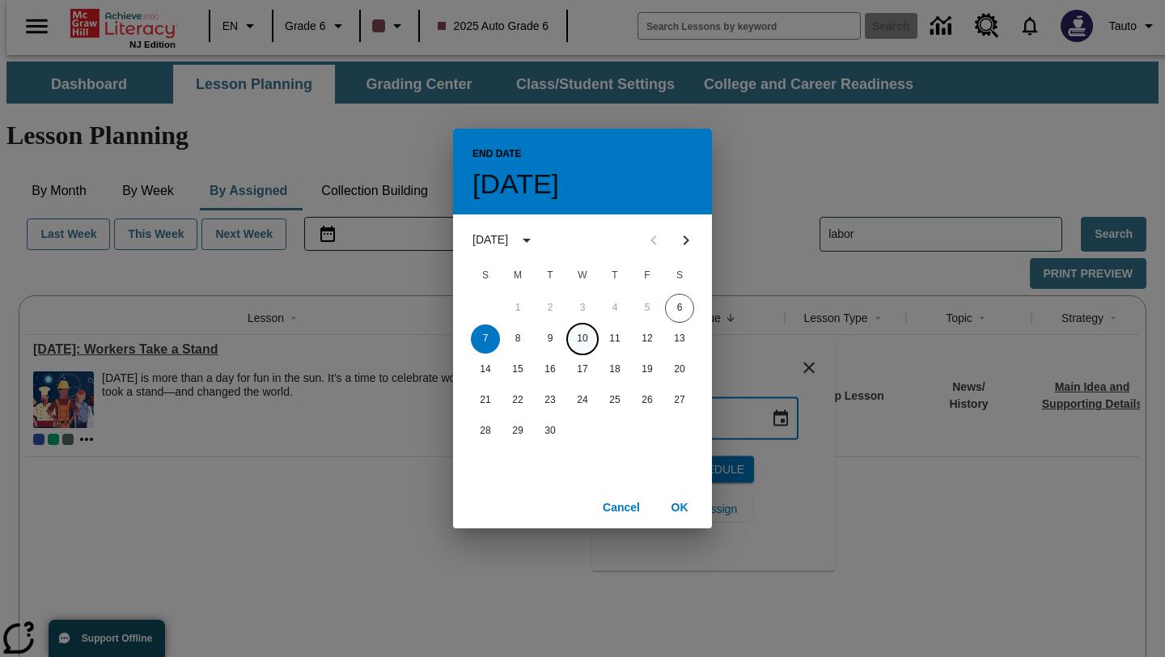
click at [586, 342] on button "10" at bounding box center [582, 339] width 29 height 29
click at [675, 507] on button "OK" at bounding box center [680, 508] width 52 height 30
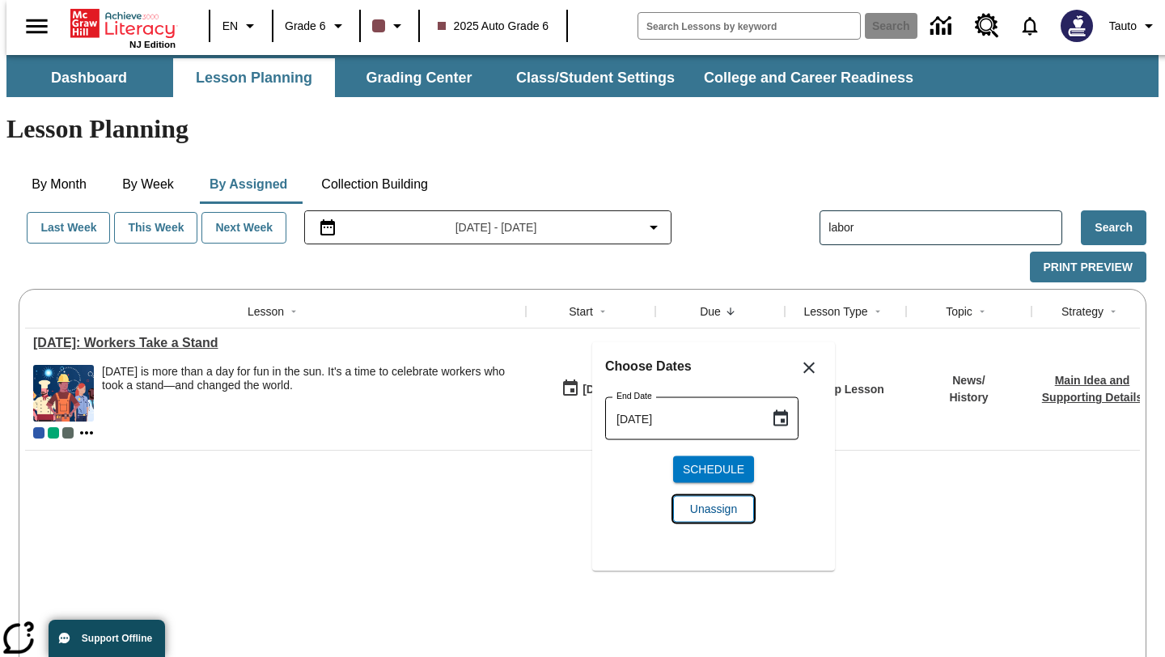
click at [719, 512] on span "Unassign" at bounding box center [713, 509] width 47 height 17
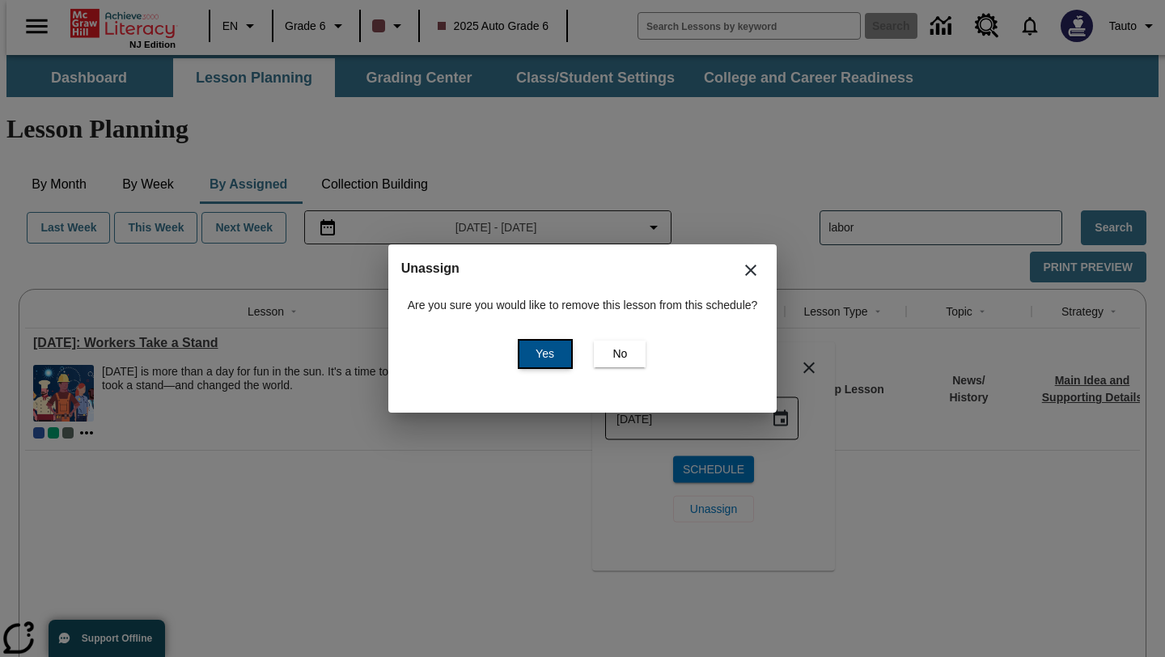
click at [557, 349] on button "Yes" at bounding box center [546, 354] width 52 height 27
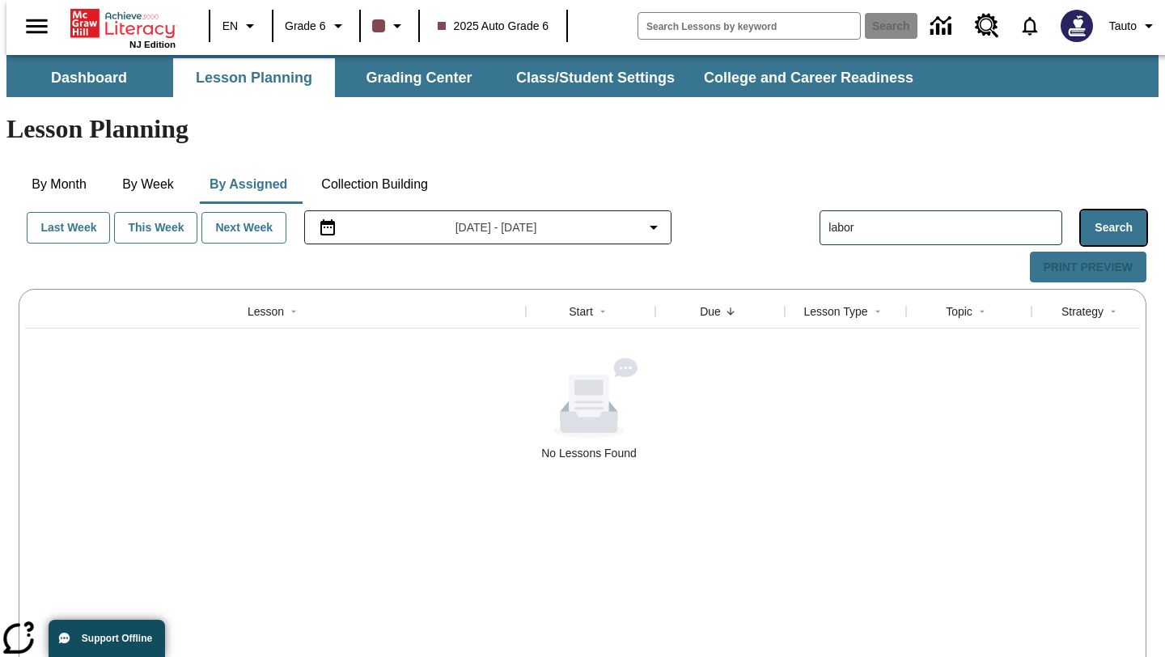
click at [1115, 210] on button "Search" at bounding box center [1114, 227] width 66 height 35
click at [65, 165] on button "By Month" at bounding box center [59, 184] width 81 height 39
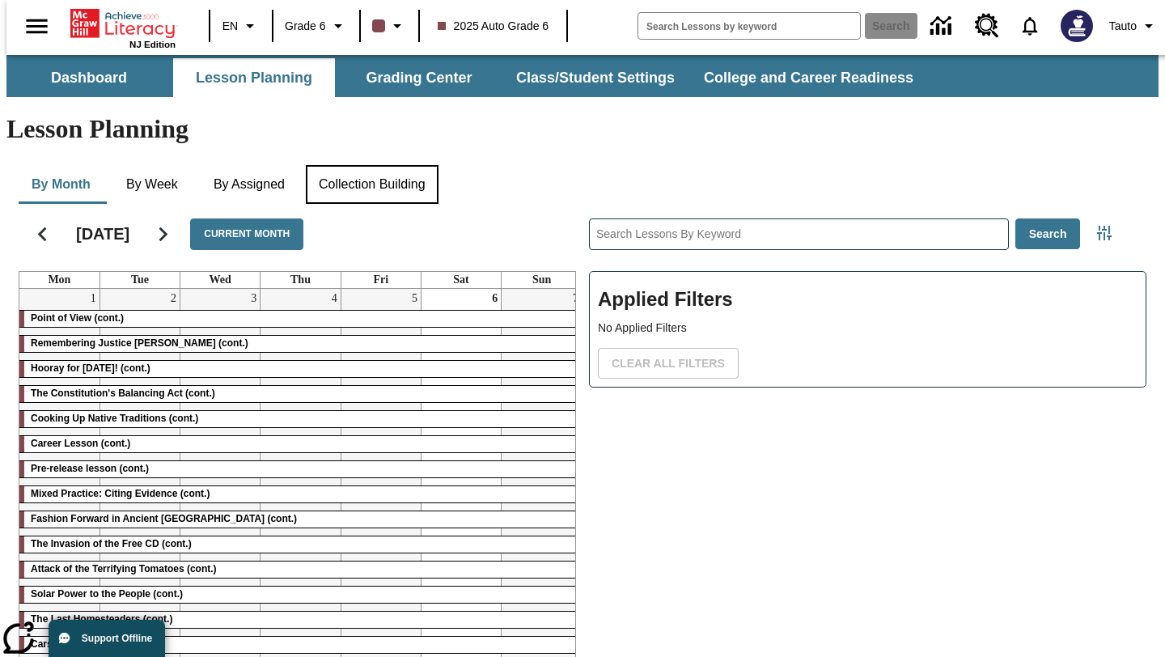
click at [374, 165] on button "Collection Building" at bounding box center [372, 184] width 133 height 39
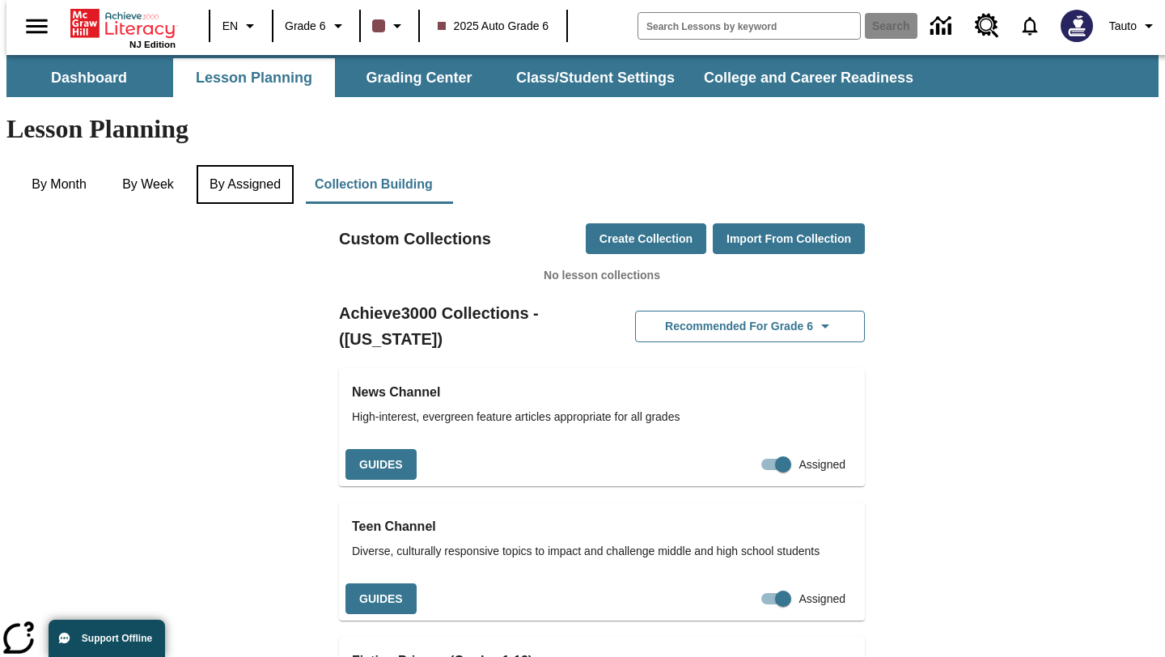
click at [257, 165] on button "By Assigned" at bounding box center [245, 184] width 97 height 39
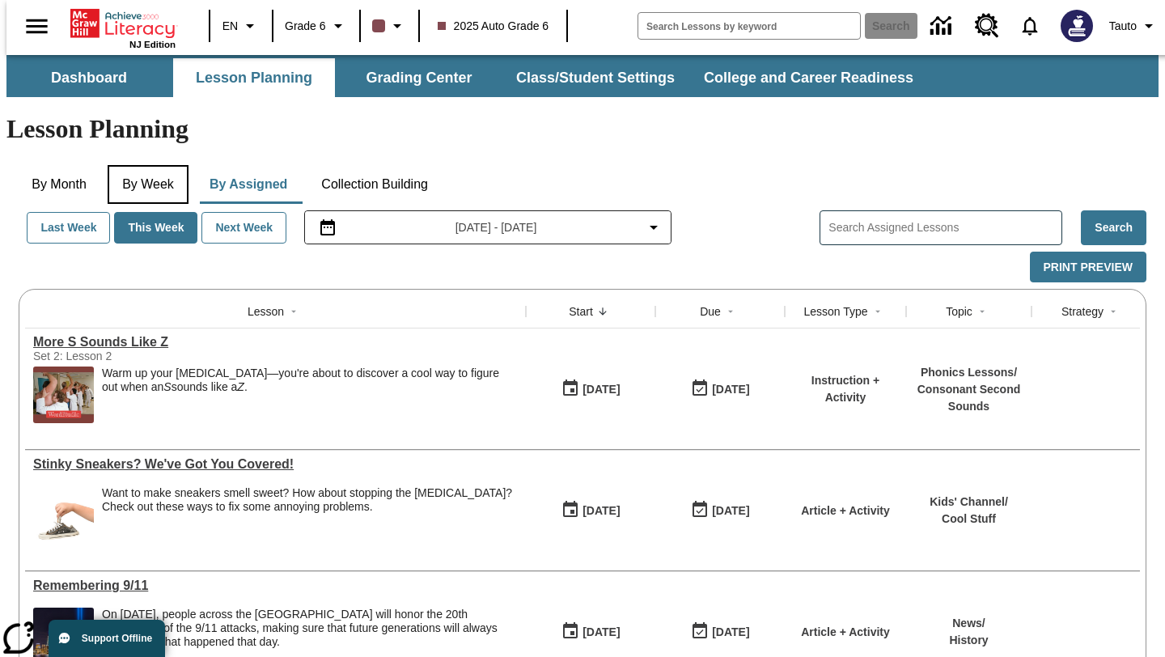
click at [157, 165] on button "By Week" at bounding box center [148, 184] width 81 height 39
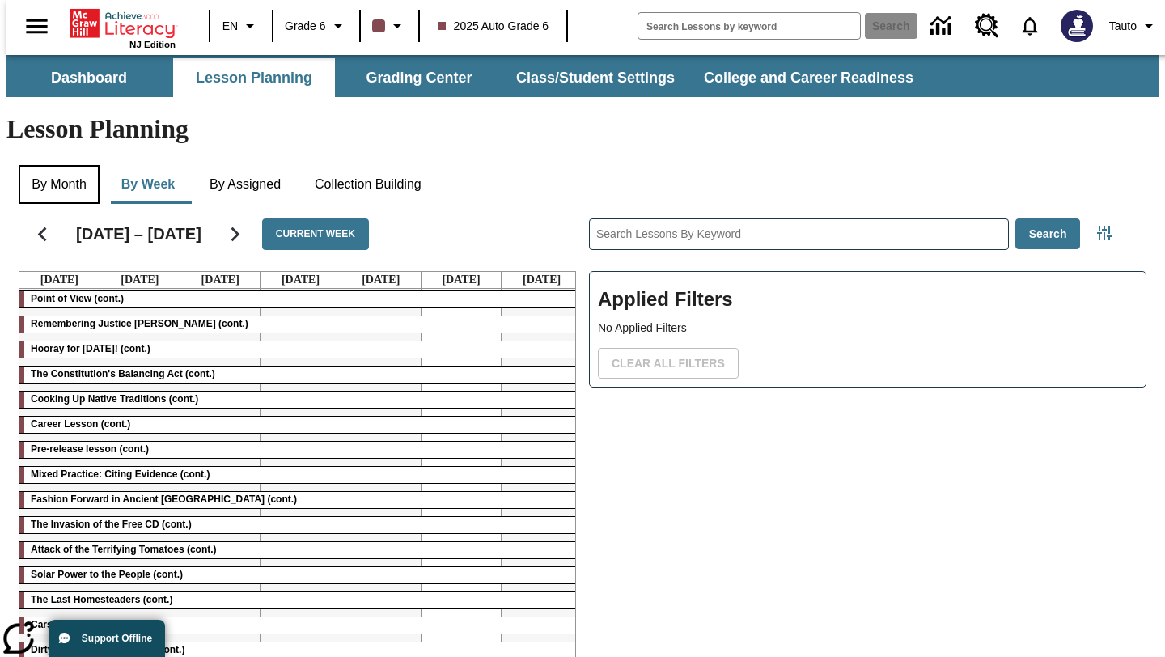
click at [80, 165] on button "By Month" at bounding box center [59, 184] width 81 height 39
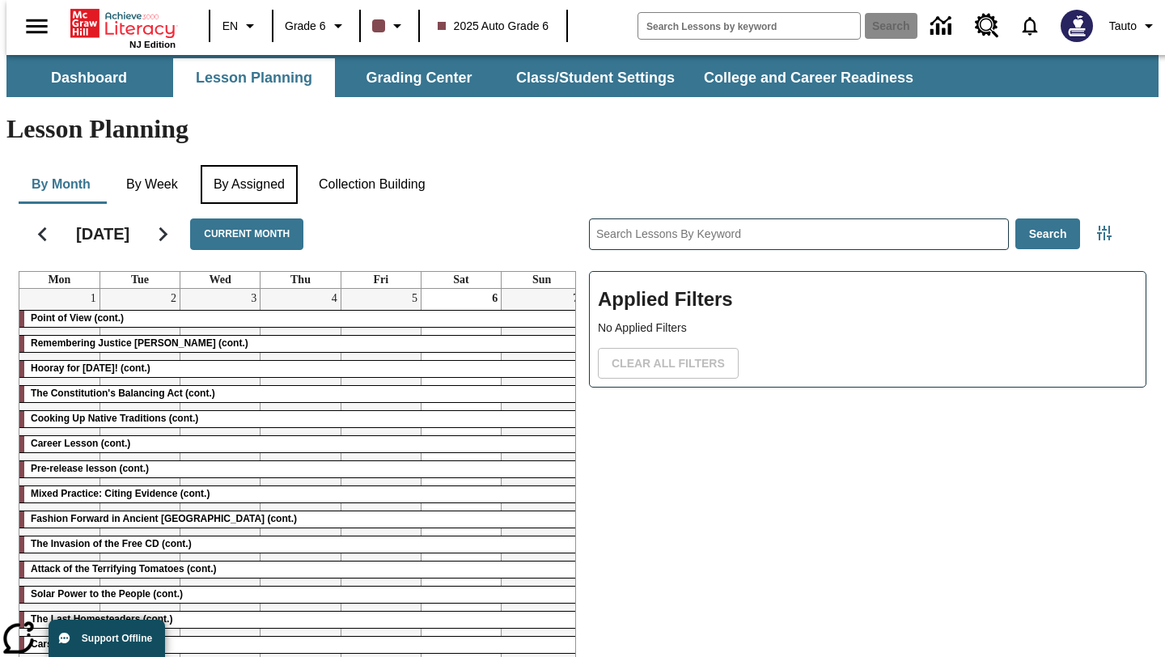
click at [235, 165] on button "By Assigned" at bounding box center [249, 184] width 97 height 39
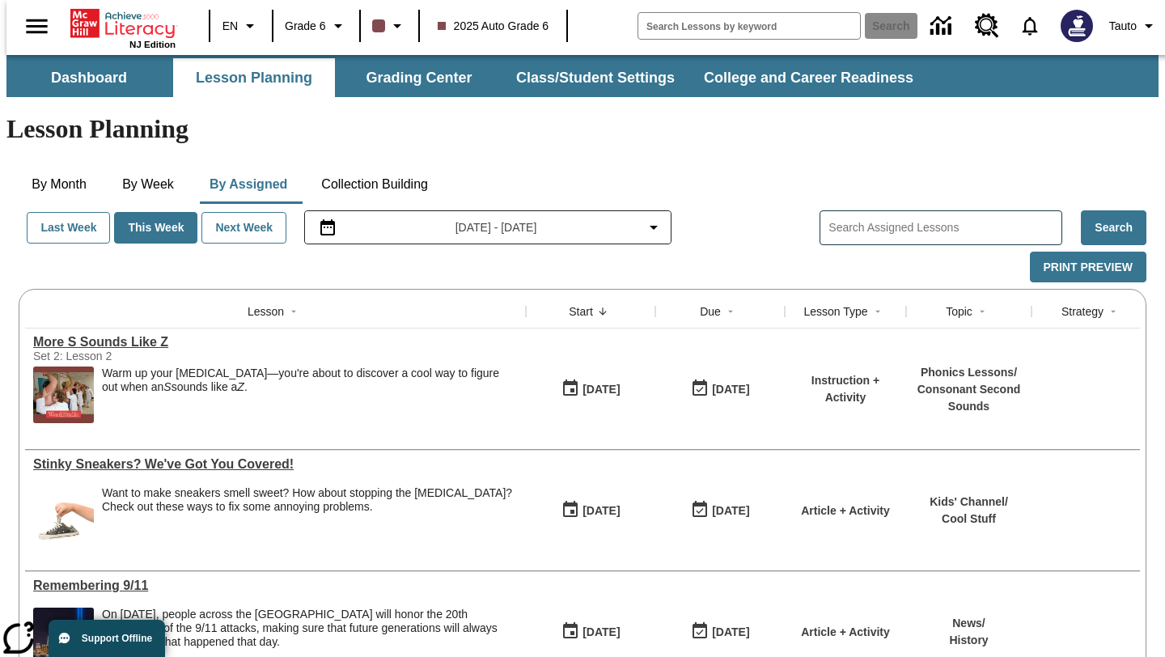
click at [867, 216] on input "Search Assigned Lessons" at bounding box center [945, 227] width 233 height 23
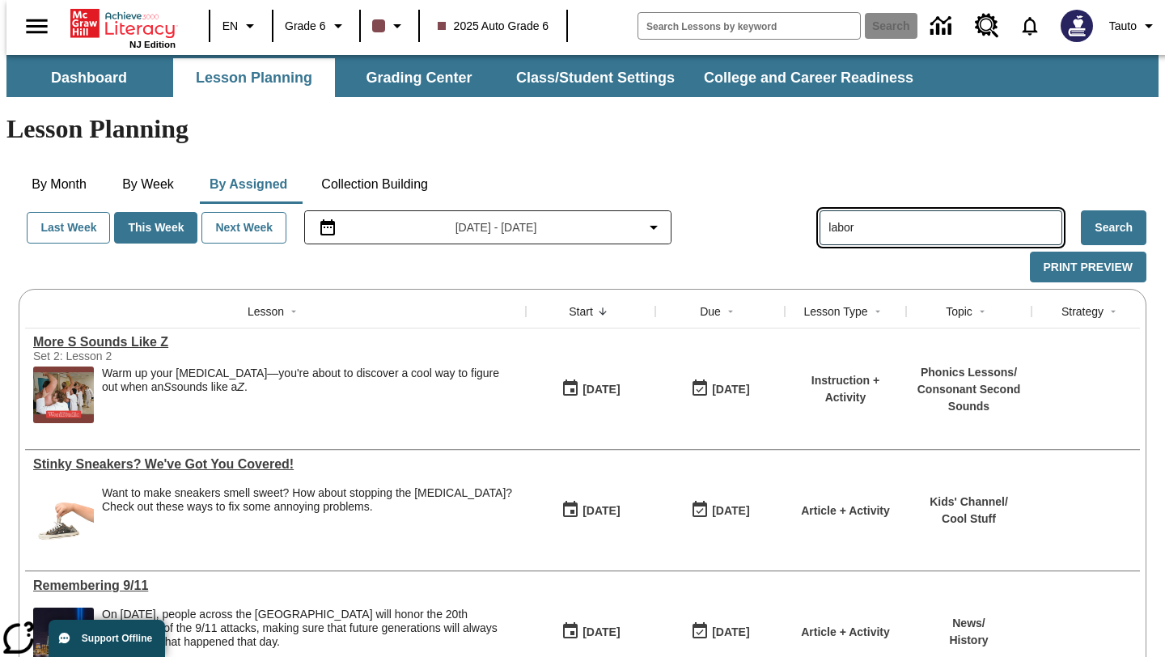
type input "labor"
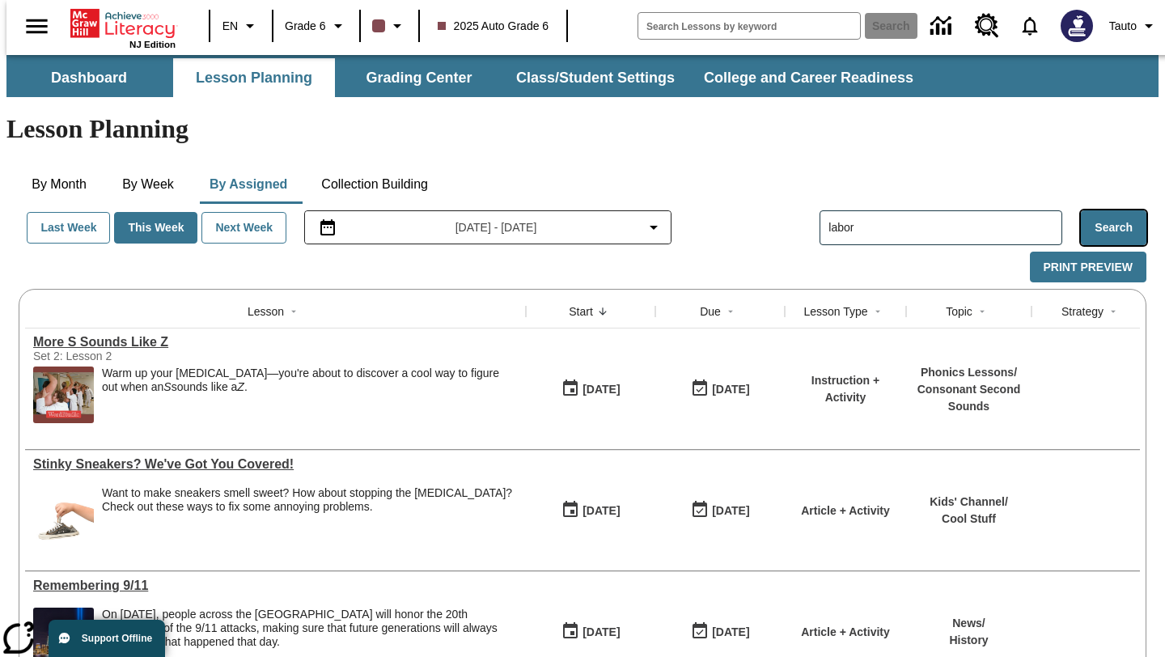
click at [1124, 210] on button "Search" at bounding box center [1114, 227] width 66 height 35
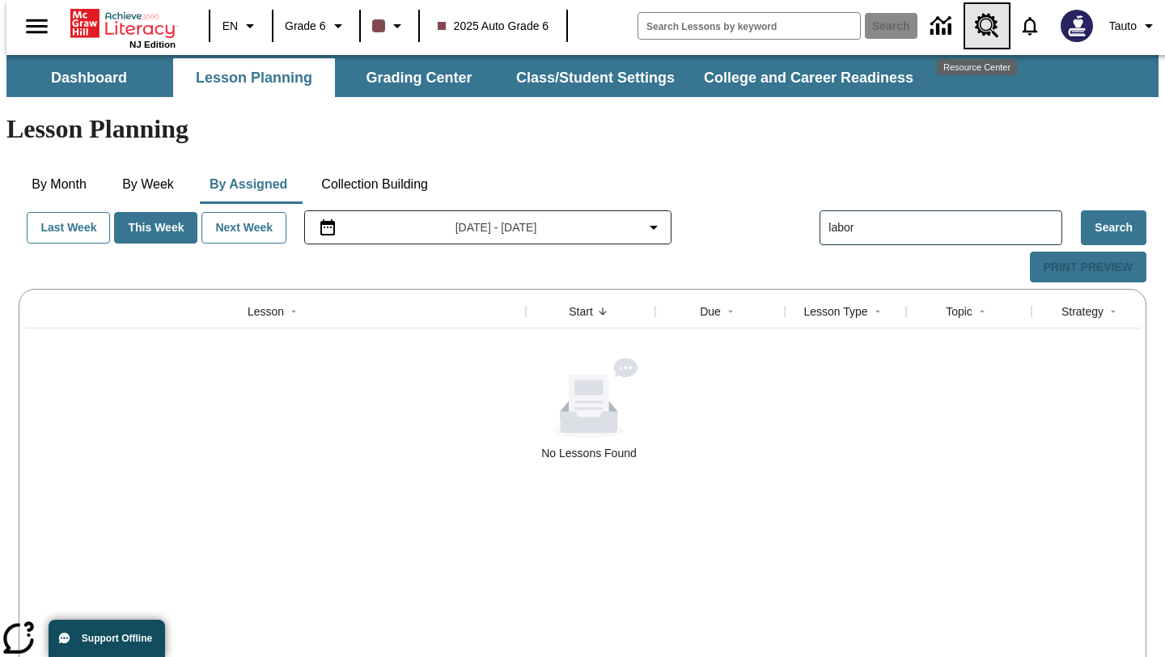
click at [984, 24] on icon "Resource Center, \a Will open in new tab" at bounding box center [986, 25] width 23 height 23
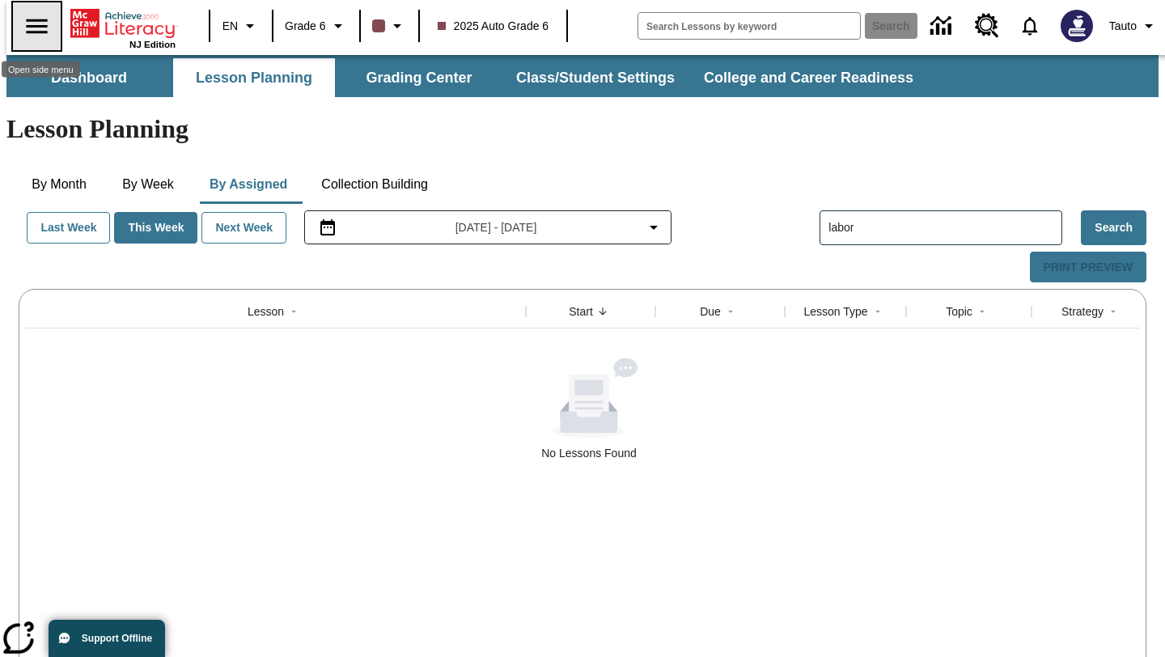
click at [41, 17] on icon "Open side menu" at bounding box center [37, 26] width 28 height 28
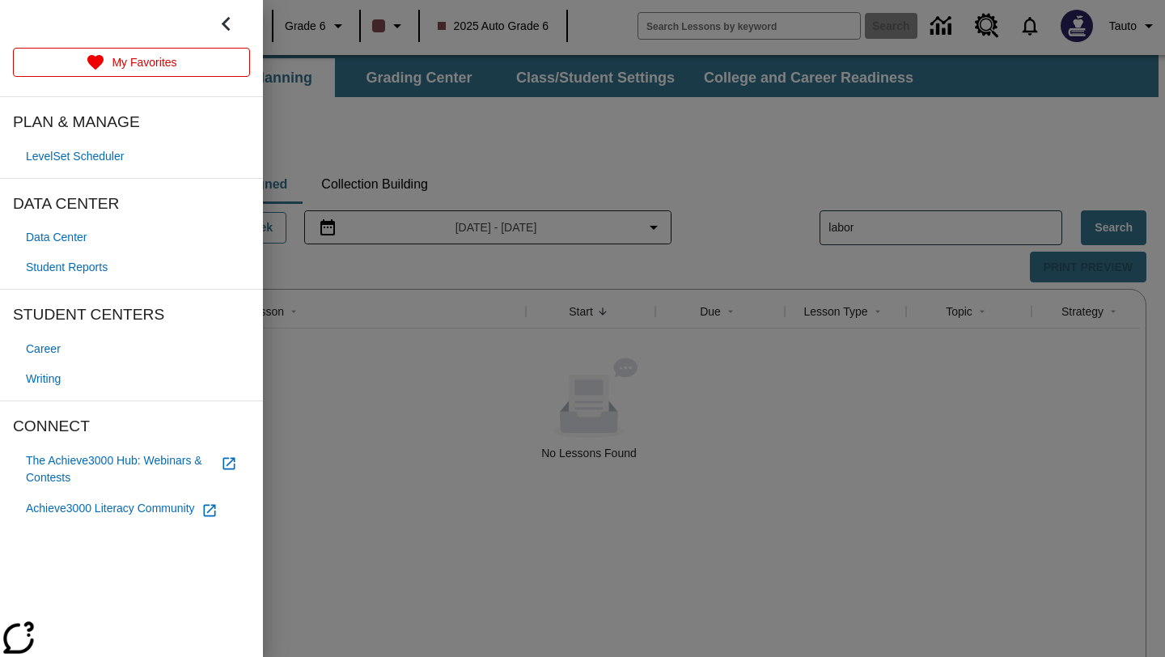
click at [62, 240] on span "Data Center" at bounding box center [56, 237] width 61 height 17
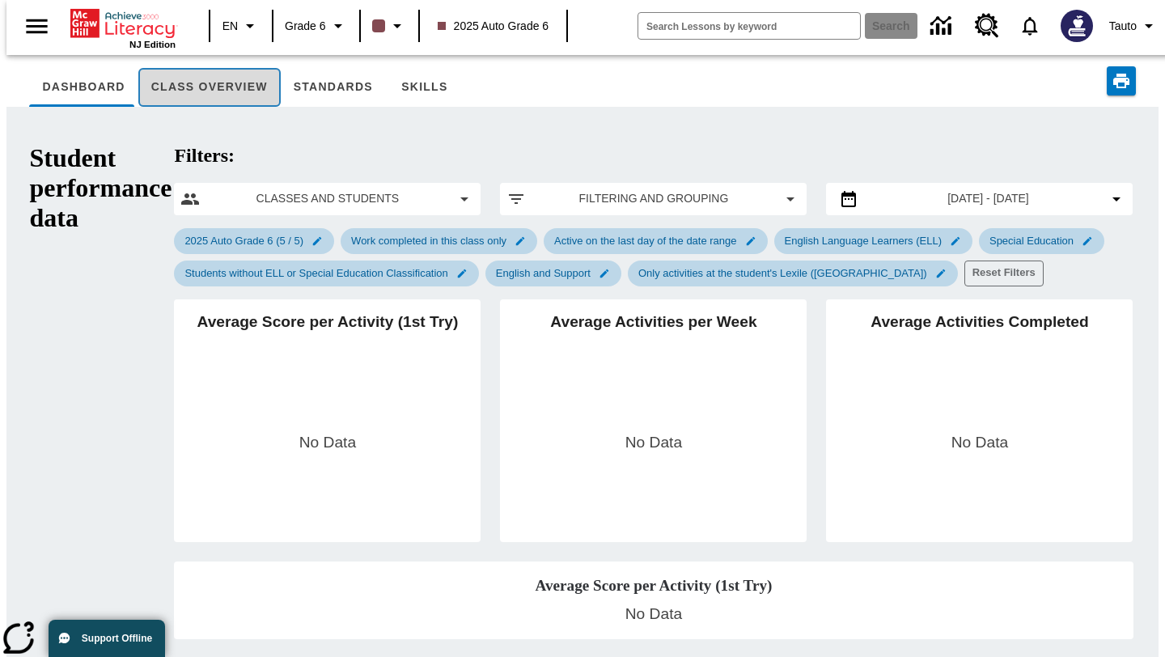
click at [189, 87] on button "Class Overview" at bounding box center [209, 87] width 142 height 39
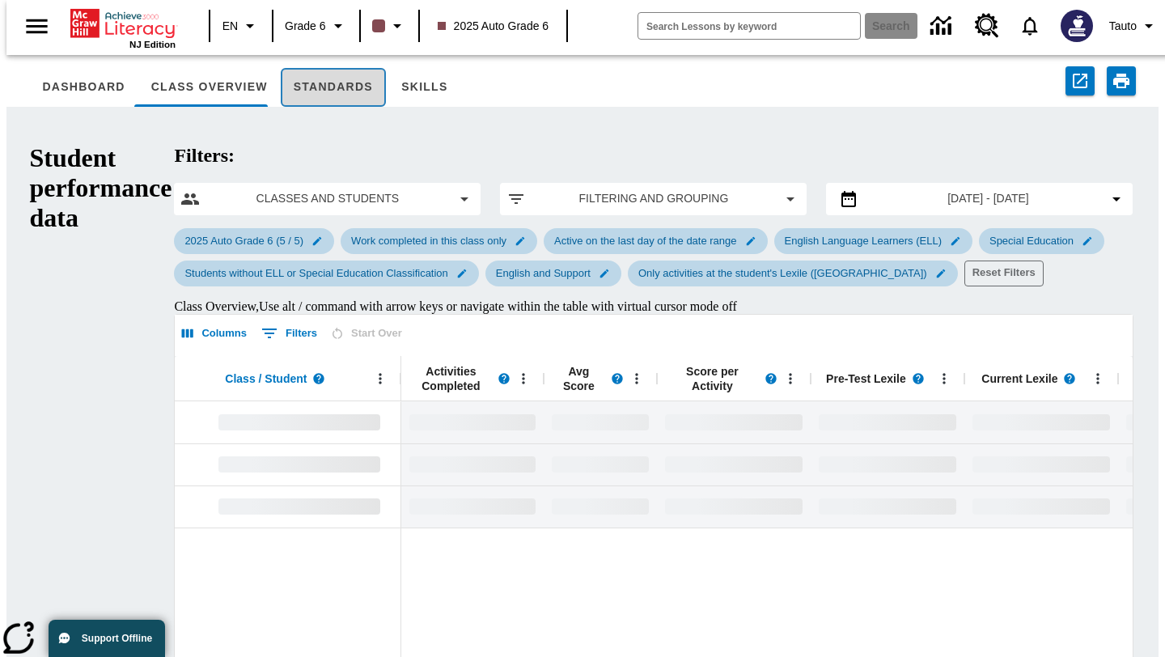
click at [316, 95] on button "Standards" at bounding box center [333, 87] width 105 height 39
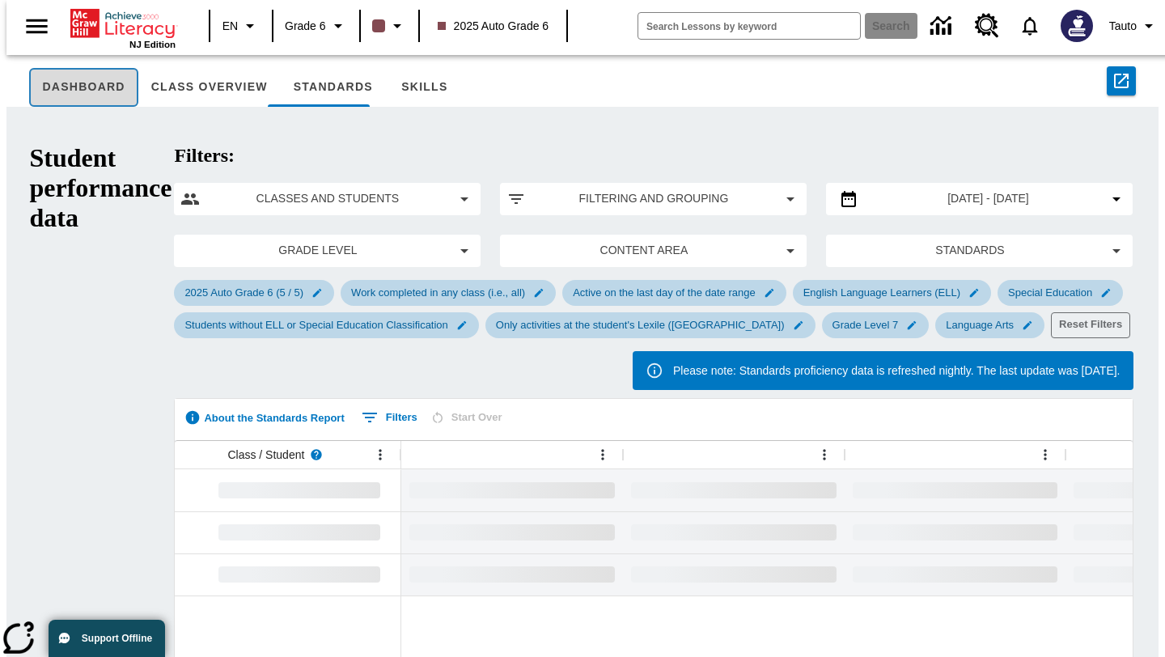
click at [98, 95] on button "Dashboard" at bounding box center [83, 87] width 108 height 39
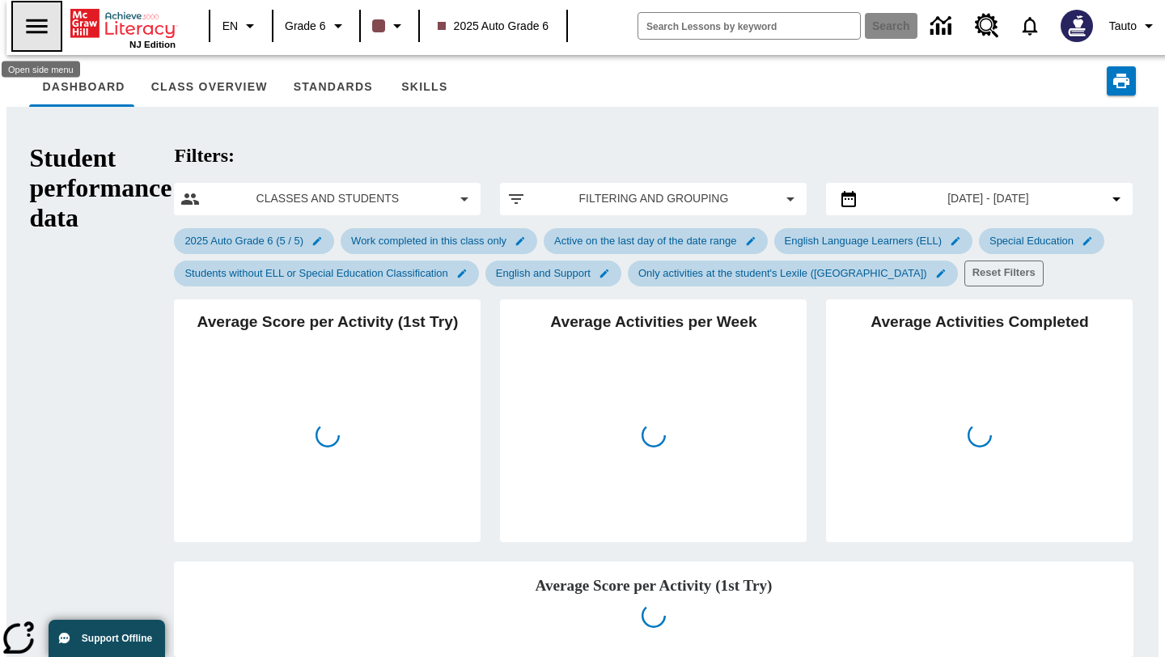
click at [29, 28] on icon "Open side menu" at bounding box center [37, 26] width 28 height 28
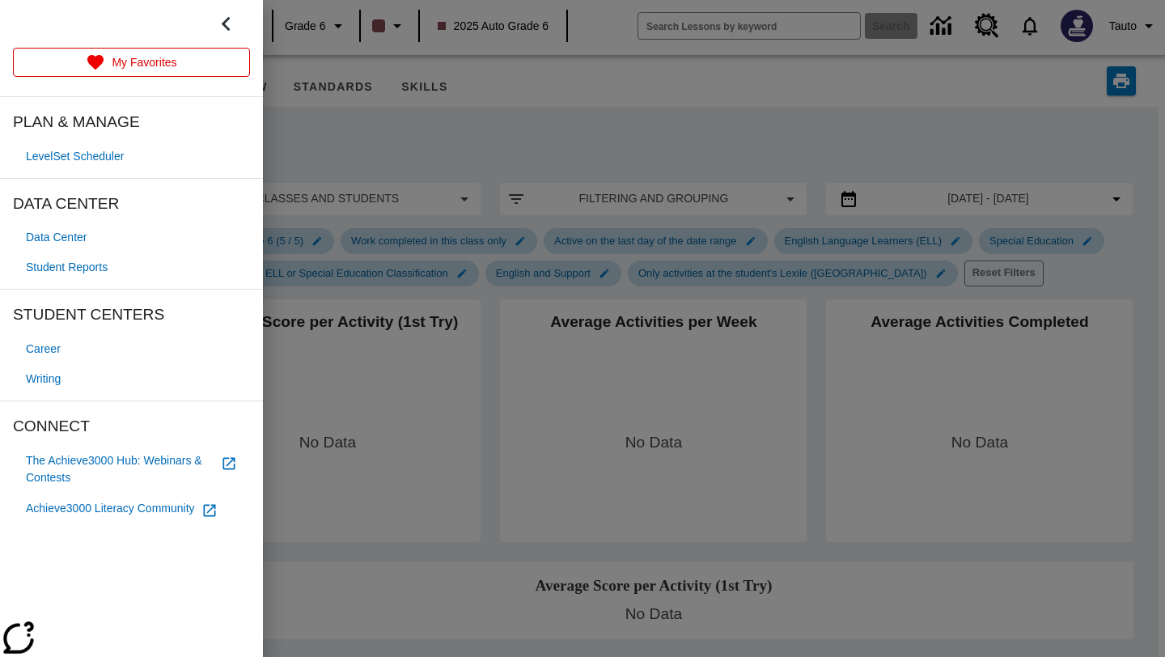
click at [324, 96] on div at bounding box center [582, 328] width 1165 height 657
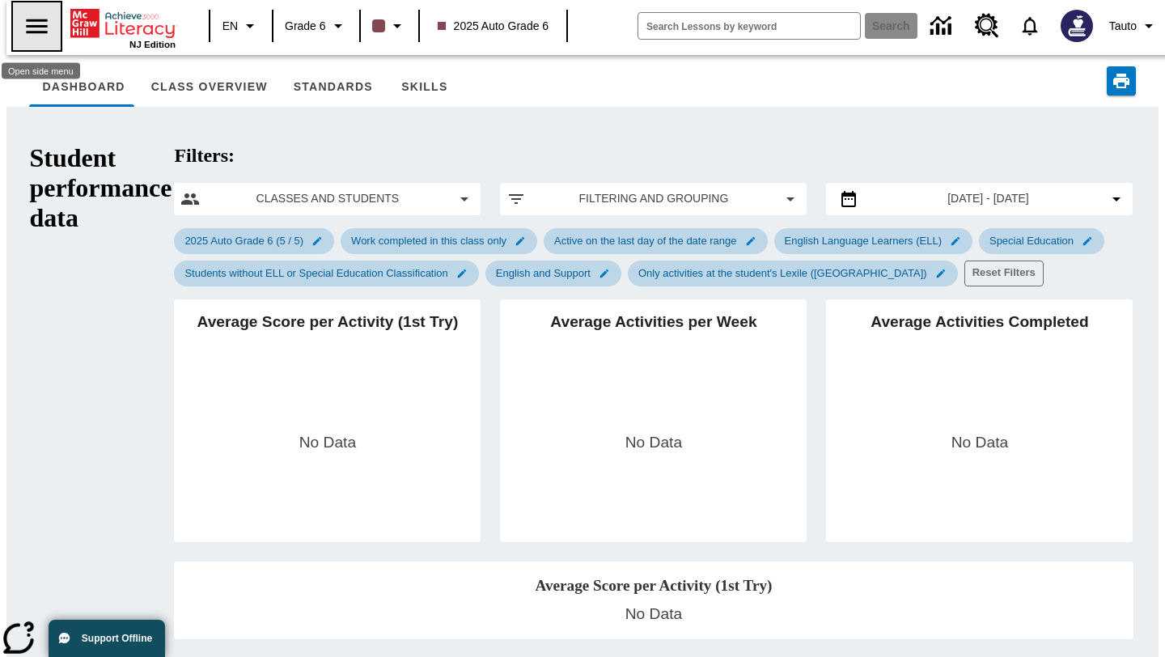
click at [44, 28] on icon "Open side menu" at bounding box center [37, 26] width 28 height 28
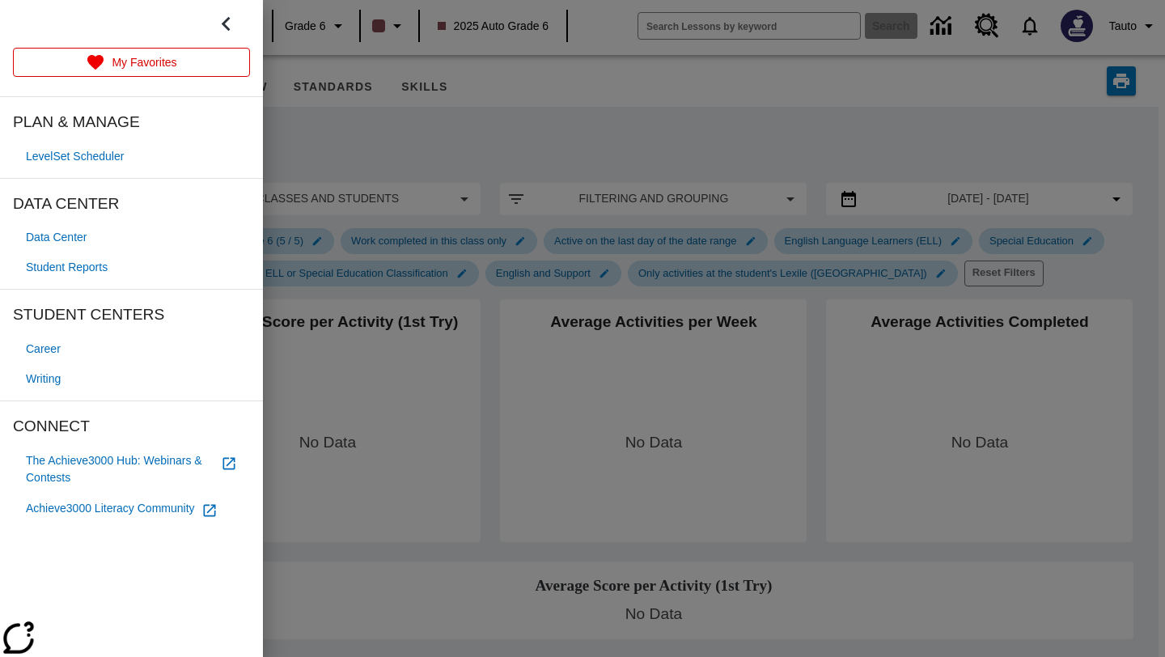
click at [83, 124] on span "PLAN & MANAGE" at bounding box center [131, 122] width 237 height 25
click at [111, 159] on span "LevelSet Scheduler" at bounding box center [75, 156] width 98 height 17
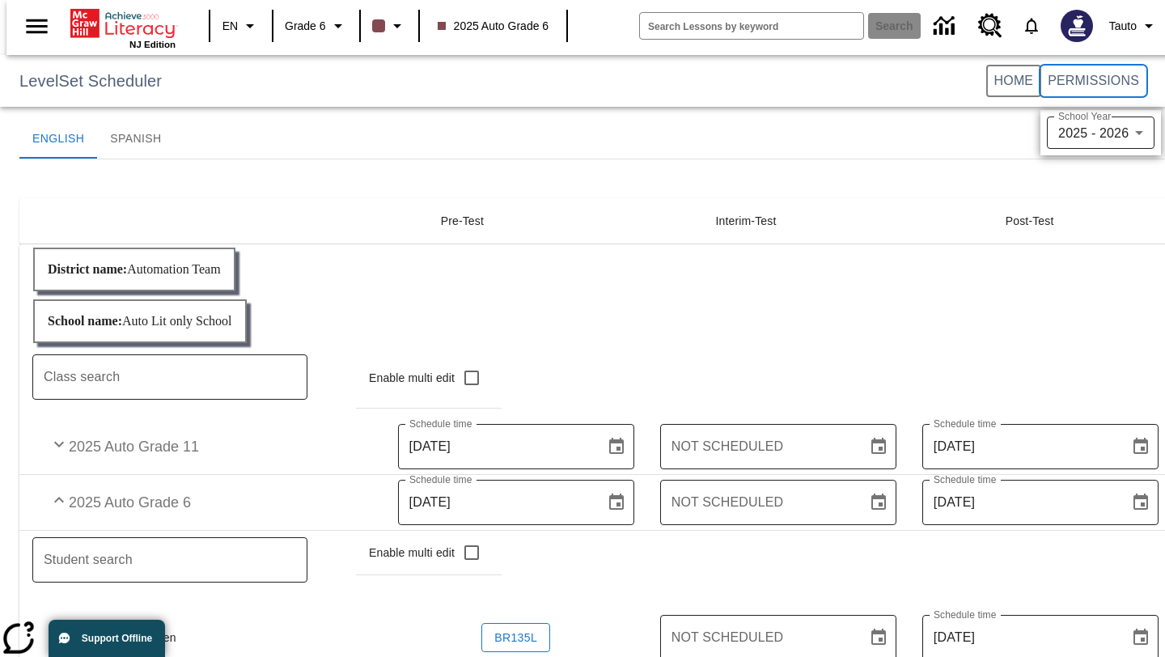
click at [1072, 85] on span "Permissions" at bounding box center [1093, 81] width 91 height 14
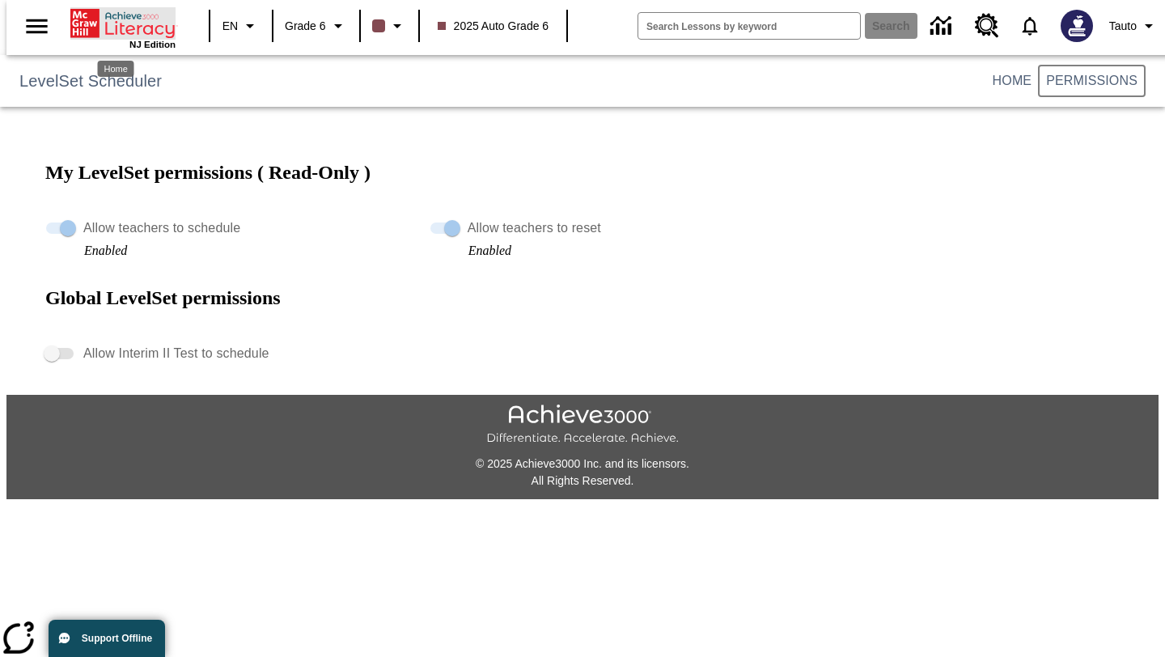
click at [147, 27] on icon "Home" at bounding box center [124, 23] width 108 height 32
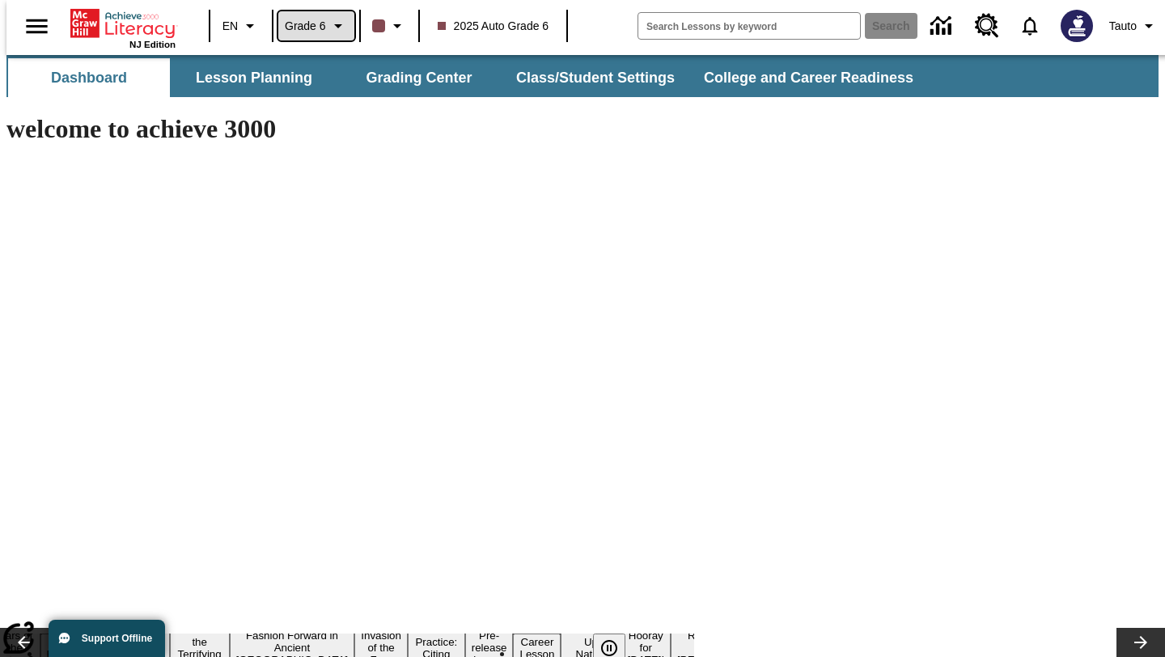
click at [335, 25] on icon "Grade: Grade 6, Select a grade" at bounding box center [338, 26] width 8 height 4
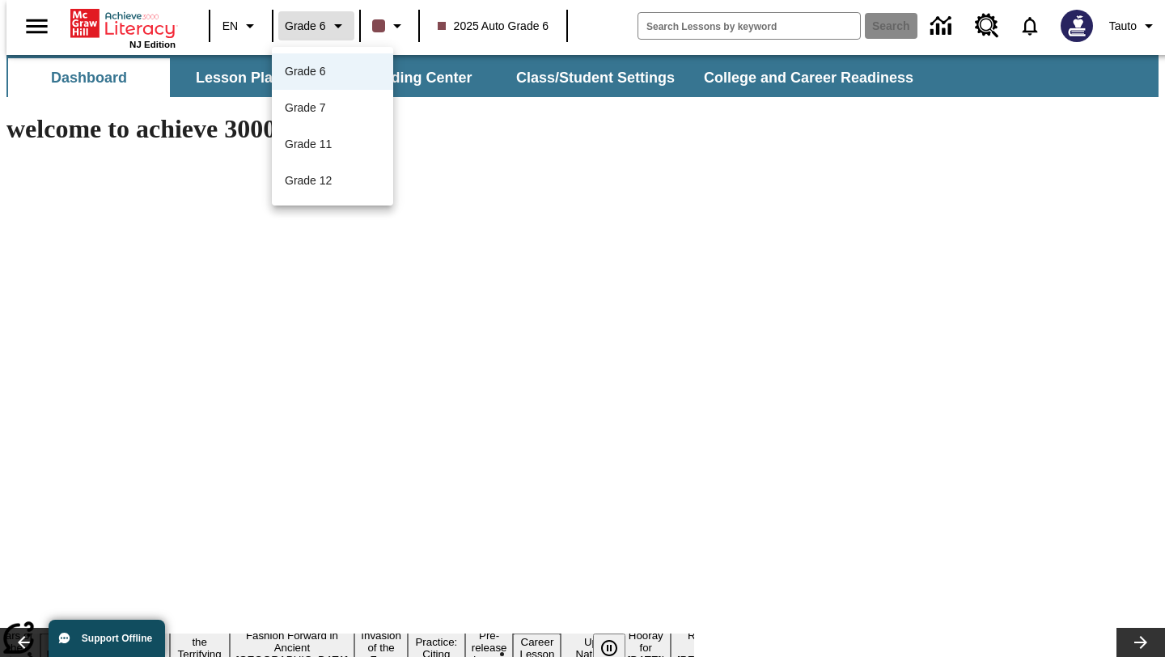
click at [335, 25] on div at bounding box center [582, 328] width 1165 height 657
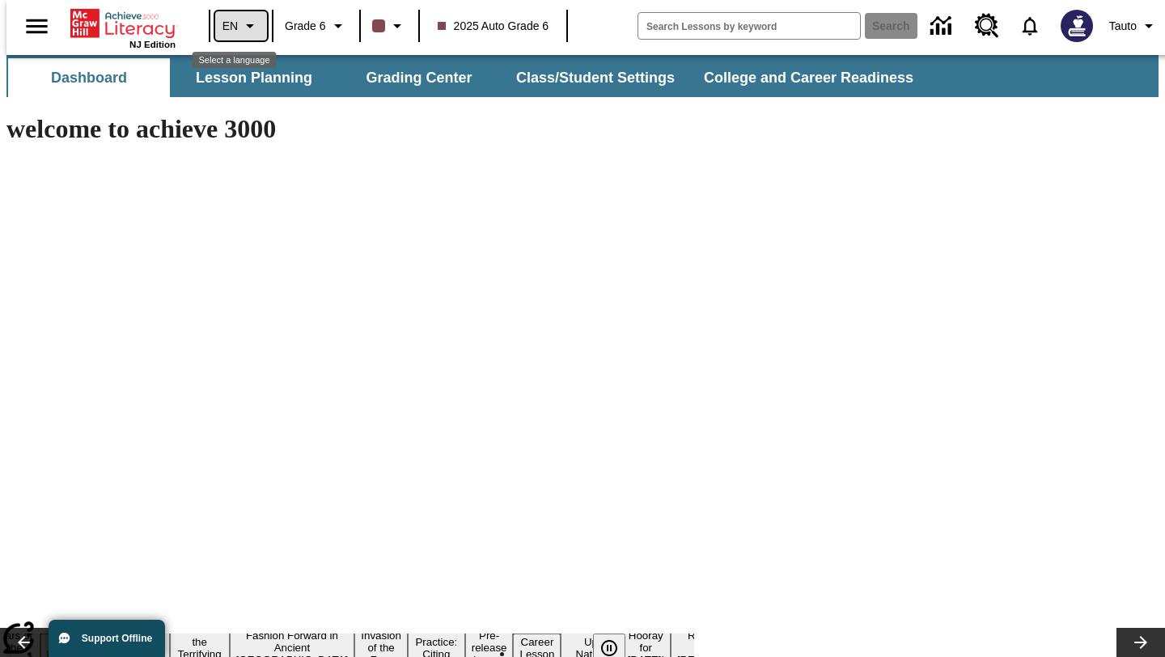
click at [240, 29] on icon "Language: EN, Select a language" at bounding box center [249, 25] width 19 height 19
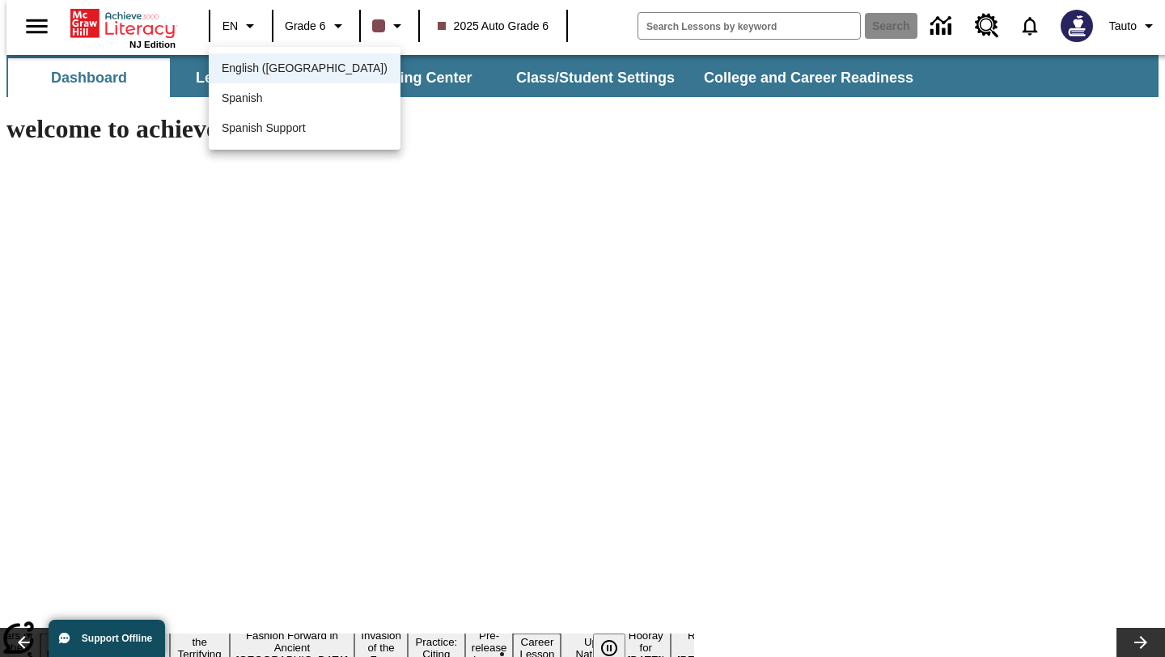
click at [393, 28] on div at bounding box center [582, 328] width 1165 height 657
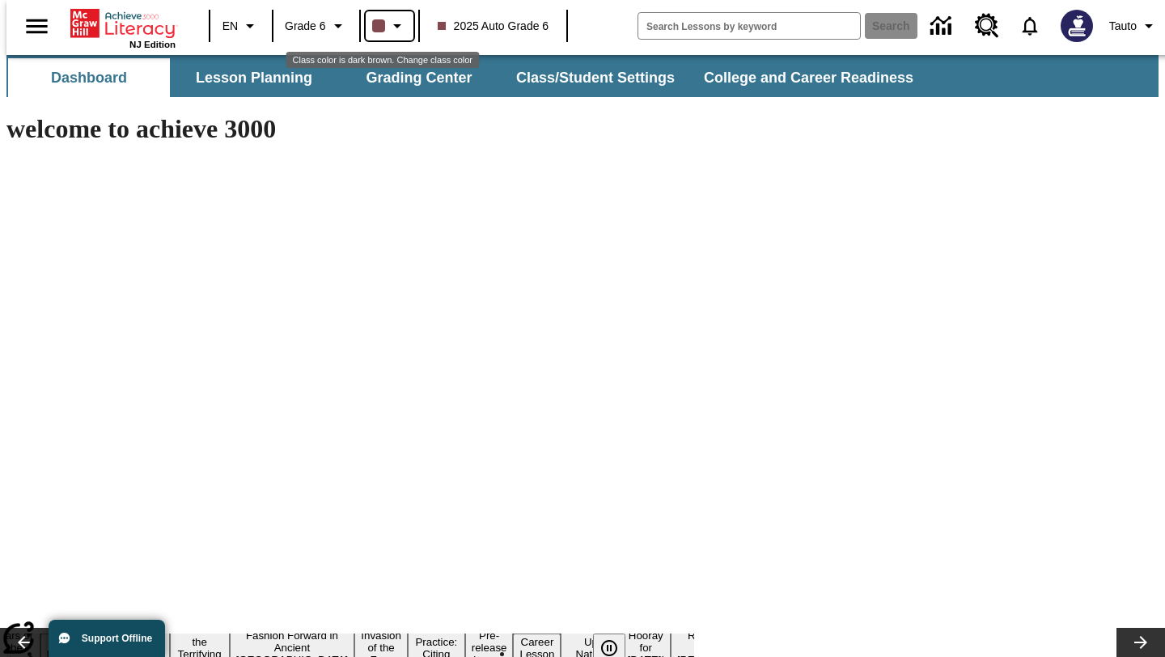
click at [391, 26] on icon "Class color is dark brown. Change class color" at bounding box center [397, 25] width 19 height 19
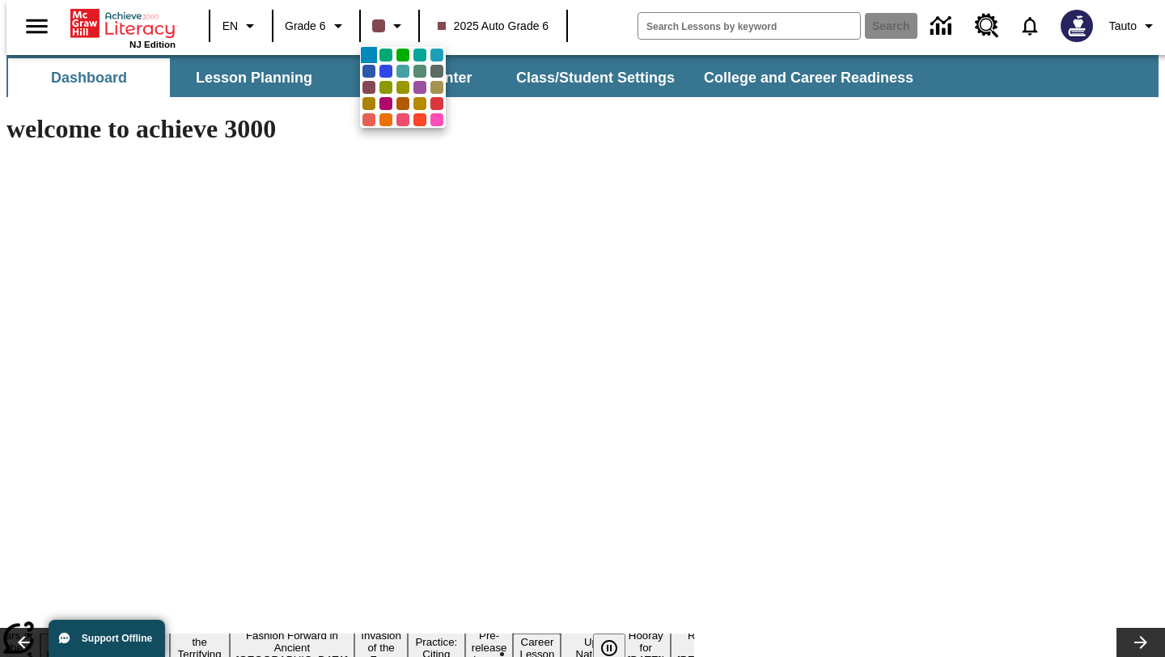
click at [437, 28] on div at bounding box center [582, 328] width 1165 height 657
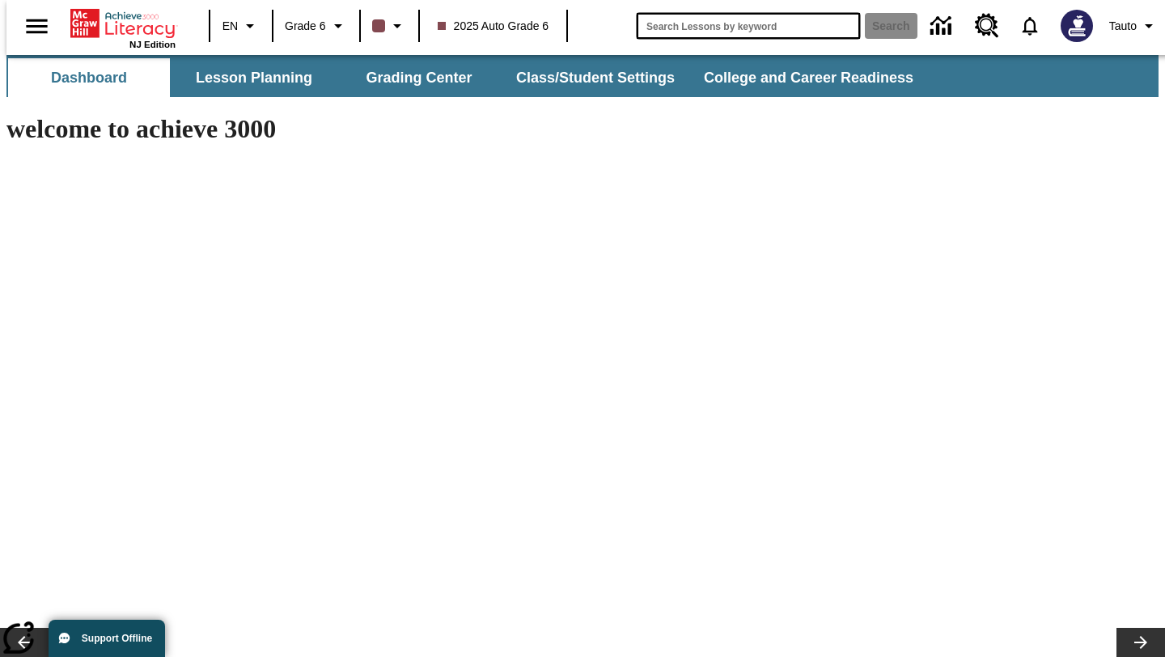
click at [698, 35] on input "search field" at bounding box center [748, 26] width 223 height 26
type input "labor"
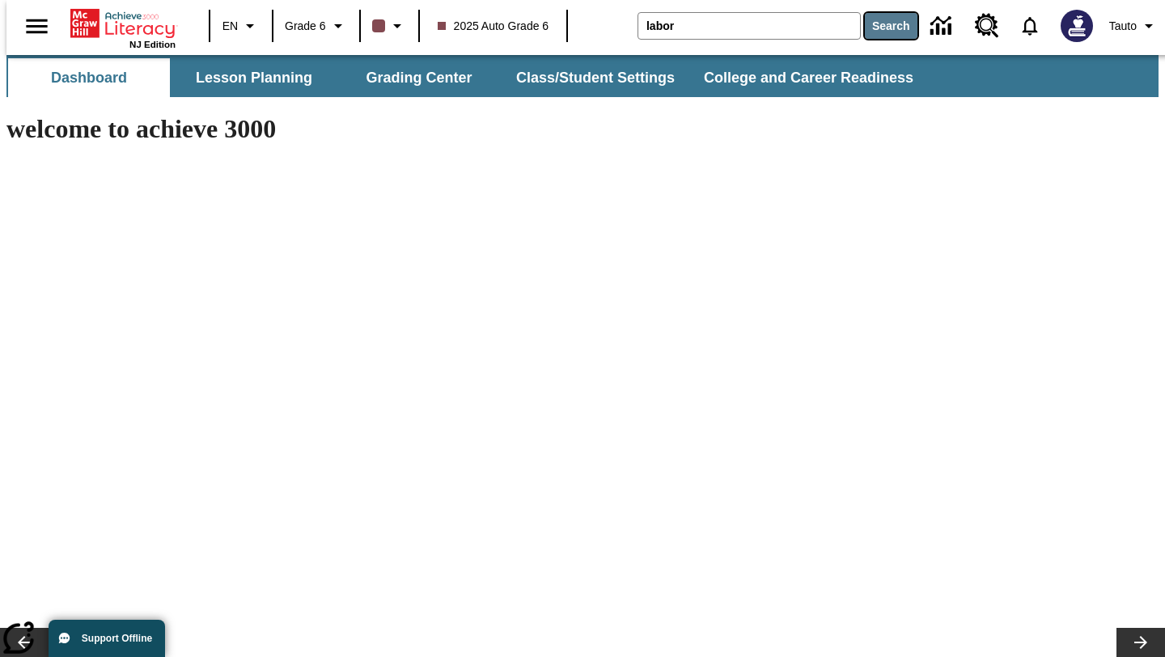
click at [885, 35] on button "Search" at bounding box center [891, 26] width 53 height 26
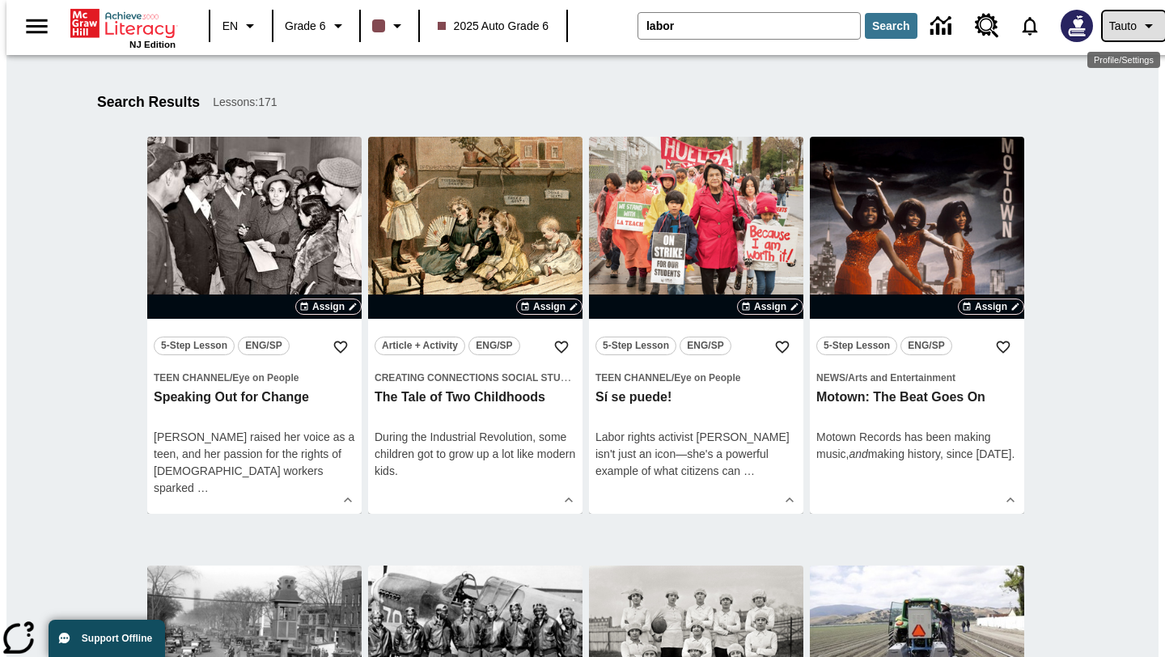
click at [1110, 29] on span "Tauto" at bounding box center [1124, 26] width 28 height 17
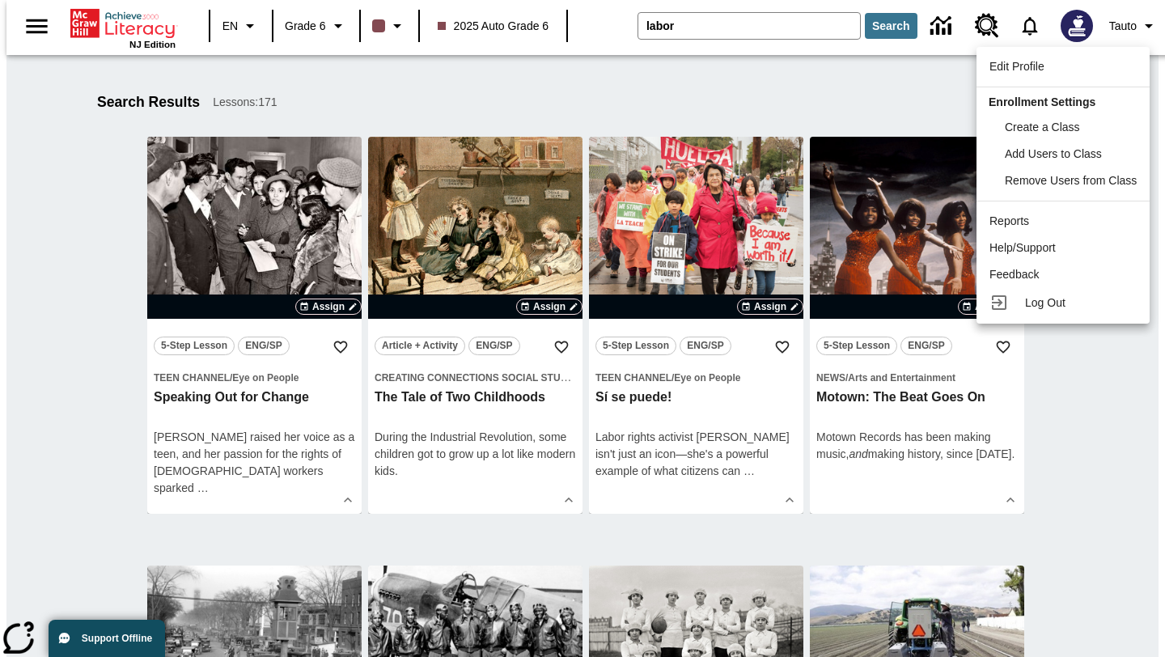
click at [855, 113] on div at bounding box center [582, 328] width 1165 height 657
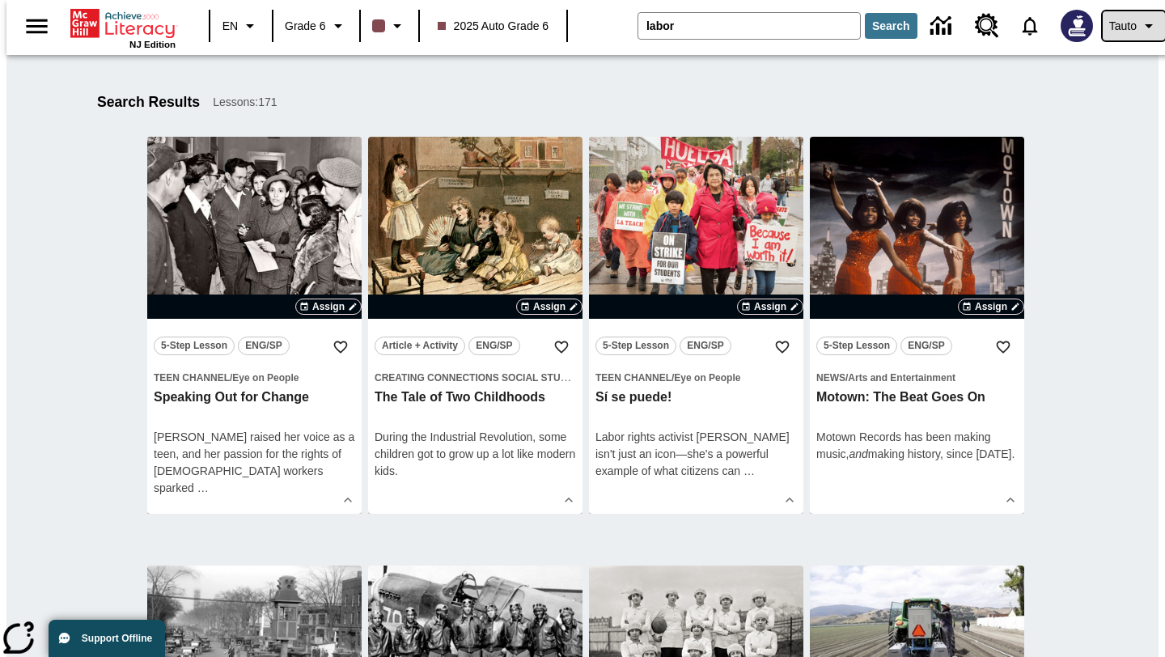
click at [1110, 28] on span "Tauto" at bounding box center [1124, 26] width 28 height 17
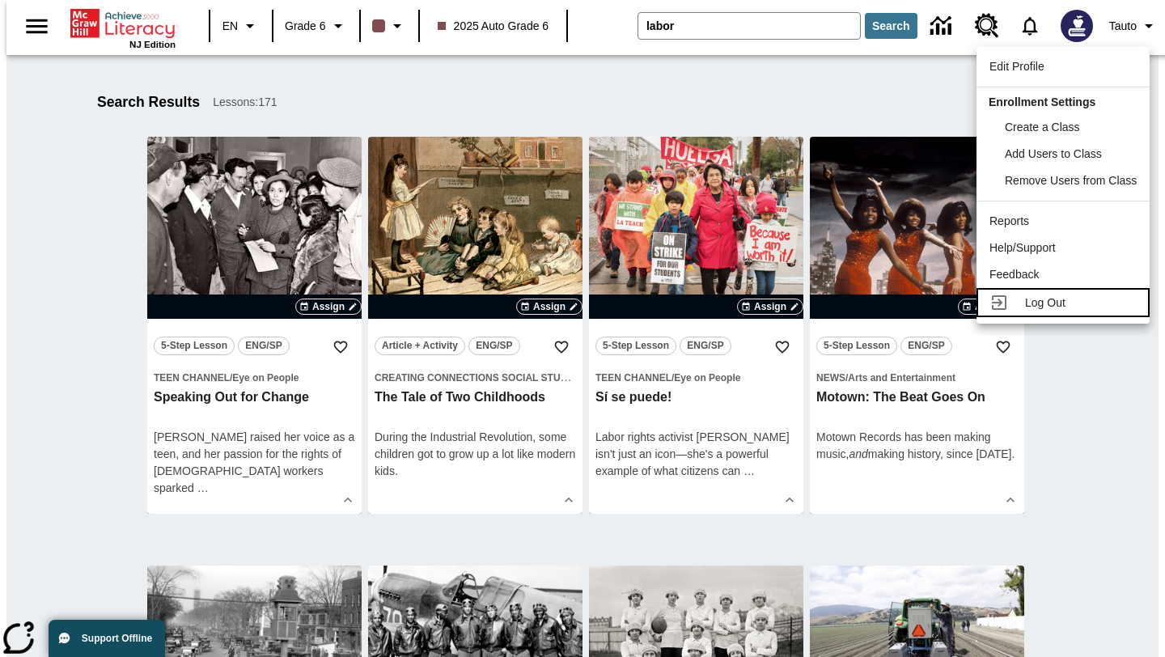
click at [1016, 303] on div at bounding box center [1004, 302] width 29 height 19
